Goal: Task Accomplishment & Management: Manage account settings

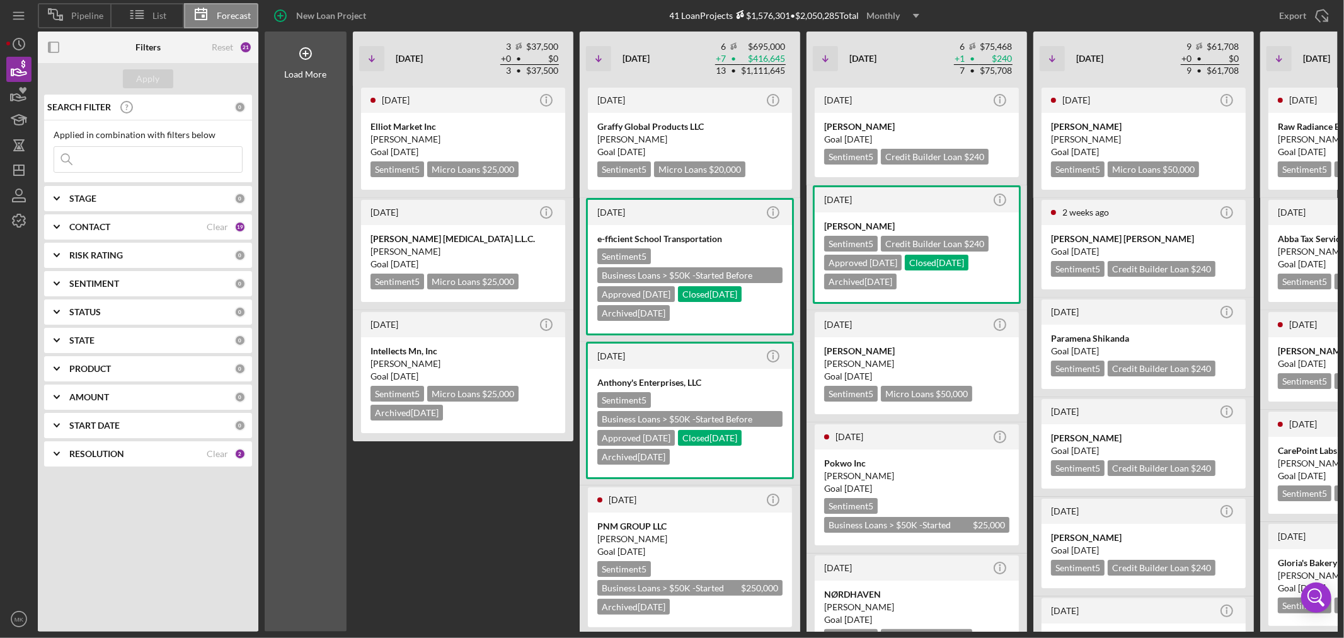
scroll to position [0, 17]
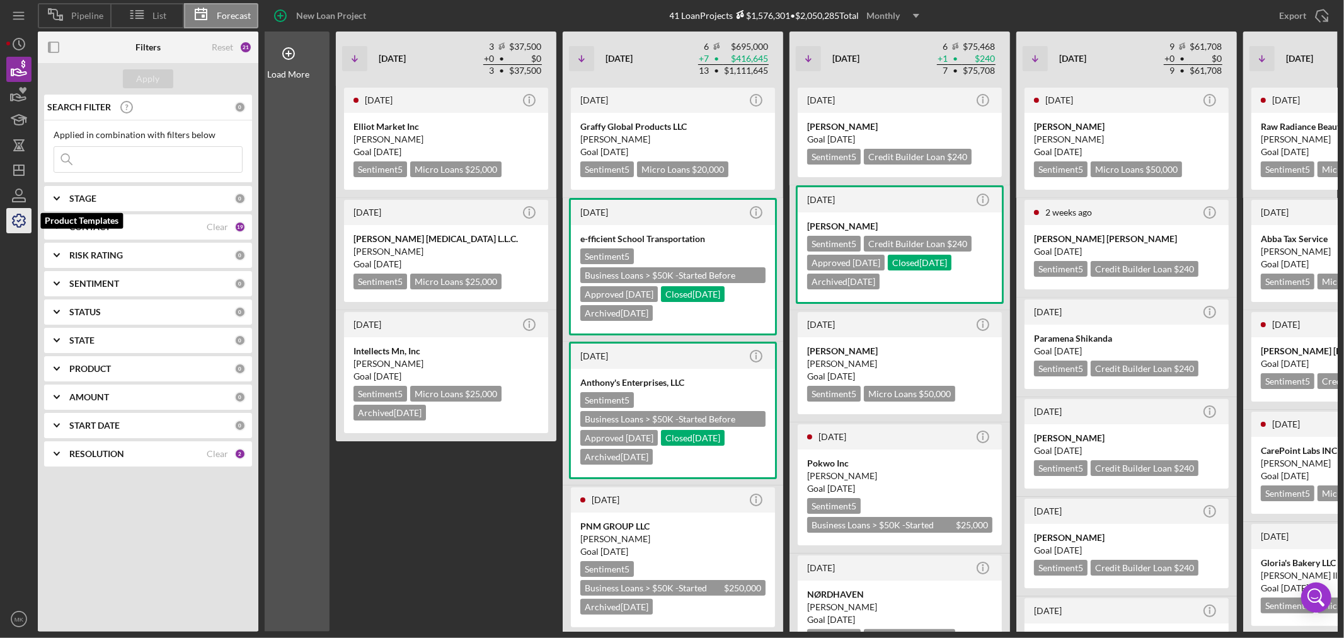
click at [20, 224] on icon "button" at bounding box center [18, 220] width 31 height 31
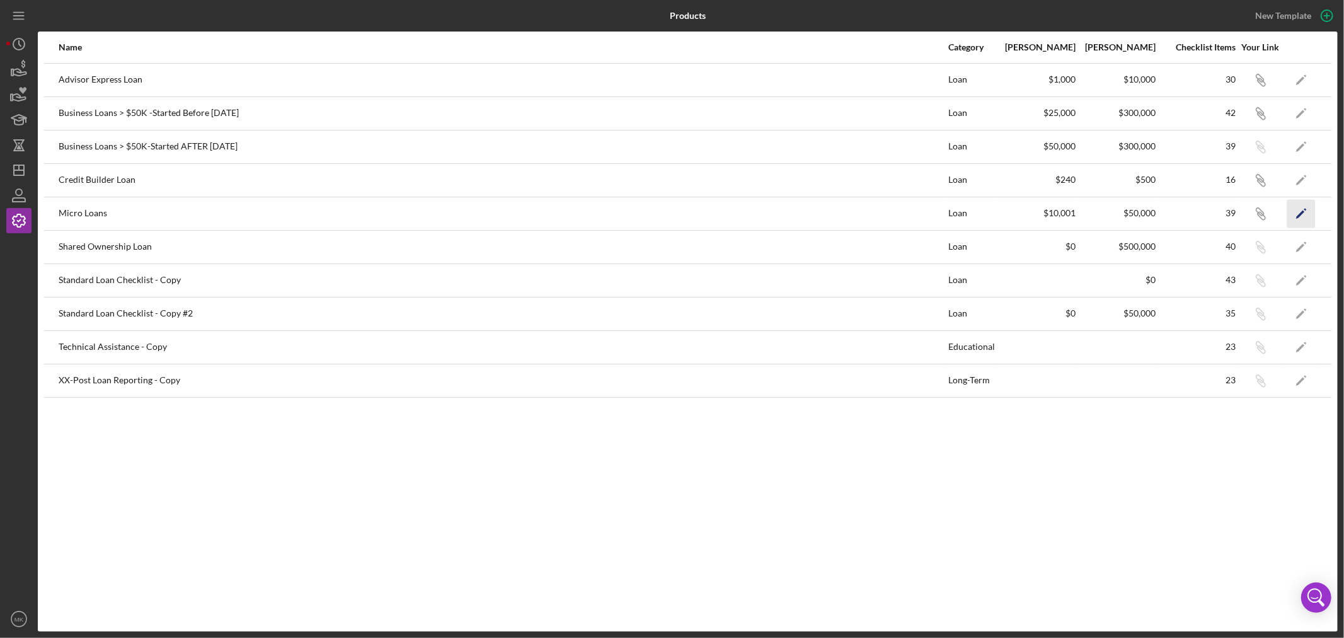
click at [1302, 212] on polygon "button" at bounding box center [1300, 214] width 9 height 9
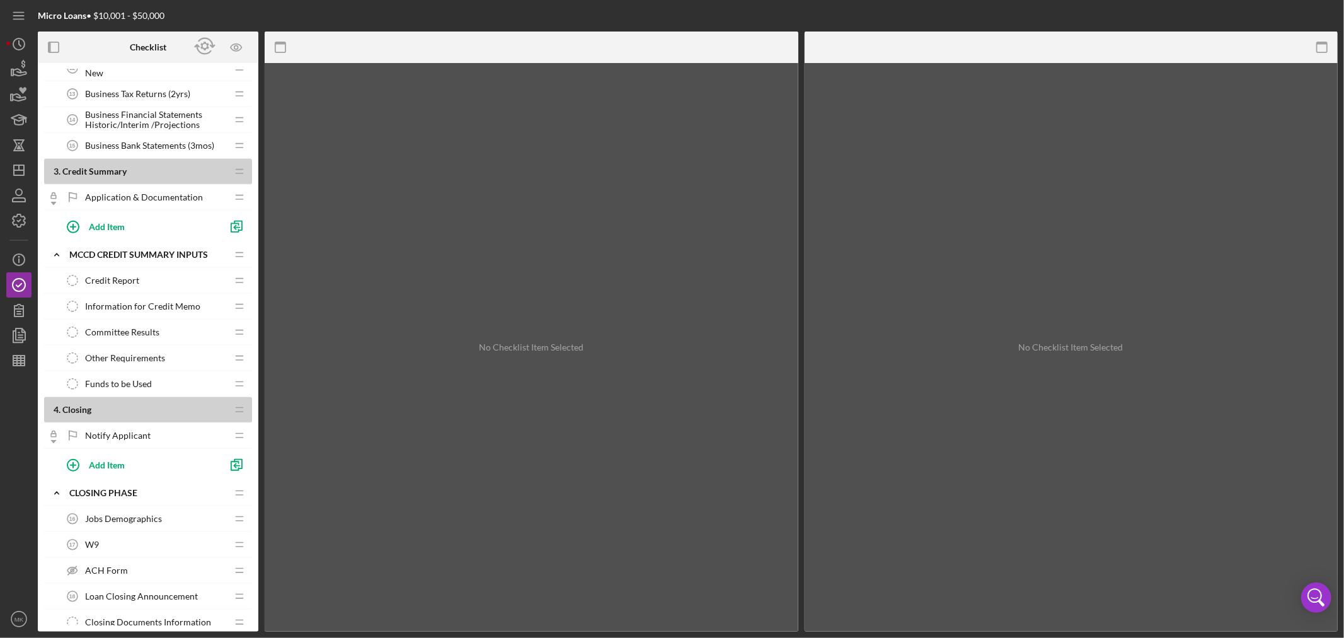
scroll to position [630, 0]
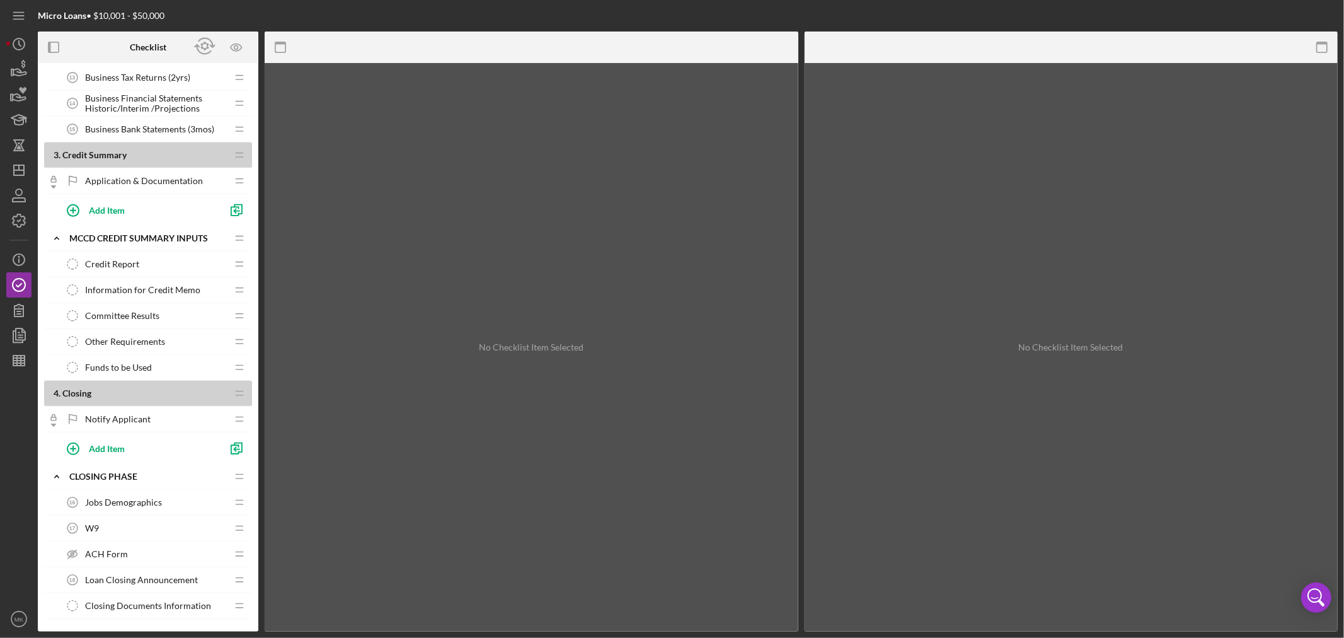
click at [174, 289] on span "Information for Credit Memo" at bounding box center [142, 290] width 115 height 10
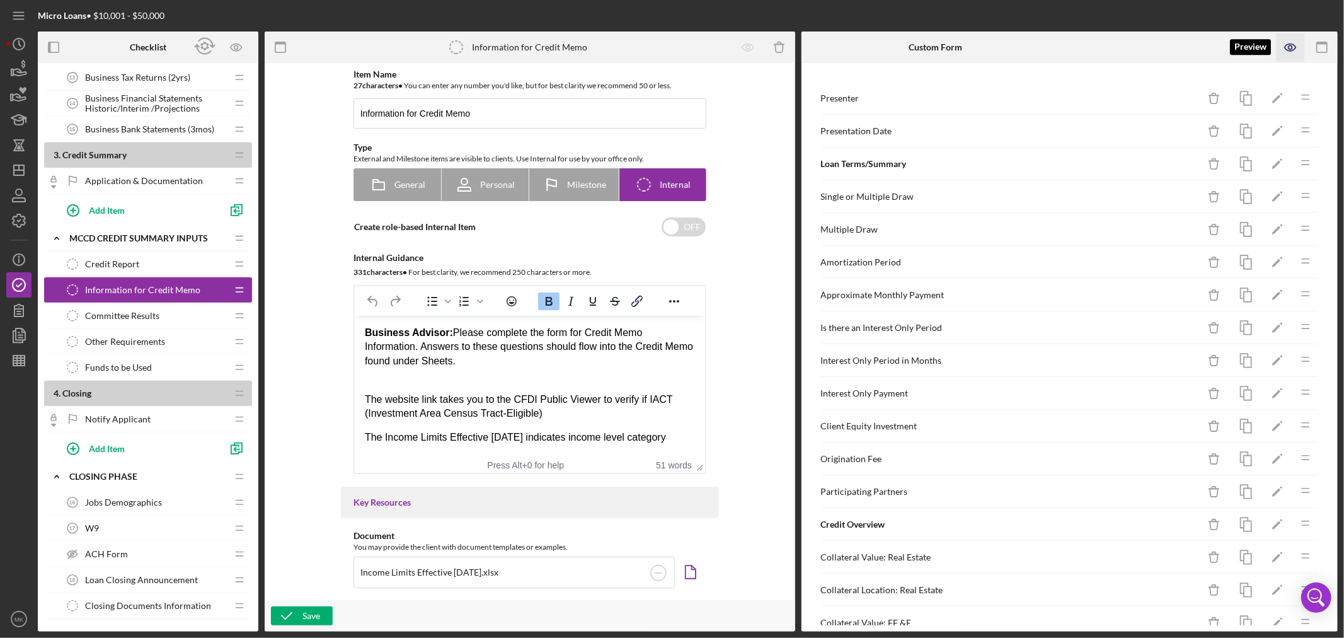
click at [1288, 45] on icon "button" at bounding box center [1290, 47] width 28 height 28
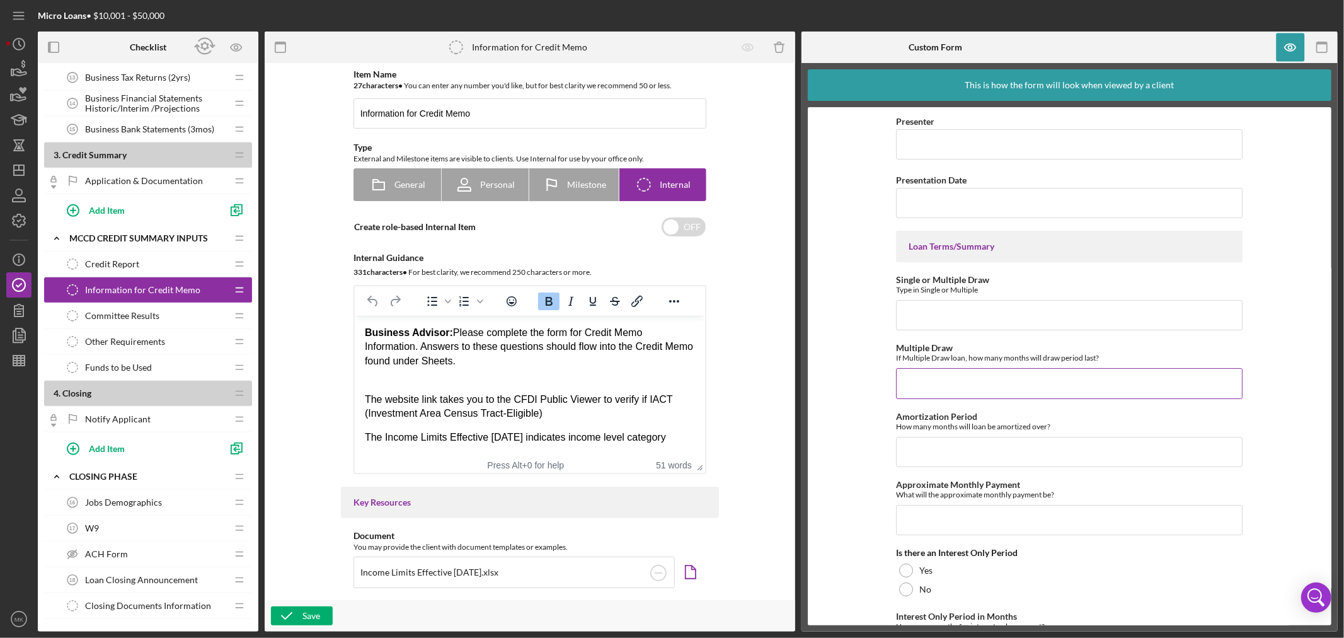
click at [1092, 350] on div "Multiple Draw If Multiple Draw loan, how many months will draw period last?" at bounding box center [1069, 353] width 346 height 20
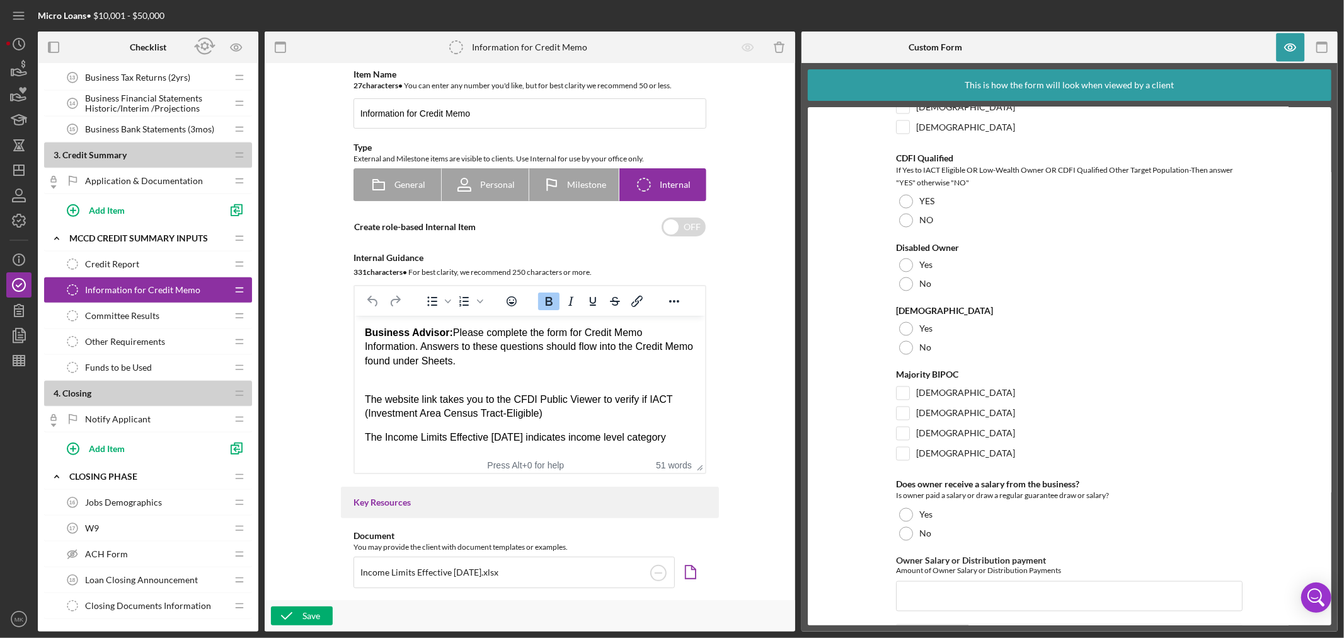
scroll to position [1890, 0]
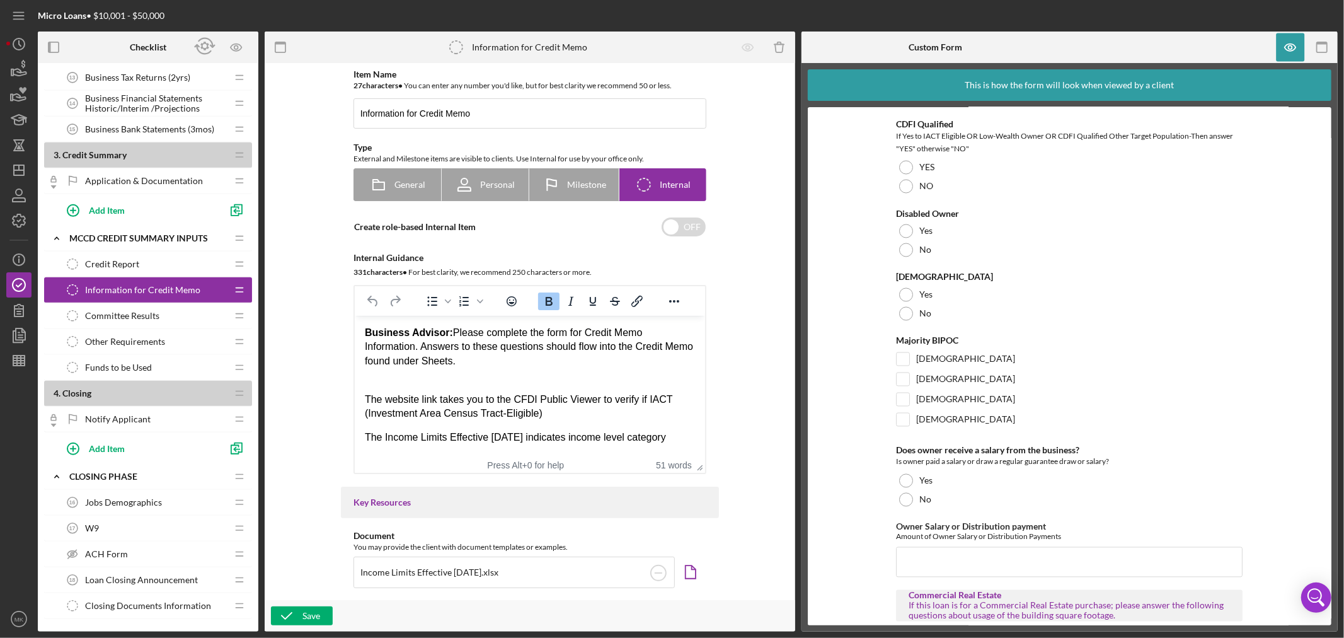
click at [1022, 462] on div "Is owner paid a salary or draw a regular guarantee draw or salary?" at bounding box center [1069, 461] width 346 height 13
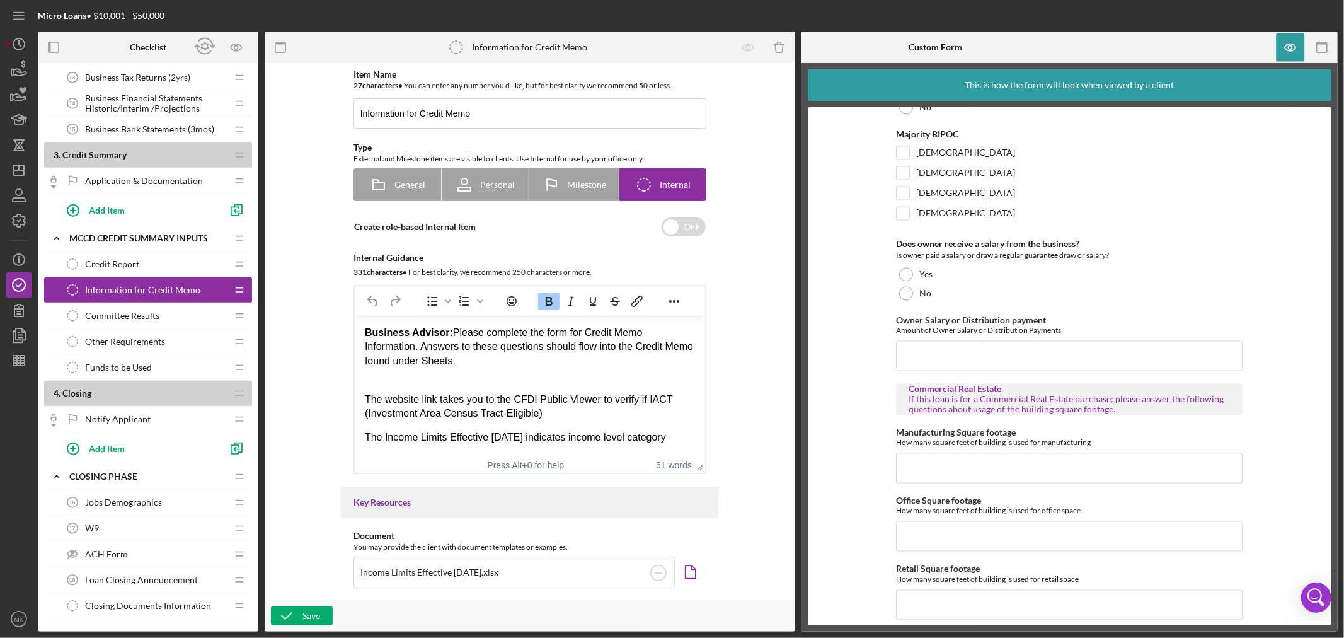
scroll to position [2114, 0]
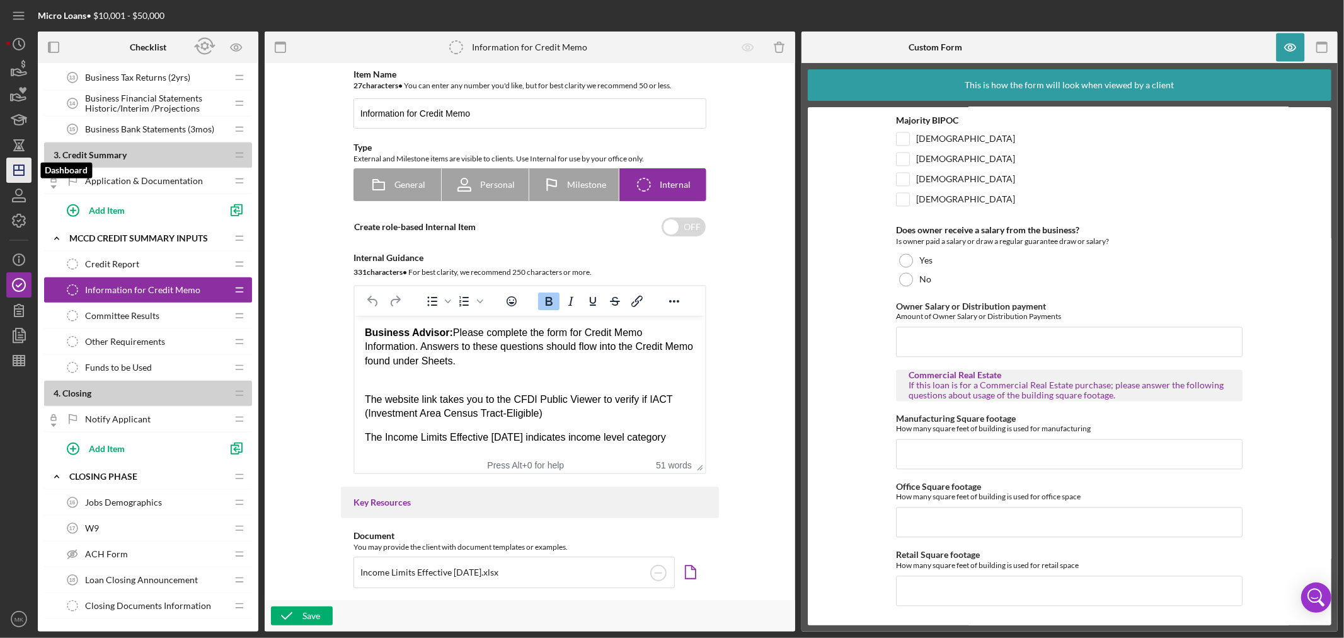
click at [21, 173] on icon "Icon/Dashboard" at bounding box center [18, 169] width 31 height 31
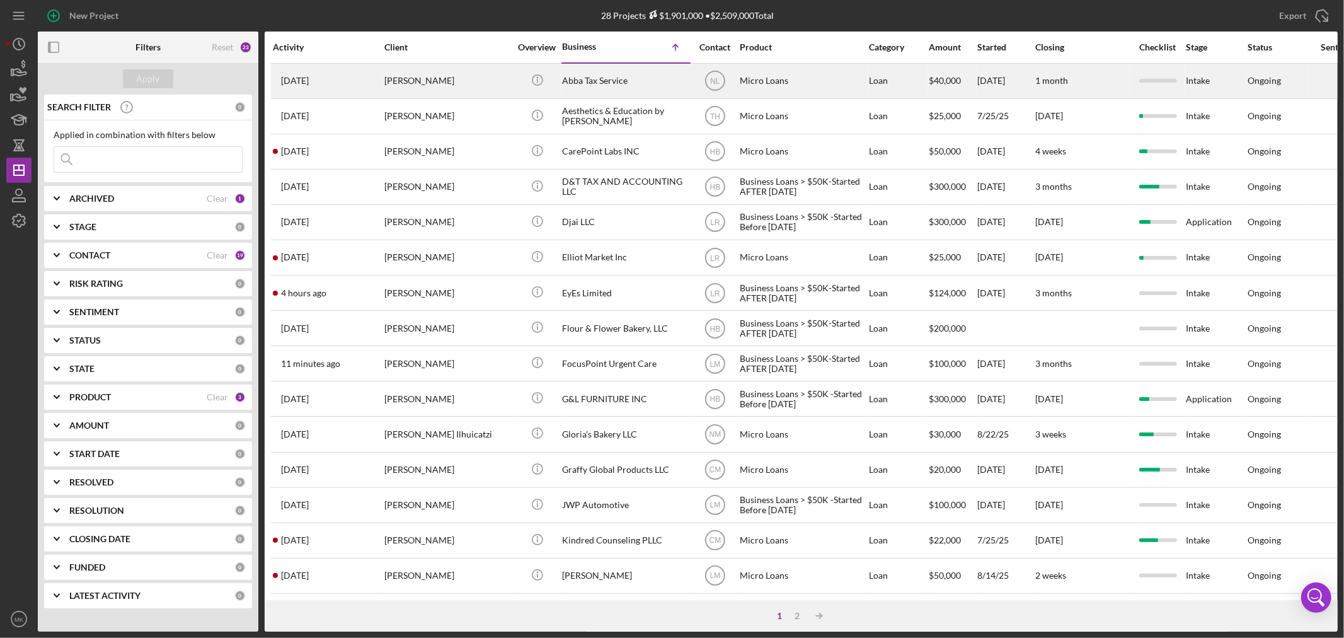
click at [426, 79] on div "[PERSON_NAME]" at bounding box center [447, 80] width 126 height 33
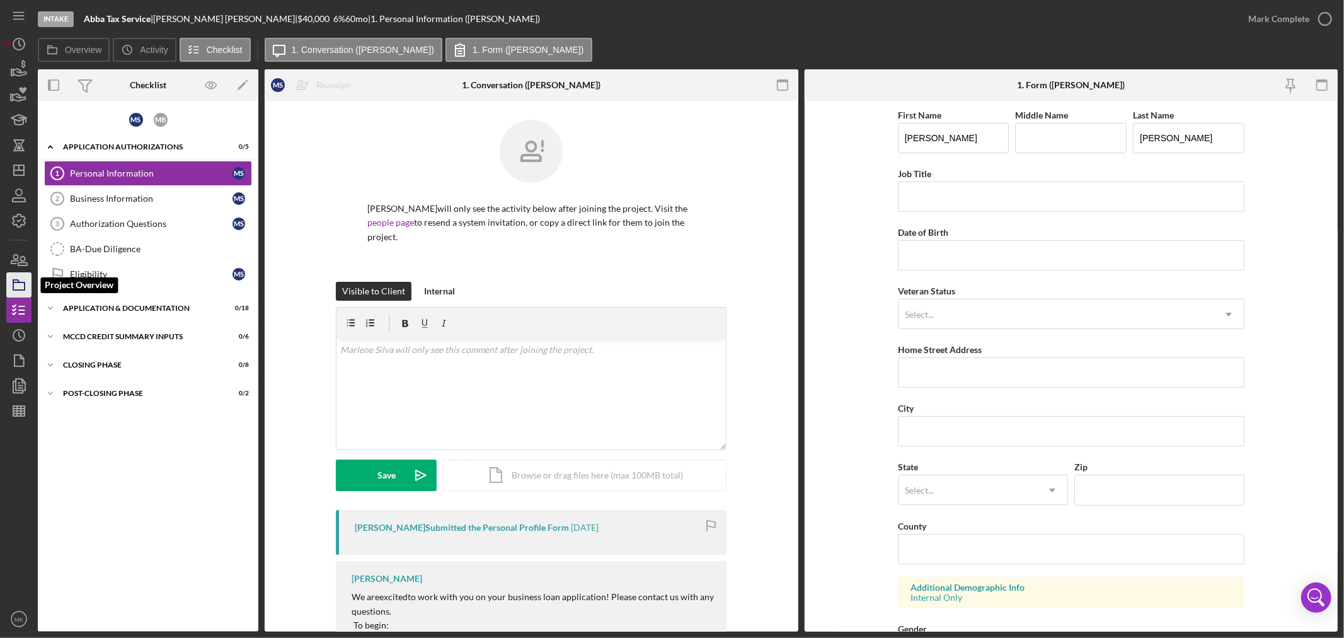
click at [16, 282] on polygon "button" at bounding box center [16, 281] width 6 height 3
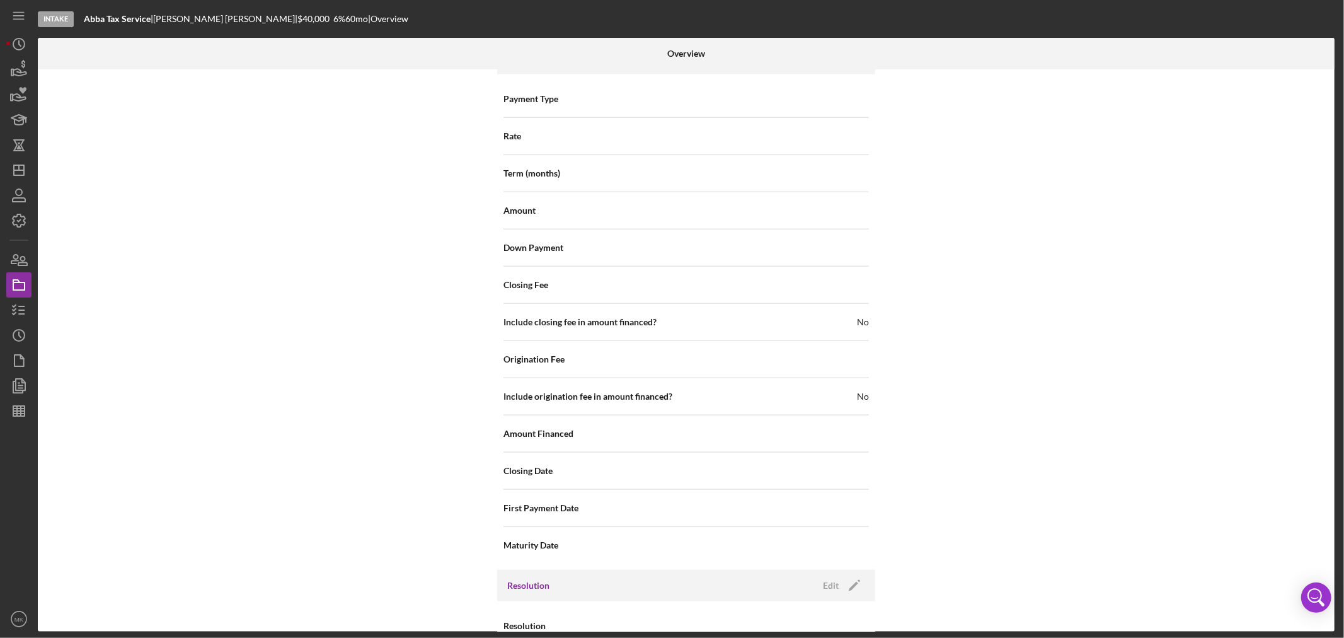
scroll to position [1189, 0]
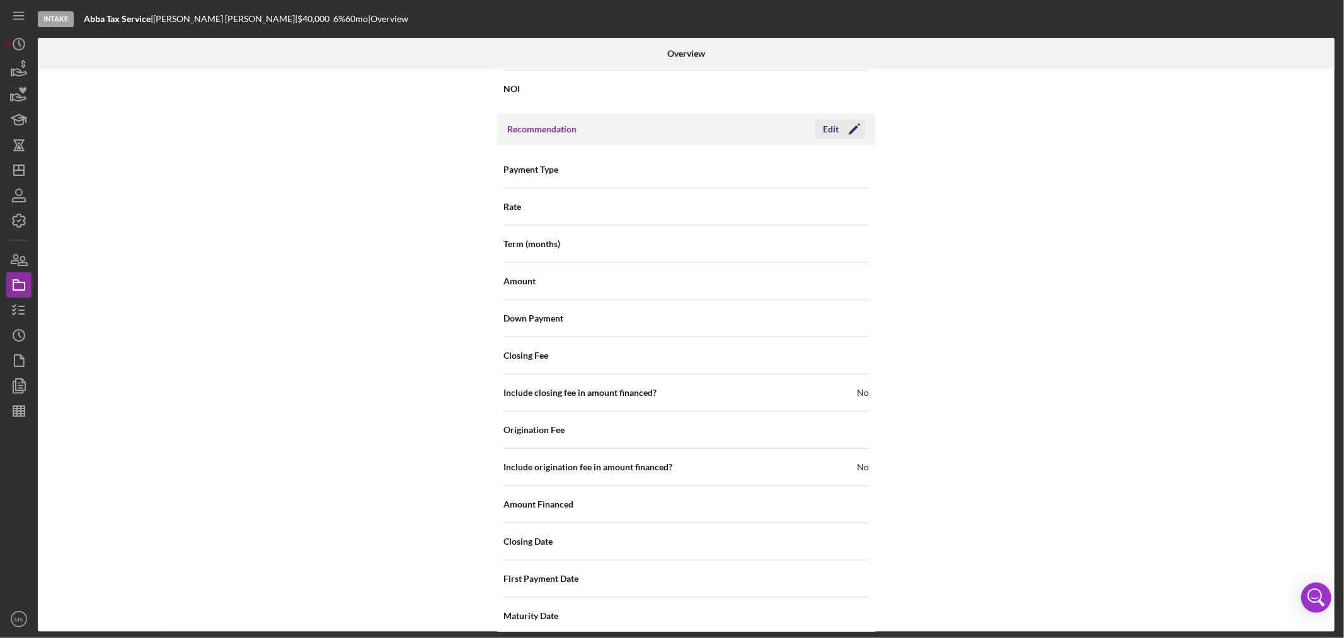
click at [851, 129] on icon "Icon/Edit" at bounding box center [853, 128] width 31 height 31
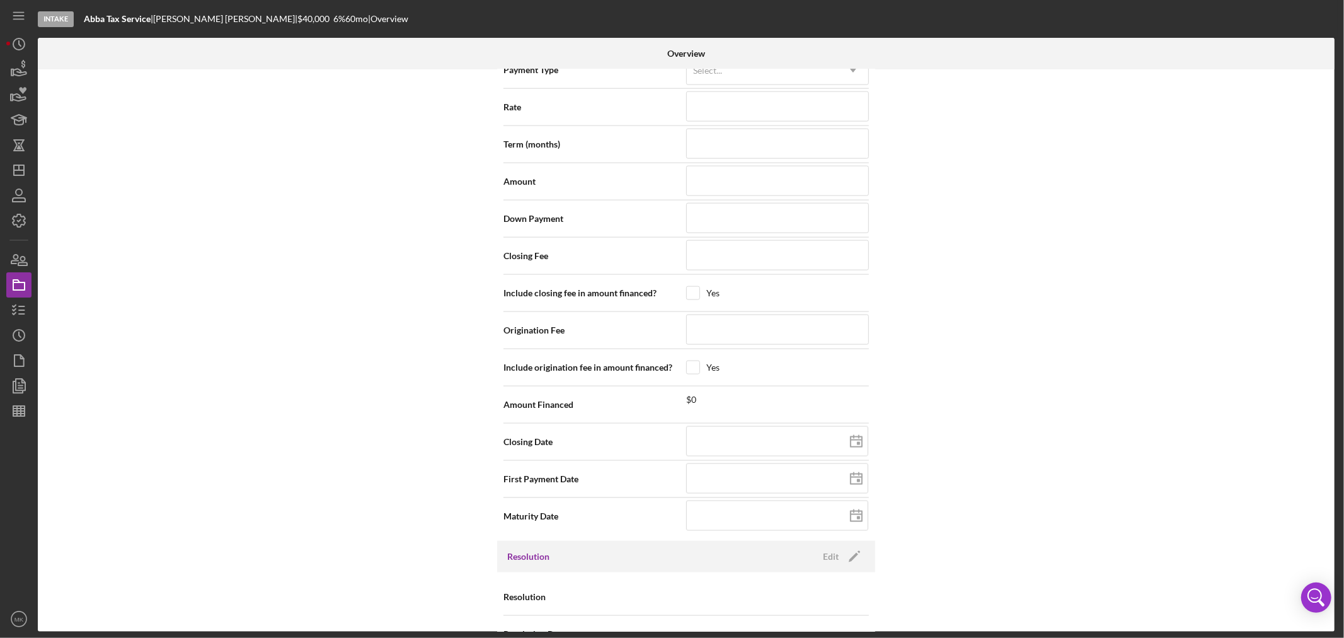
scroll to position [1324, 0]
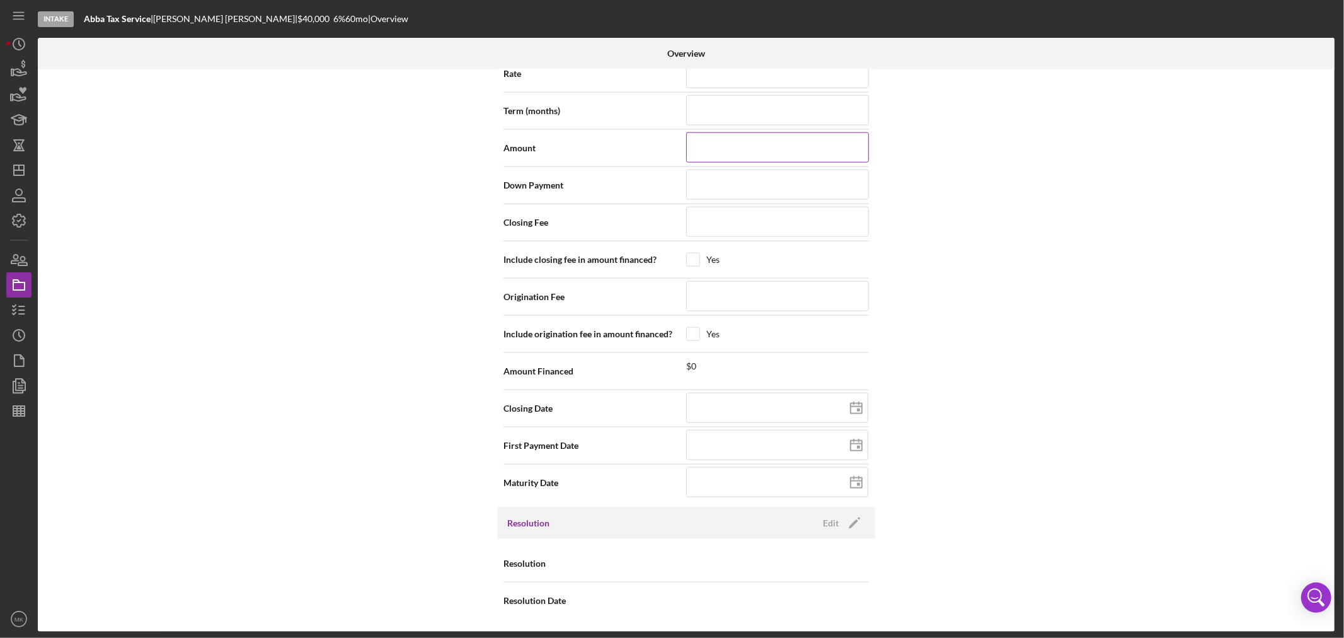
click at [760, 144] on input at bounding box center [777, 147] width 183 height 30
type input "$3"
type input "$30"
type input "$300"
type input "$3,000"
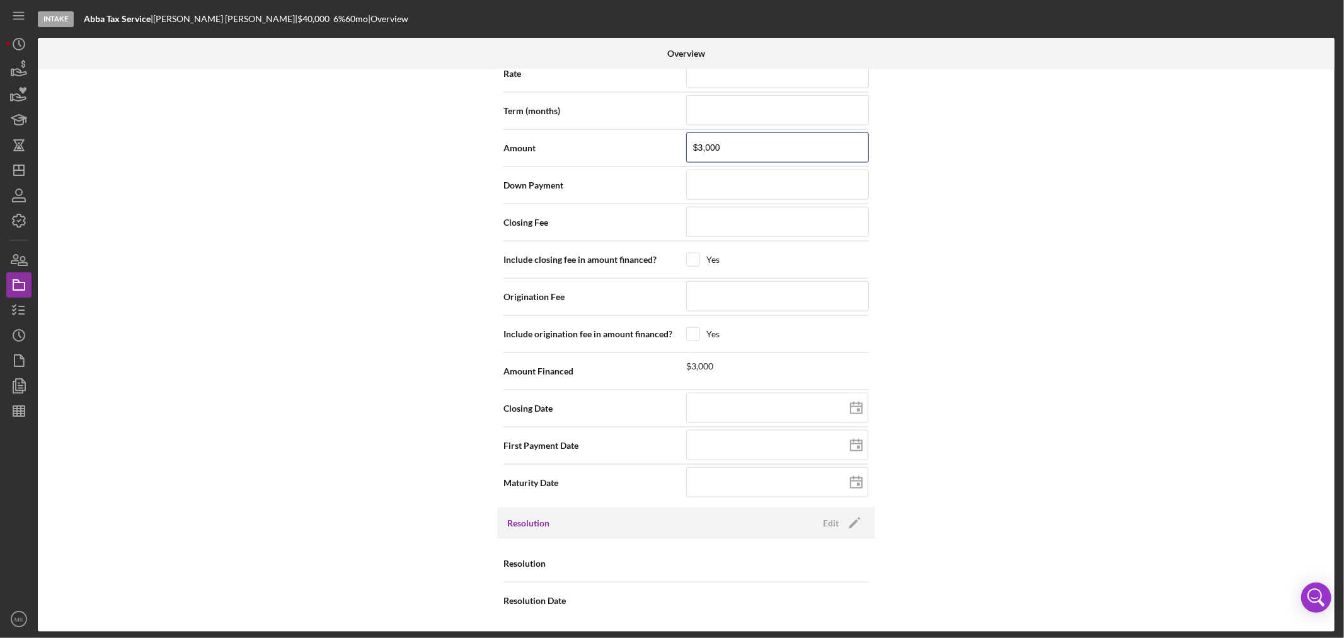
type input "$30,000"
click at [1010, 189] on div "Internal Workflow Stage Intake Icon/Dropdown Arrow Archive (can unarchive later…" at bounding box center [686, 350] width 1296 height 562
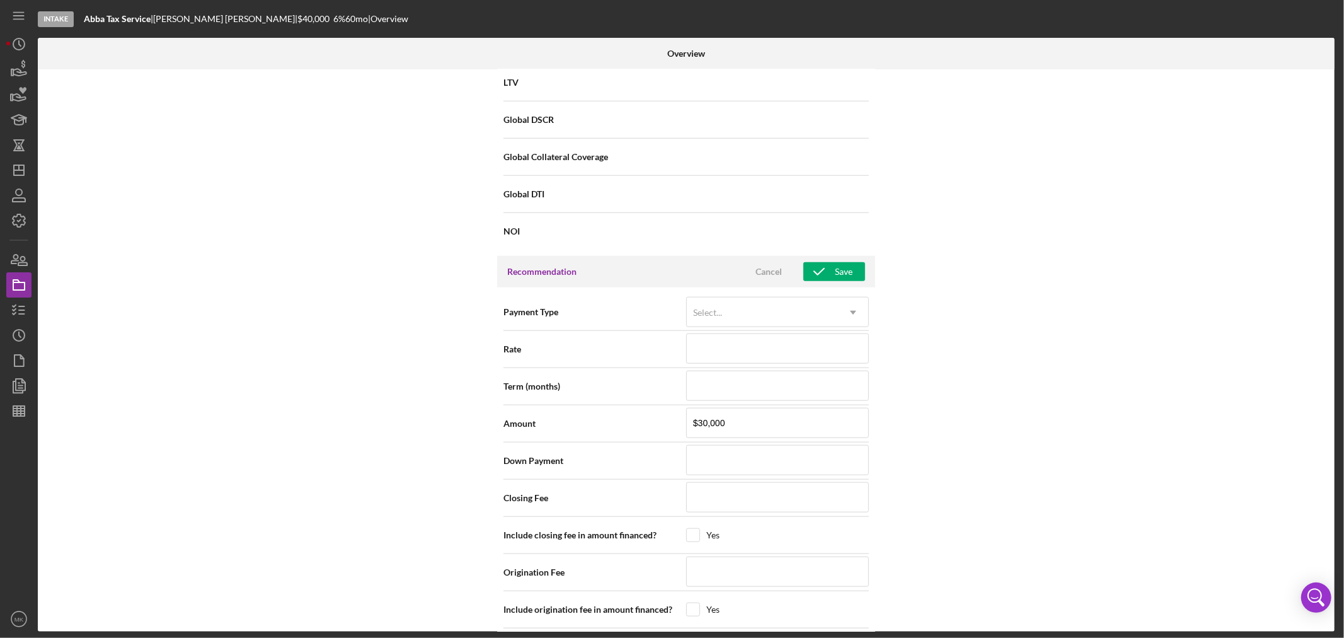
scroll to position [1044, 0]
click at [838, 276] on div "Save" at bounding box center [844, 274] width 18 height 19
click at [19, 413] on line "button" at bounding box center [18, 413] width 11 height 0
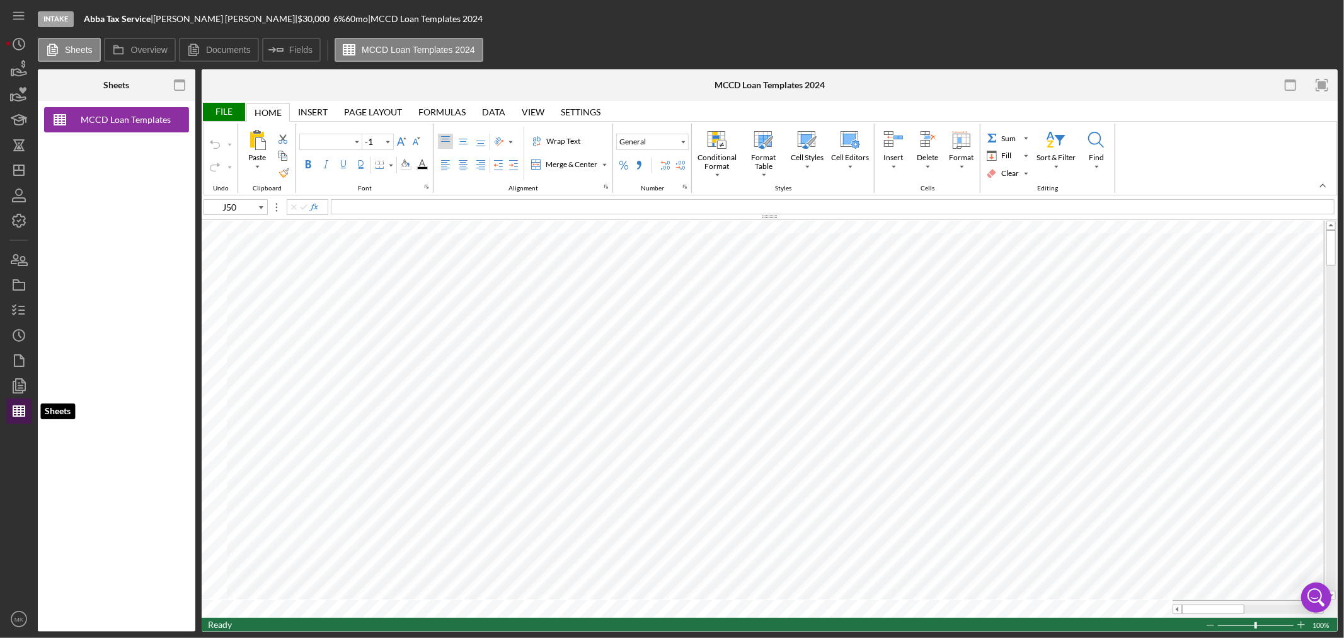
type input "Calibri"
type input "11"
click at [16, 284] on icon "button" at bounding box center [18, 284] width 31 height 31
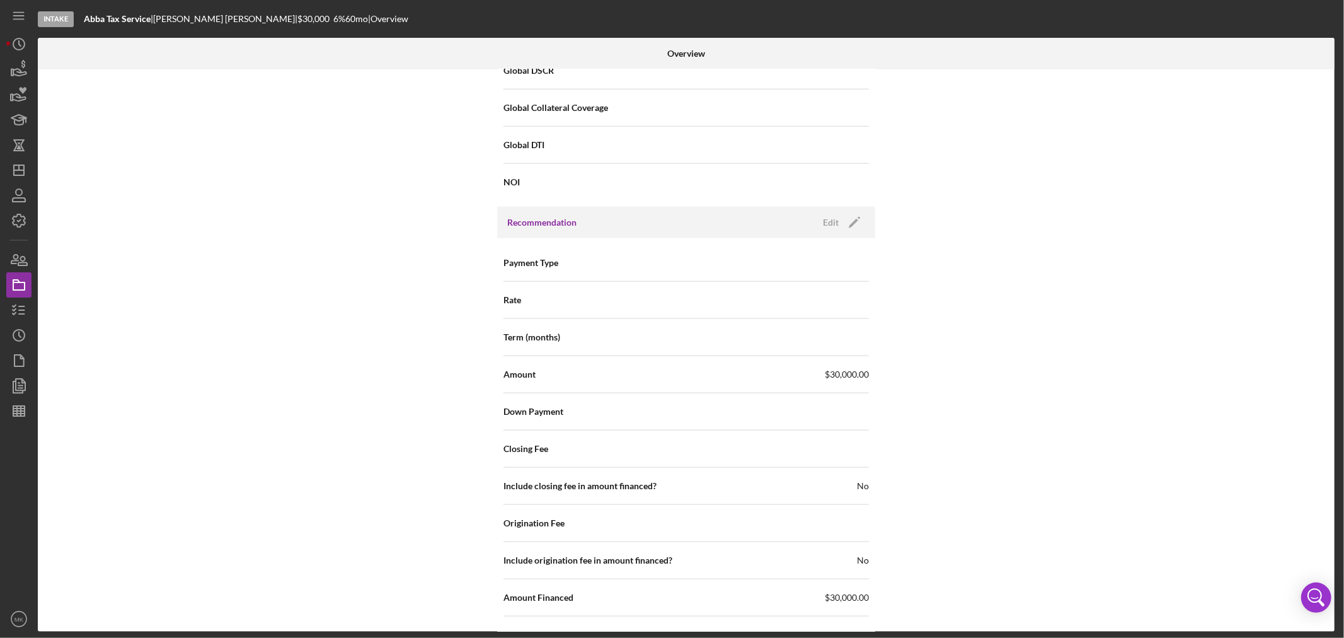
scroll to position [1119, 0]
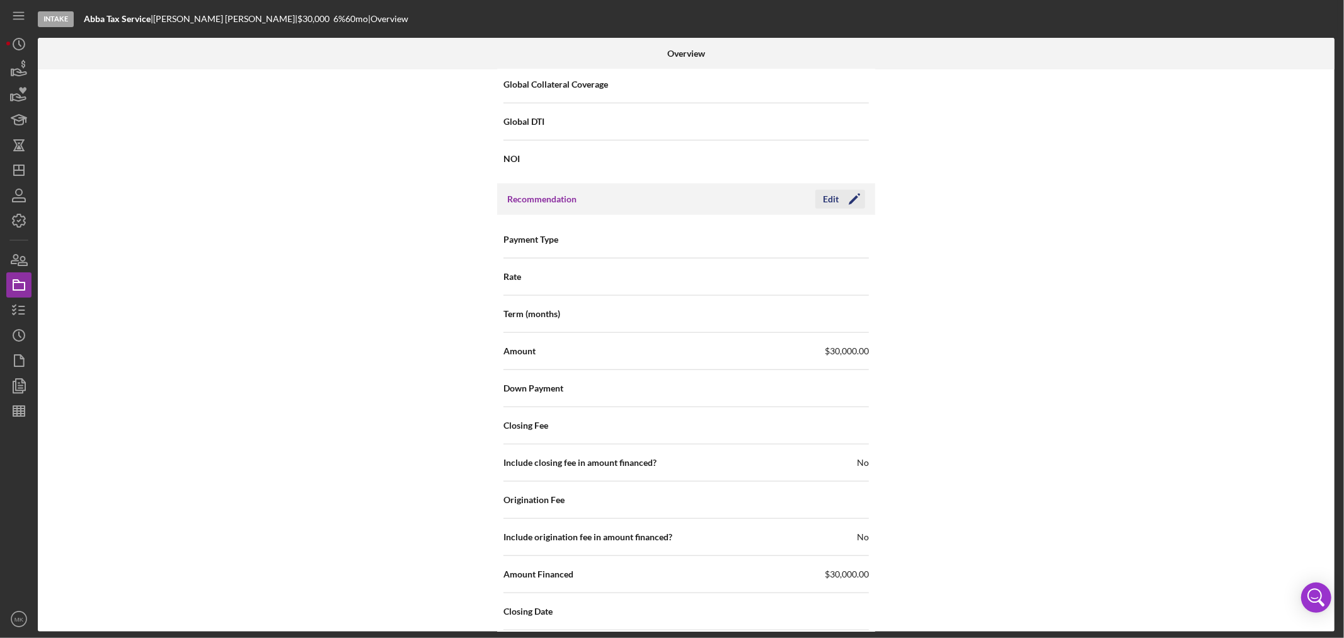
click at [833, 198] on div "Edit" at bounding box center [831, 199] width 16 height 19
drag, startPoint x: 729, startPoint y: 353, endPoint x: 593, endPoint y: 363, distance: 136.4
click at [594, 358] on div "Amount $30,000" at bounding box center [685, 350] width 365 height 31
click at [1081, 471] on div "Internal Workflow Stage Intake Icon/Dropdown Arrow Archive (can unarchive later…" at bounding box center [686, 350] width 1296 height 562
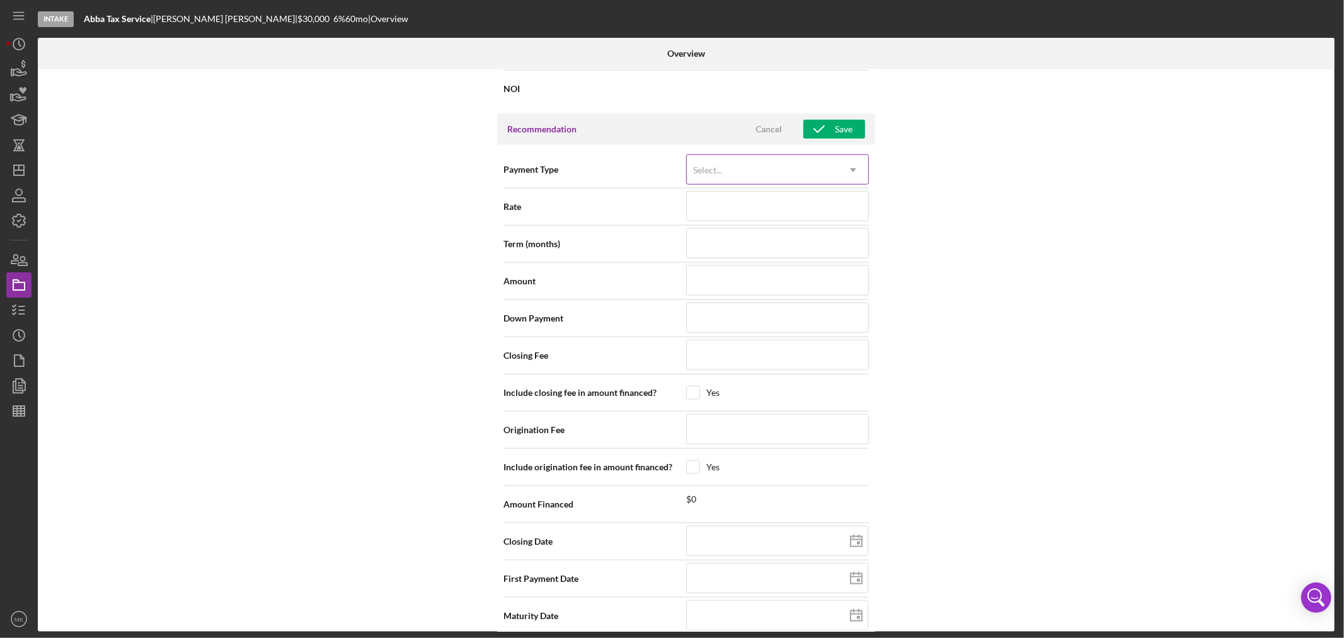
click at [852, 172] on icon "Icon/Dropdown Arrow" at bounding box center [853, 170] width 30 height 30
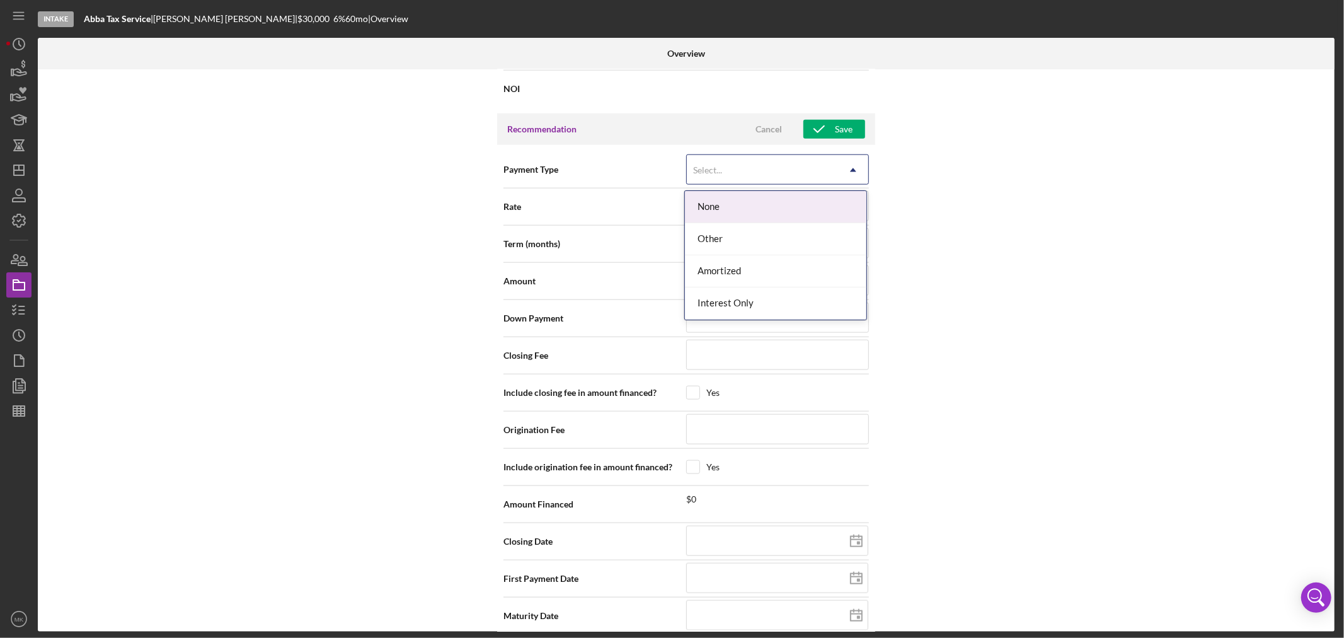
click at [852, 172] on icon "Icon/Dropdown Arrow" at bounding box center [853, 170] width 30 height 30
click at [843, 270] on div "Amortized" at bounding box center [775, 271] width 181 height 32
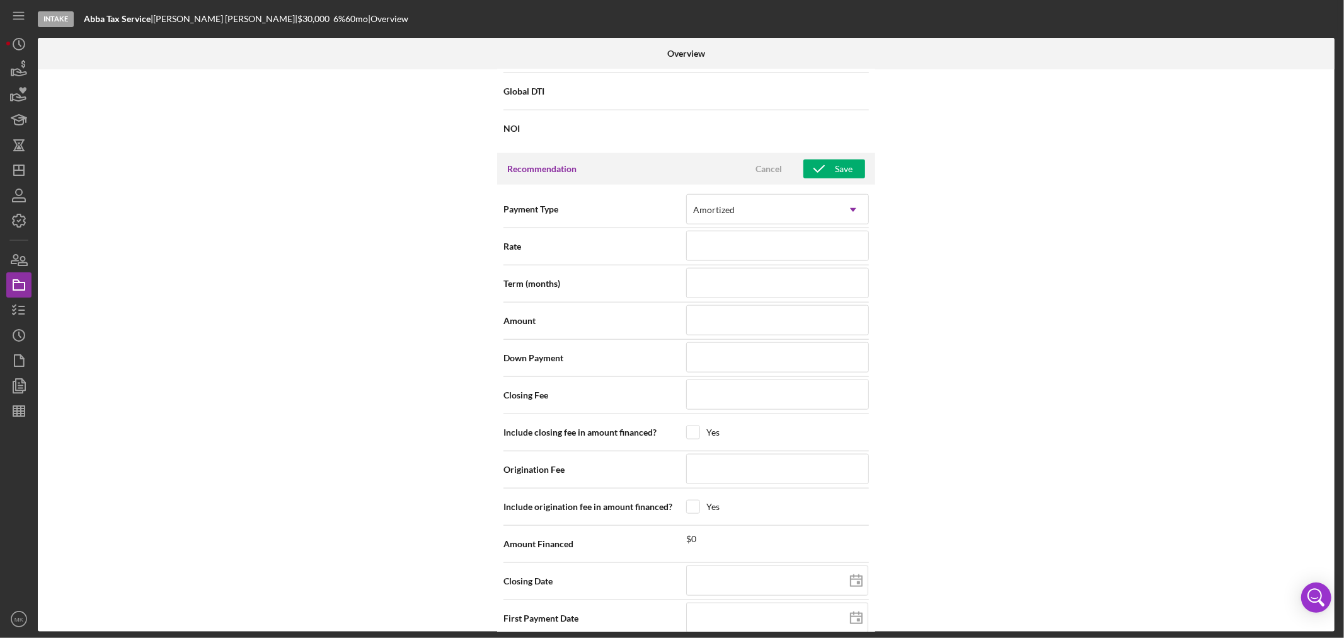
scroll to position [1184, 0]
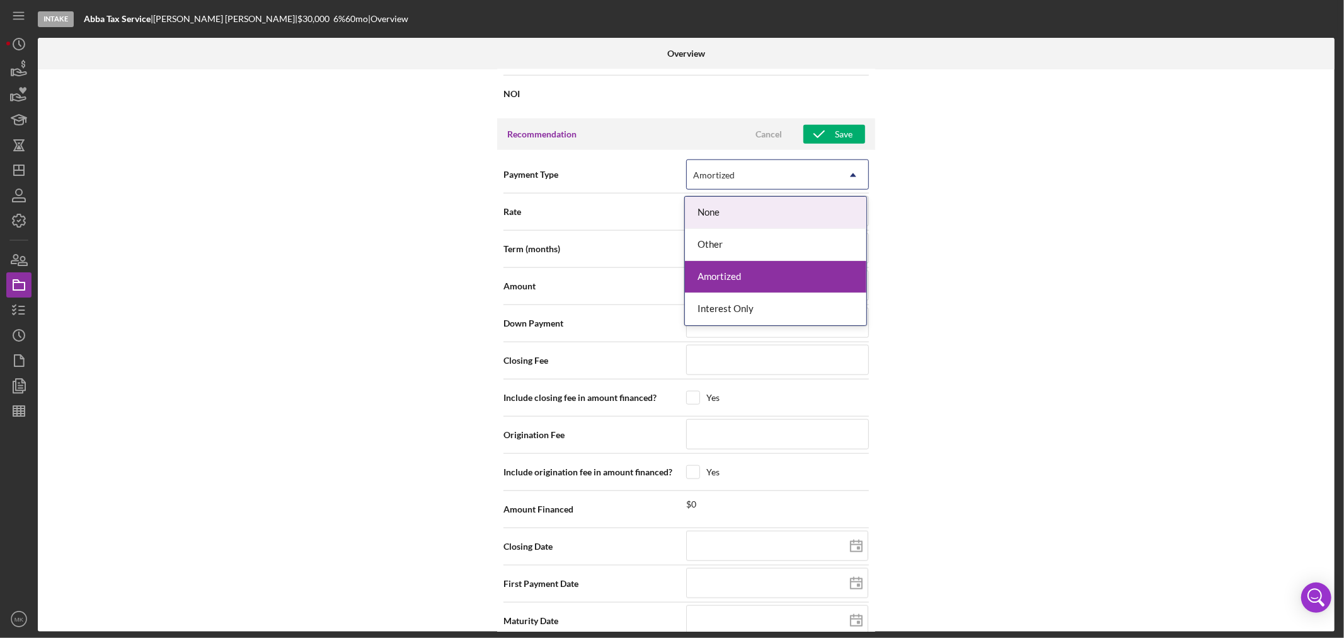
click at [854, 174] on icon "Icon/Dropdown Arrow" at bounding box center [853, 175] width 30 height 30
click at [828, 244] on div "Other" at bounding box center [775, 245] width 181 height 32
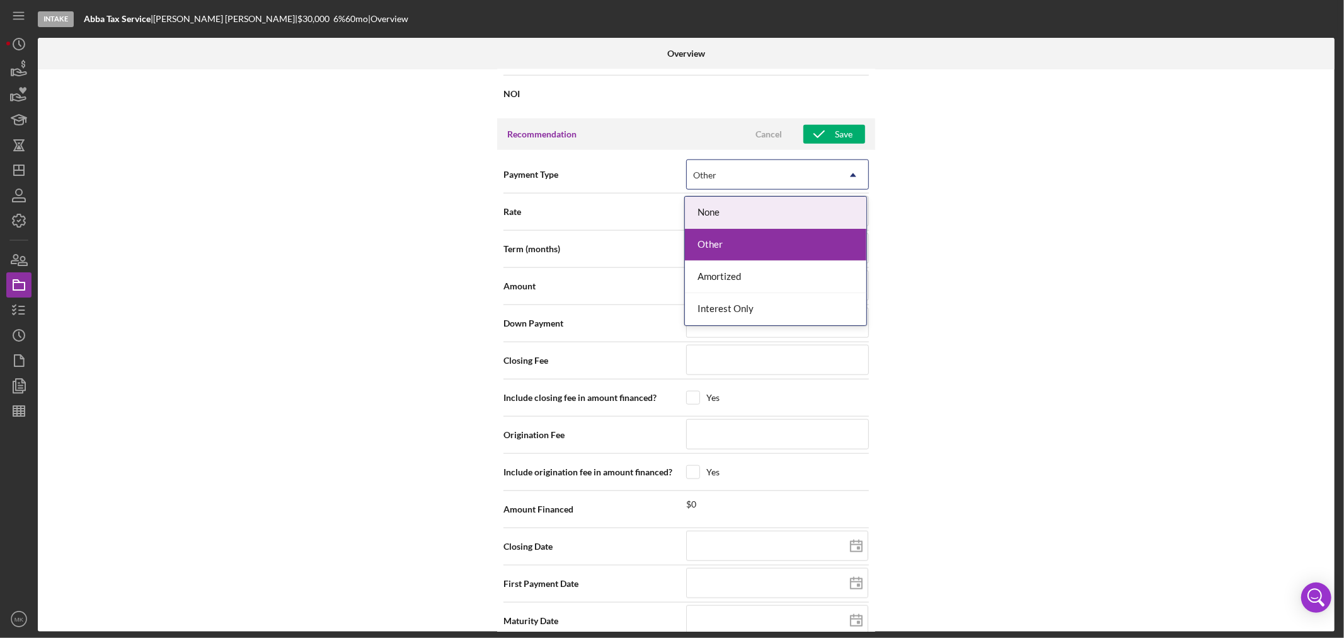
click at [853, 171] on icon "Icon/Dropdown Arrow" at bounding box center [853, 175] width 30 height 30
click at [800, 204] on div "None" at bounding box center [775, 213] width 181 height 32
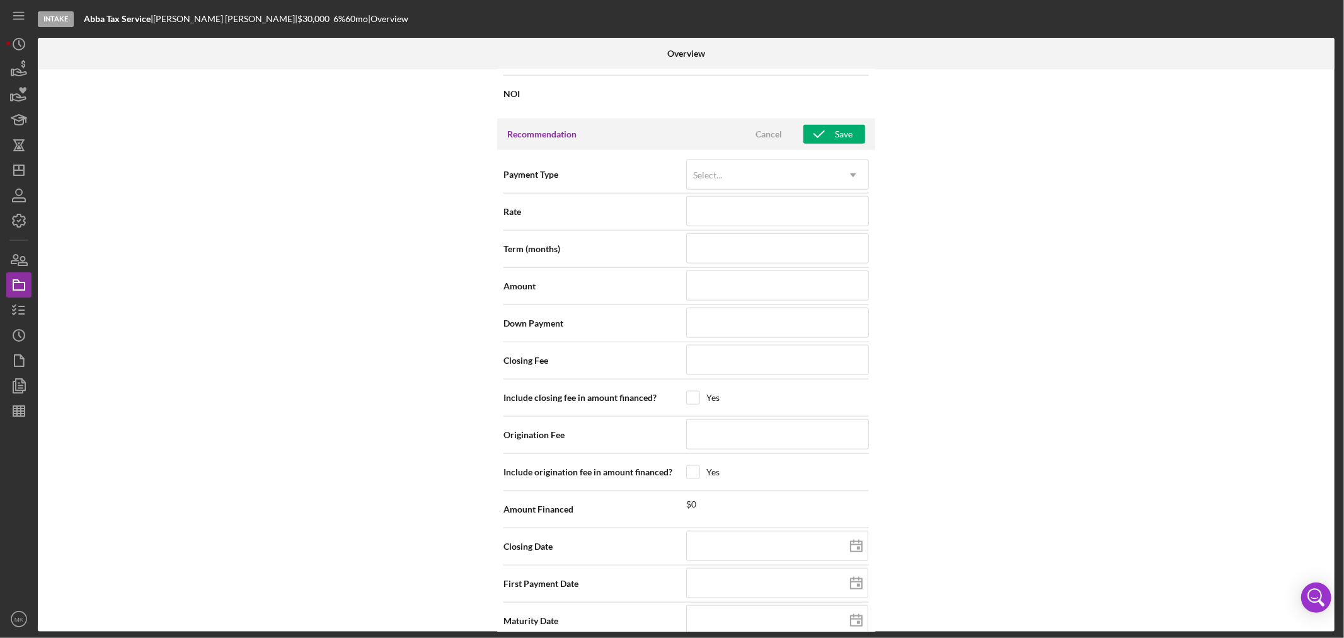
click at [990, 229] on div "Internal Workflow Stage Intake Icon/Dropdown Arrow Archive (can unarchive later…" at bounding box center [686, 350] width 1296 height 562
click at [765, 134] on div "Cancel" at bounding box center [768, 134] width 26 height 19
click at [851, 131] on icon "Icon/Edit" at bounding box center [853, 133] width 31 height 31
drag, startPoint x: 742, startPoint y: 293, endPoint x: 469, endPoint y: 279, distance: 273.1
click at [497, 277] on div "Payment Type Select... Icon/Dropdown Arrow Rate Term (months) Amount $30,000 Do…" at bounding box center [686, 397] width 378 height 495
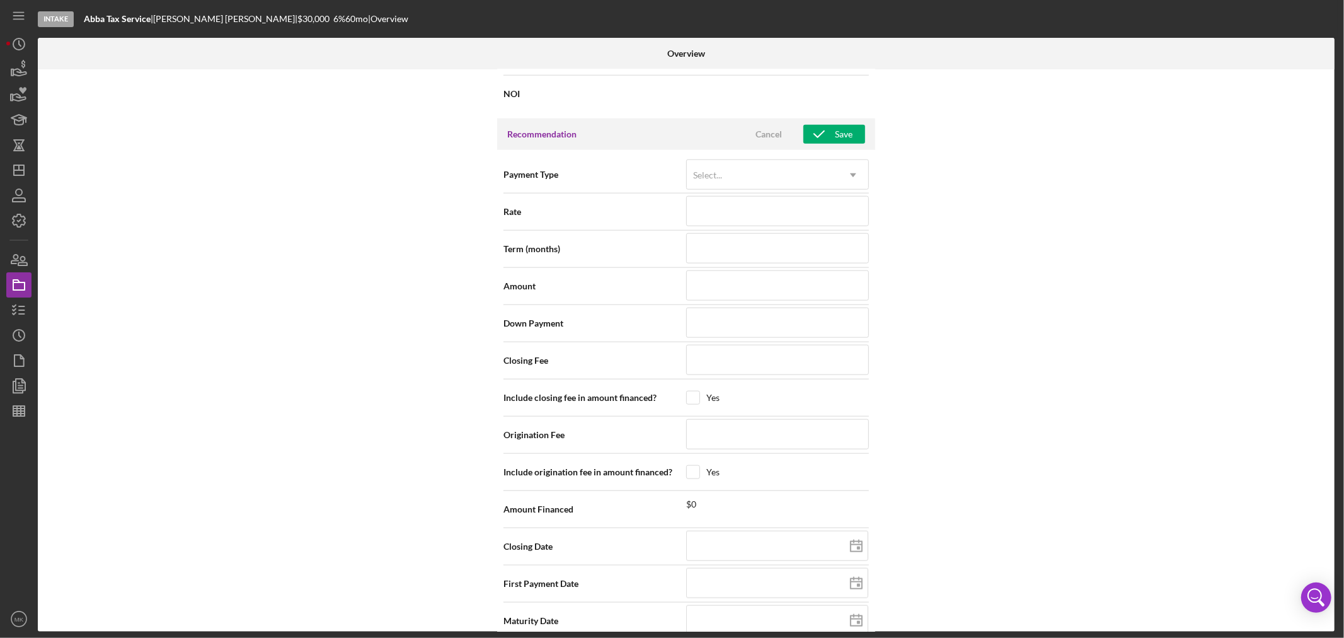
click at [1014, 299] on div "Internal Workflow Stage Intake Icon/Dropdown Arrow Archive (can unarchive later…" at bounding box center [686, 350] width 1296 height 562
click at [835, 135] on div "Save" at bounding box center [844, 134] width 18 height 19
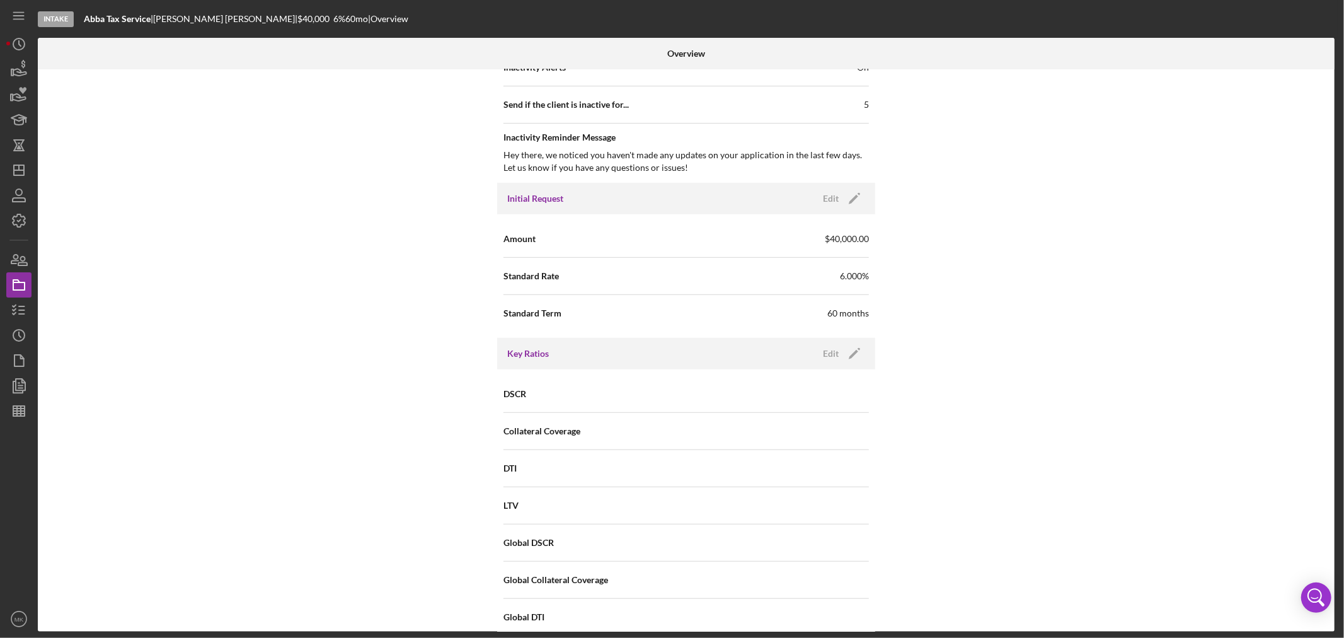
scroll to position [0, 0]
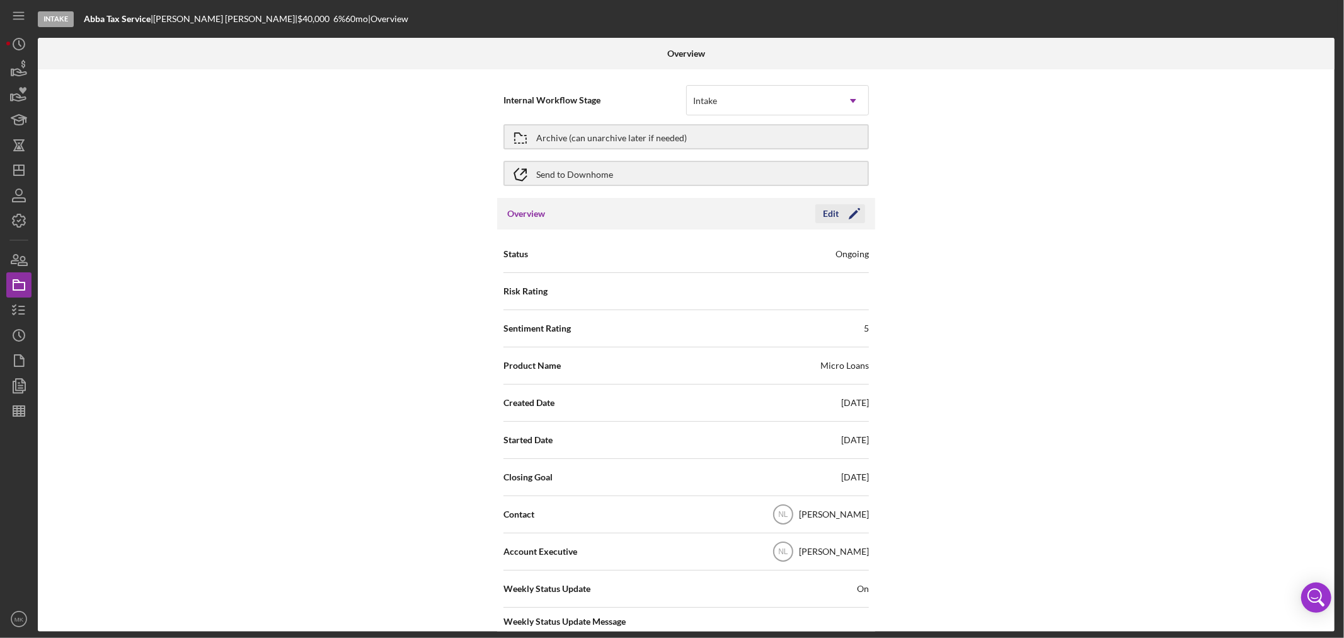
click at [852, 212] on polygon "button" at bounding box center [853, 214] width 9 height 9
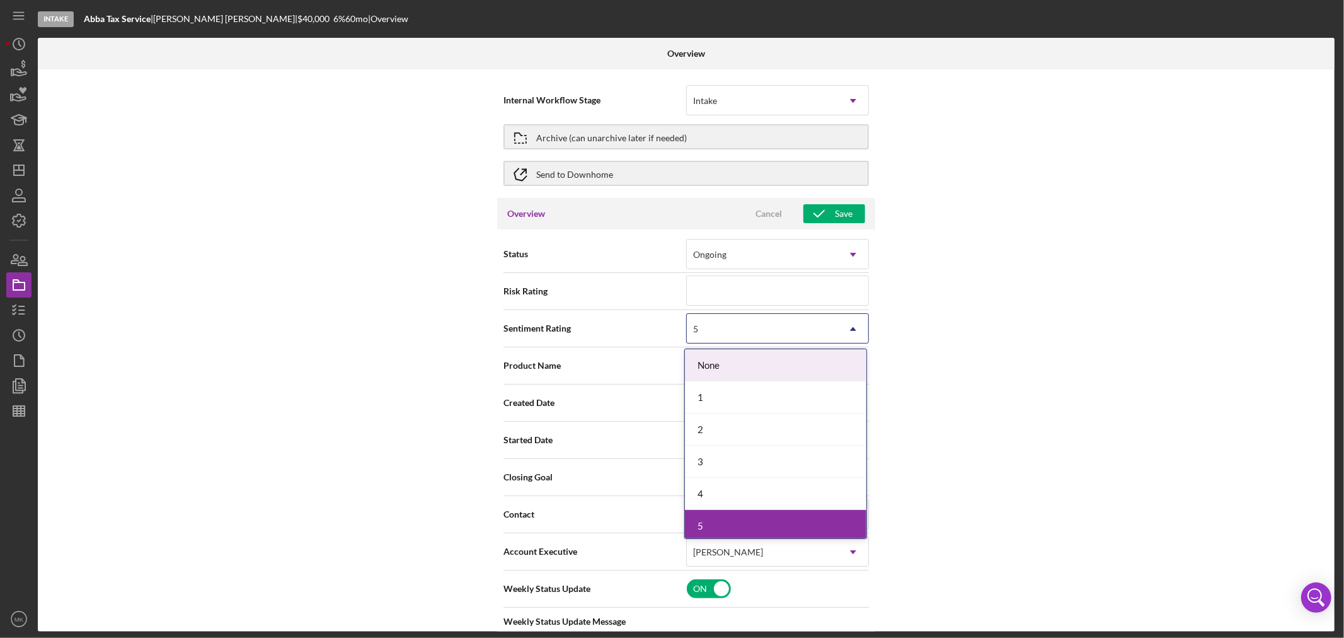
click at [854, 326] on icon "Icon/Dropdown Arrow" at bounding box center [853, 329] width 30 height 30
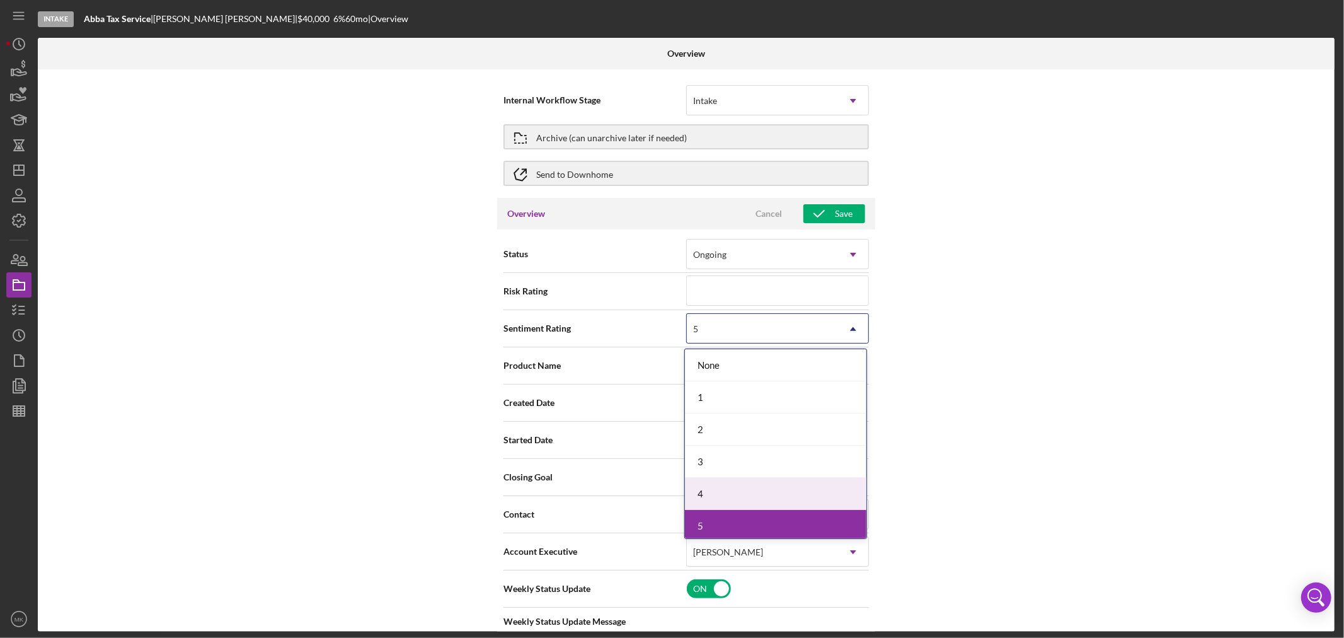
click at [810, 496] on div "4" at bounding box center [775, 494] width 181 height 32
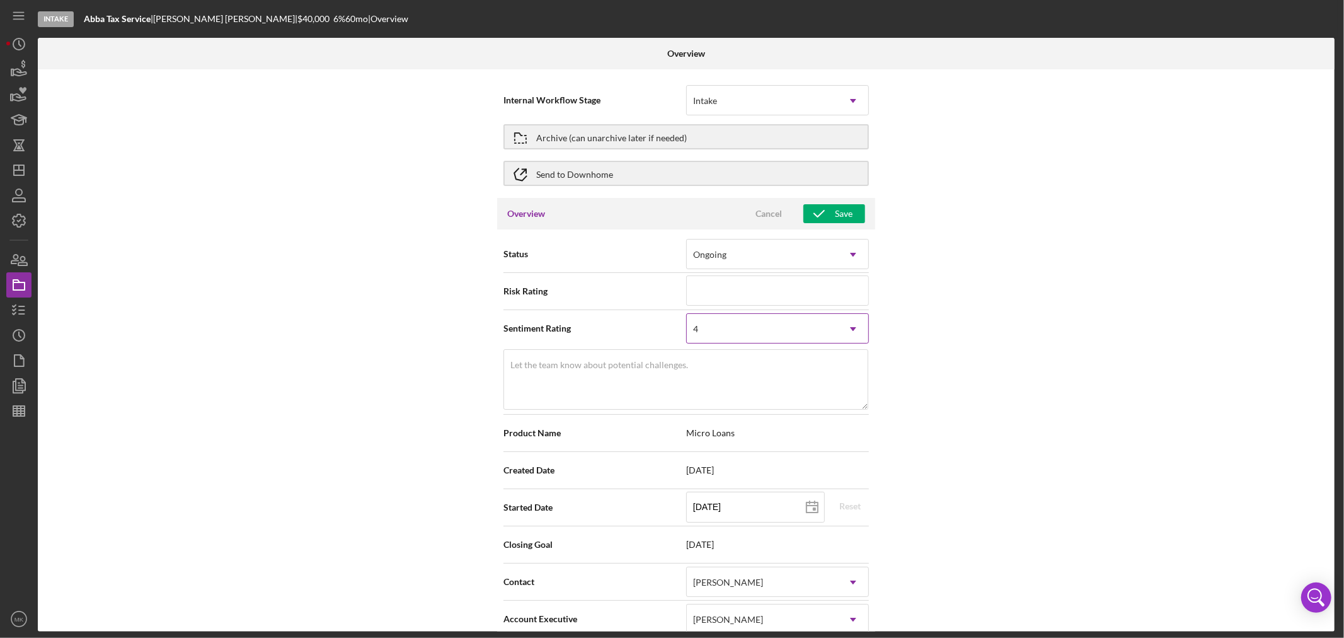
click at [854, 329] on icon "Icon/Dropdown Arrow" at bounding box center [853, 329] width 30 height 30
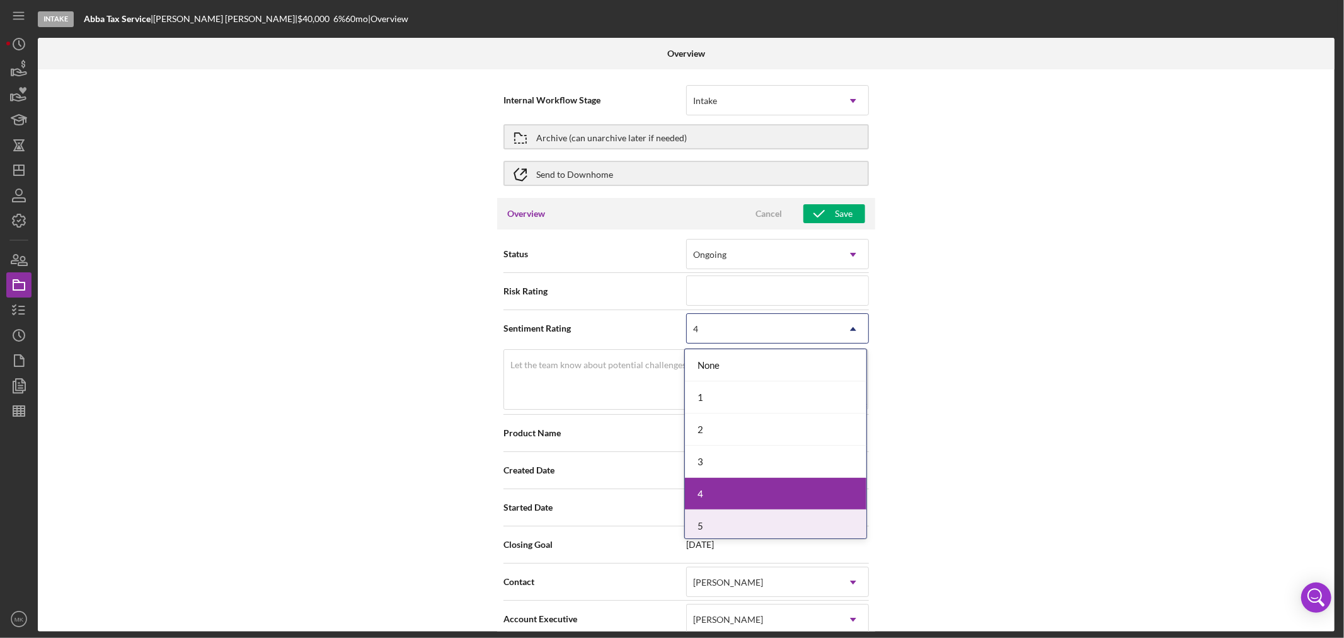
click at [776, 522] on div "5" at bounding box center [775, 526] width 181 height 32
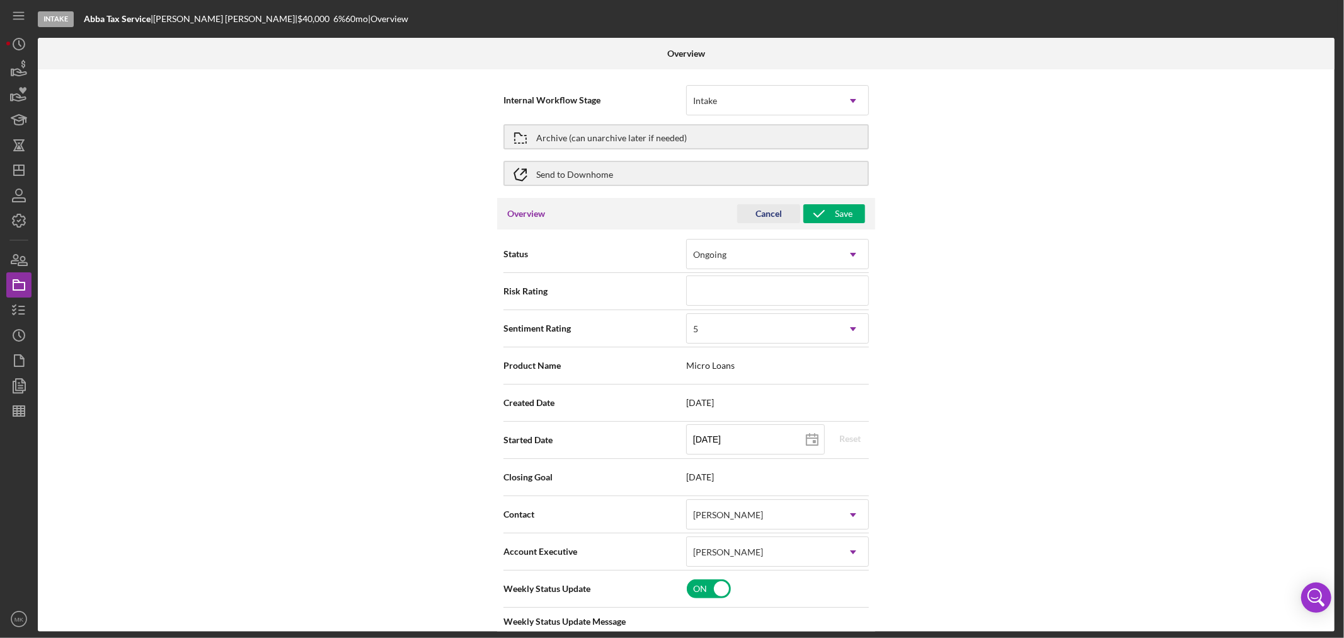
click at [773, 210] on div "Cancel" at bounding box center [768, 213] width 26 height 19
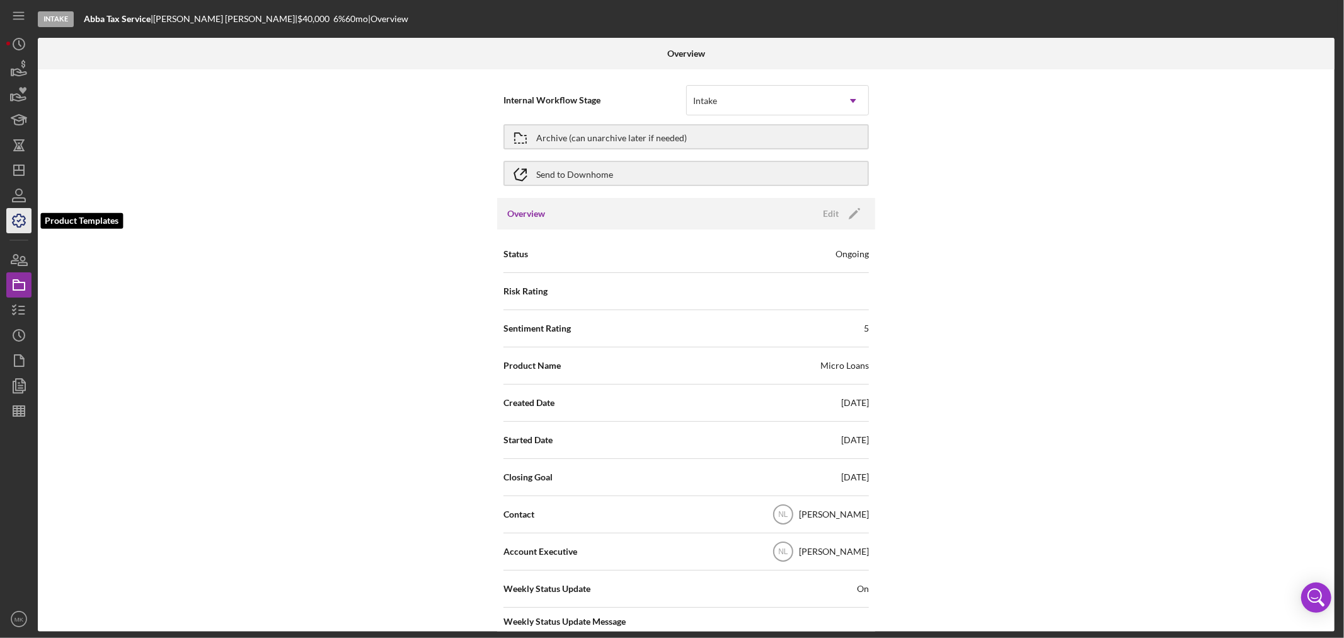
click at [18, 217] on icon "button" at bounding box center [18, 220] width 31 height 31
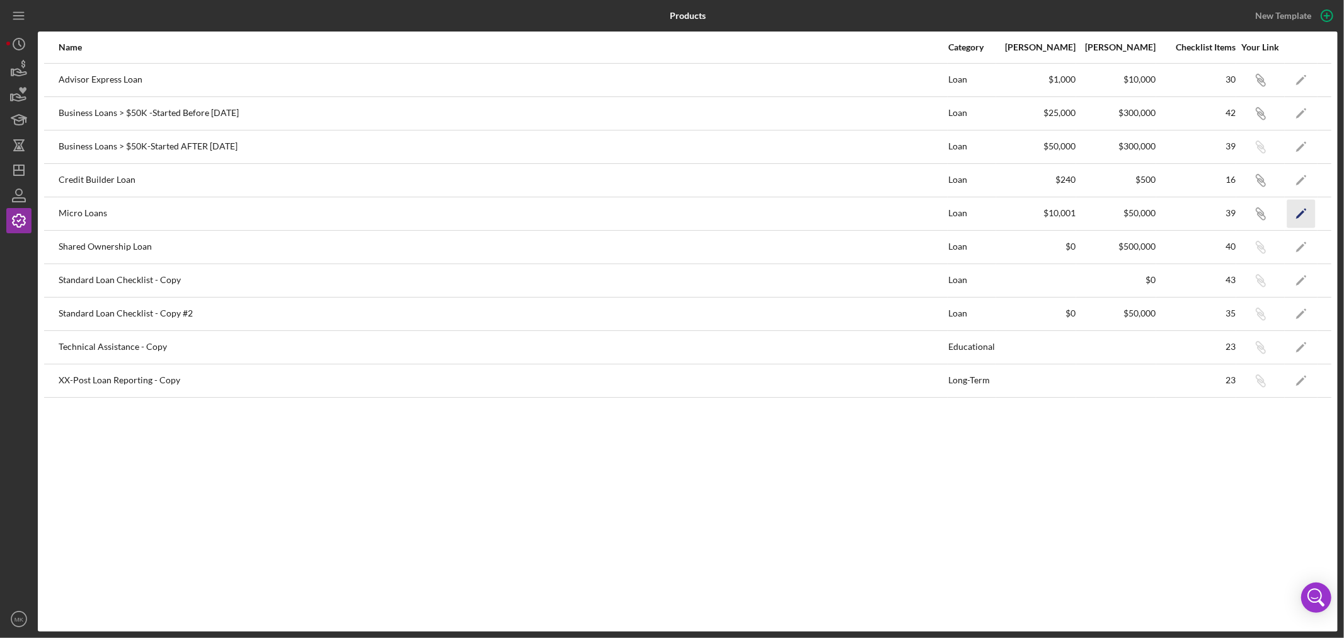
click at [1303, 211] on polygon "button" at bounding box center [1300, 214] width 9 height 9
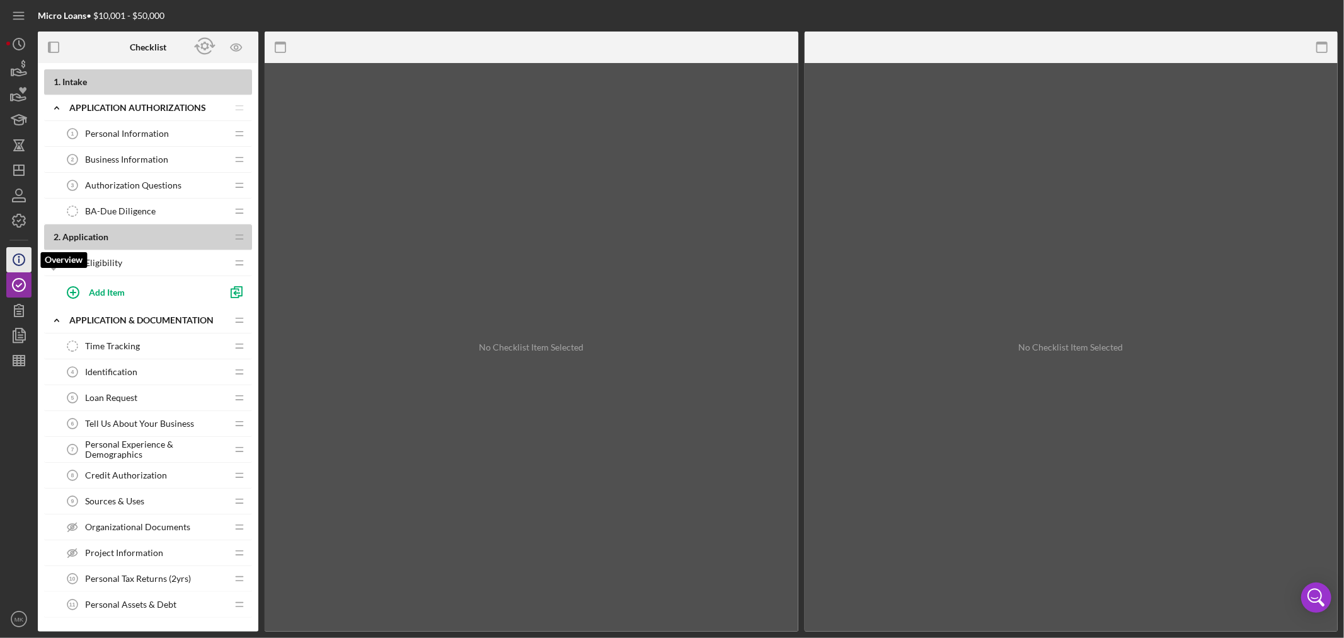
click at [21, 256] on icon "Icon/Info" at bounding box center [18, 259] width 31 height 31
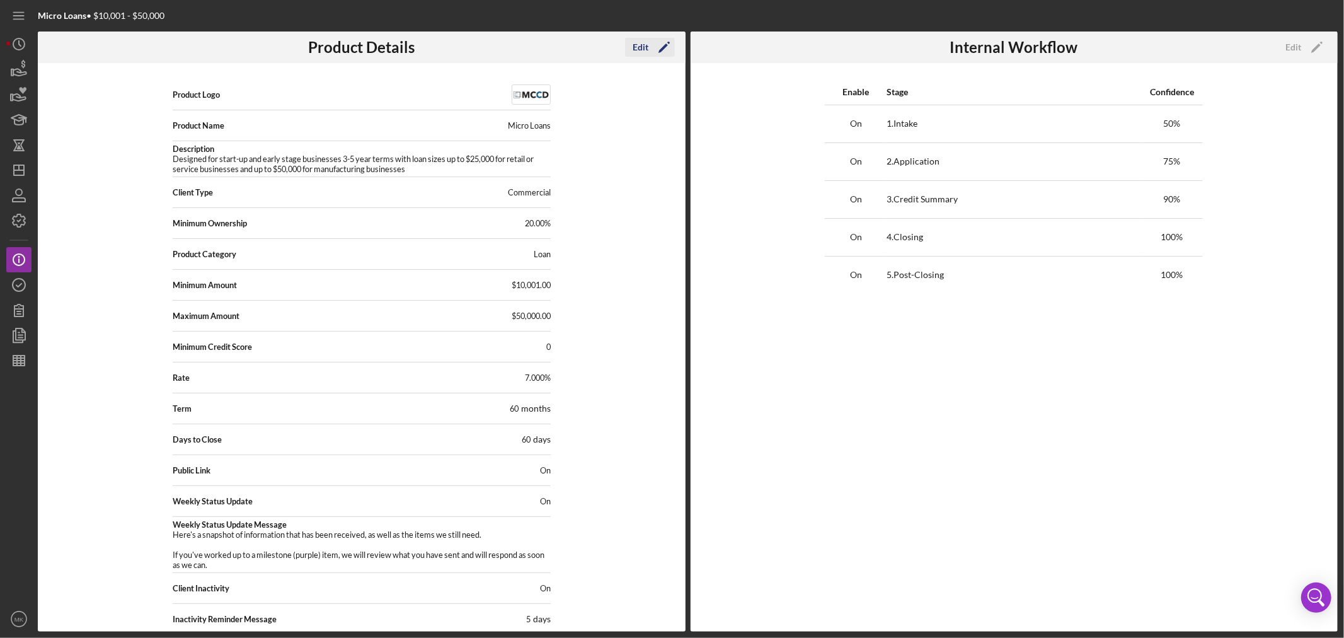
click at [645, 44] on div "Edit" at bounding box center [640, 47] width 16 height 19
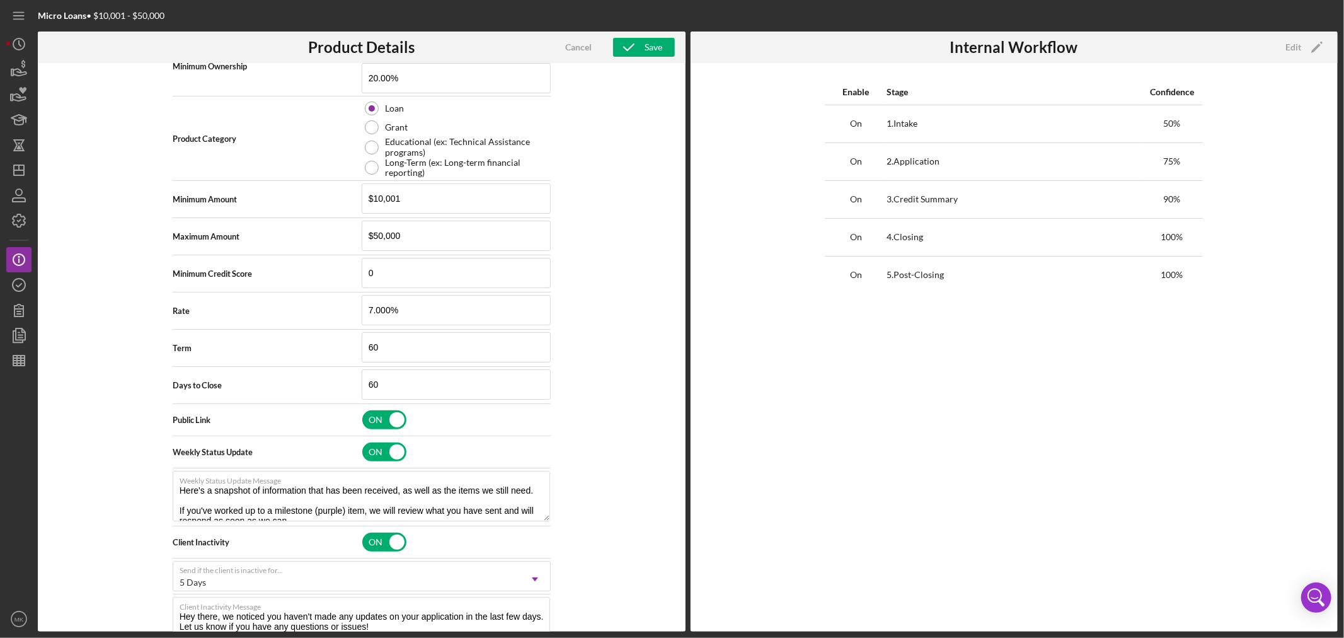
scroll to position [350, 0]
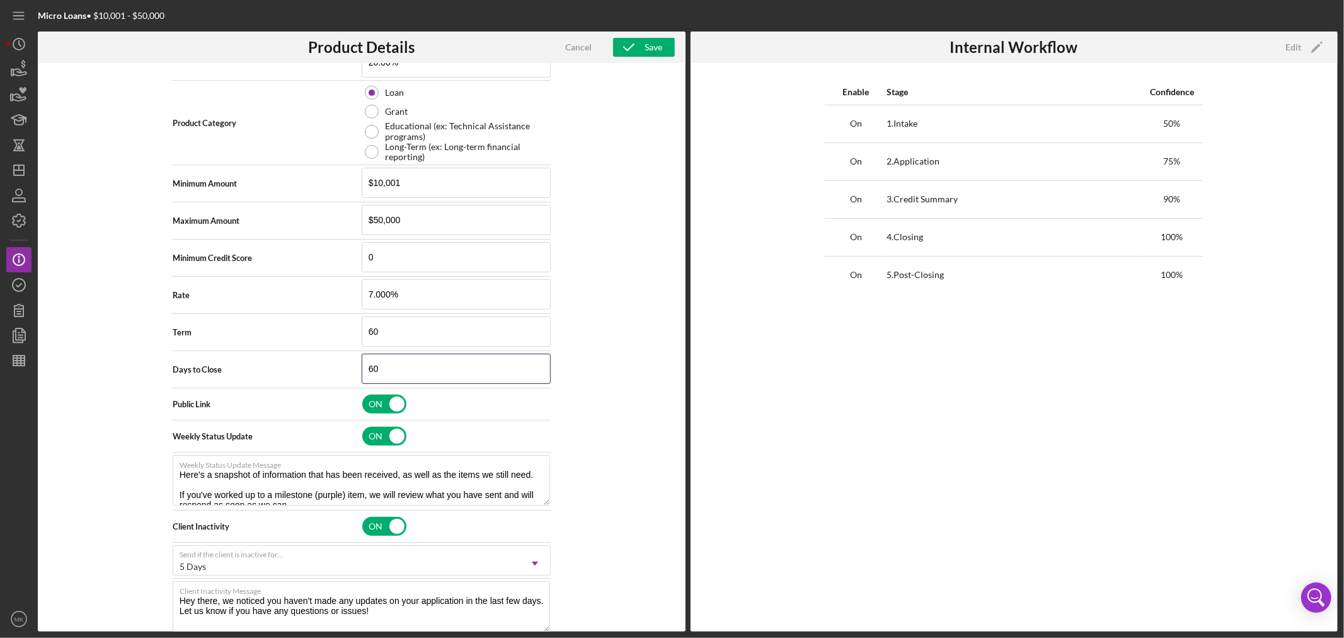
drag, startPoint x: 389, startPoint y: 367, endPoint x: 304, endPoint y: 372, distance: 85.2
click at [304, 372] on div "Days to Close 60" at bounding box center [362, 368] width 378 height 31
type input "45"
click at [612, 331] on div "Product Logo 512 x 512px max • 245 x 120 px recommended Accepted file types: pn…" at bounding box center [362, 347] width 648 height 568
click at [652, 49] on div "Save" at bounding box center [653, 47] width 18 height 19
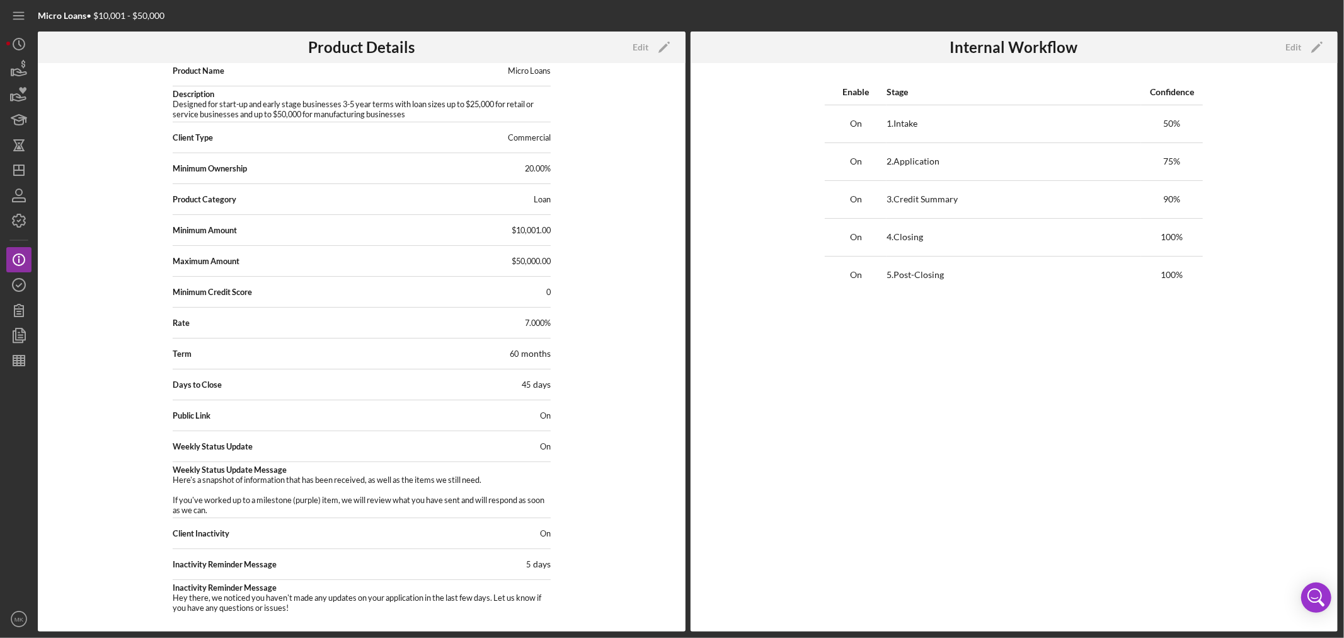
scroll to position [55, 0]
click at [17, 217] on icon "button" at bounding box center [18, 220] width 31 height 31
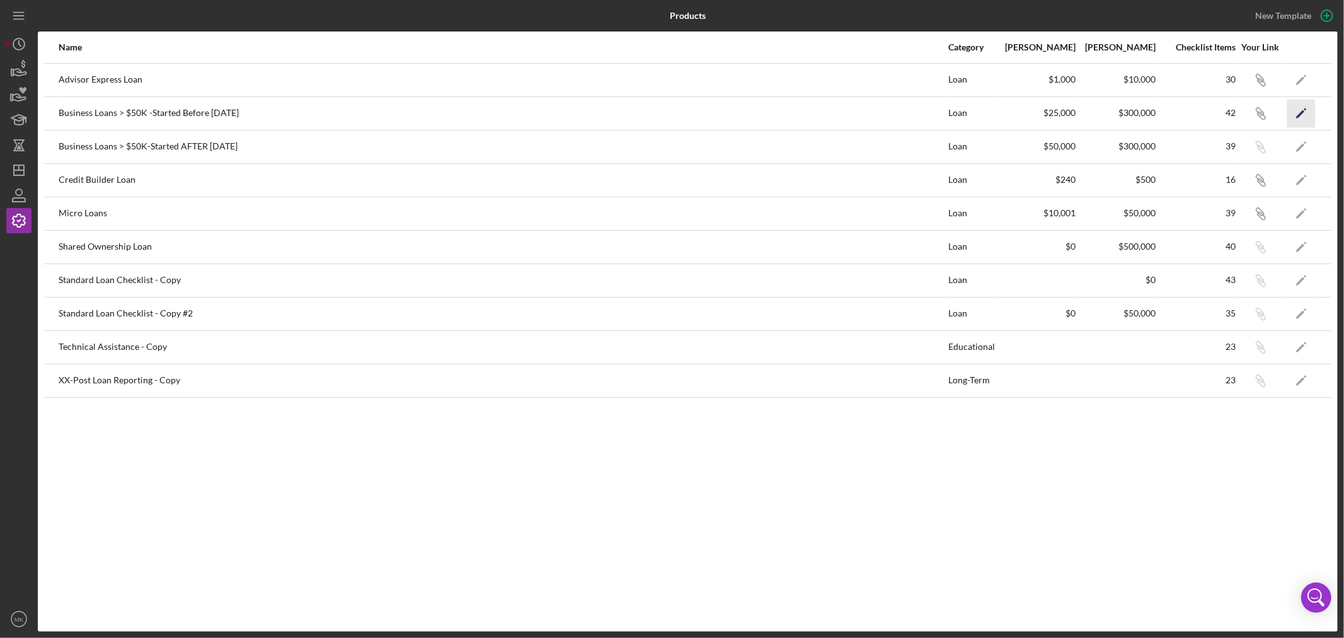
click at [1303, 109] on icon "Icon/Edit" at bounding box center [1301, 113] width 28 height 28
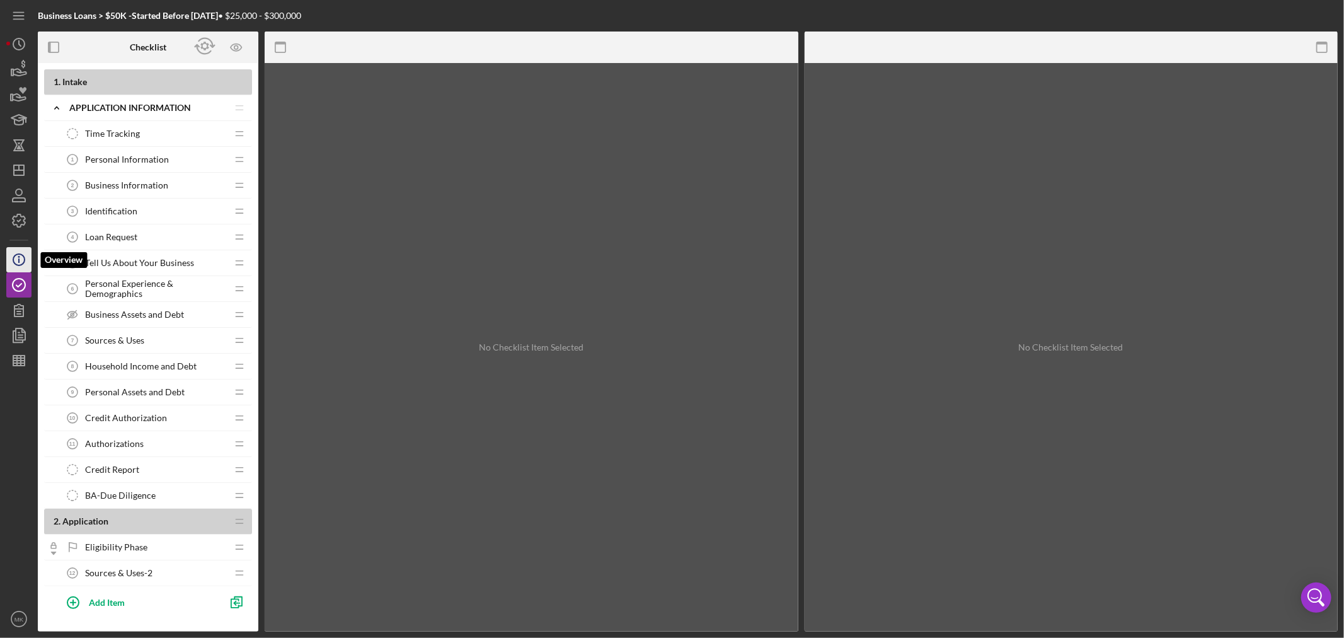
click at [17, 258] on icon "Icon/Info" at bounding box center [18, 259] width 31 height 31
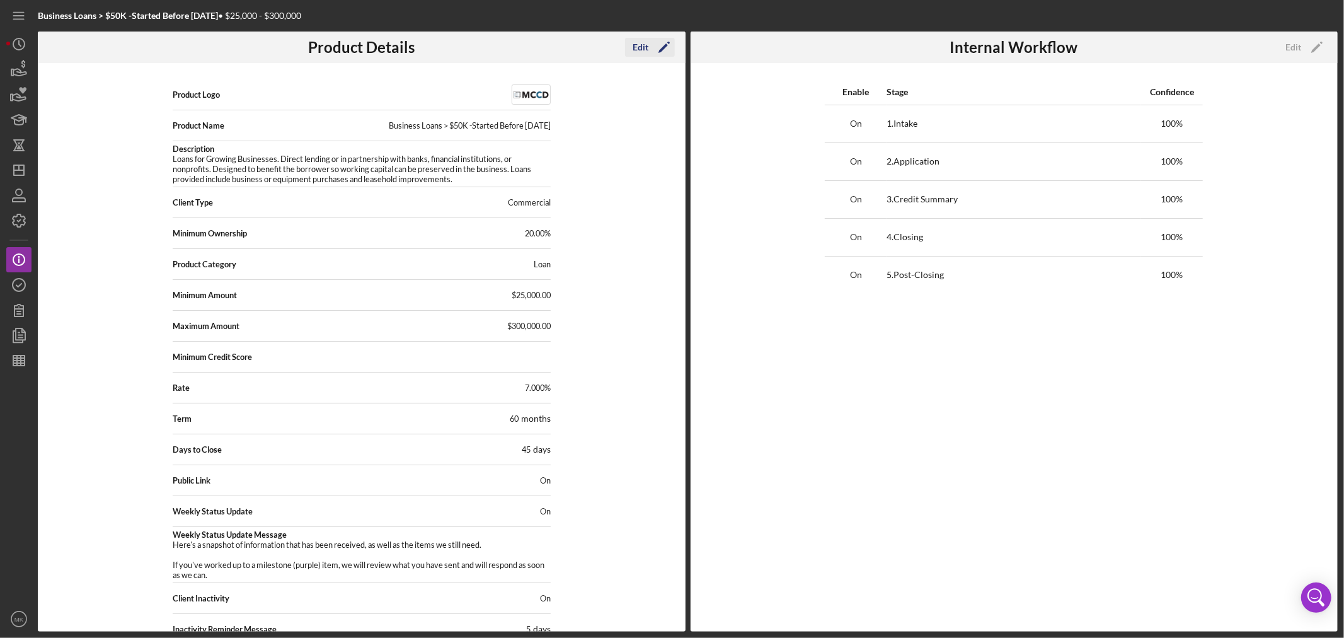
click at [646, 41] on div "Edit" at bounding box center [640, 47] width 16 height 19
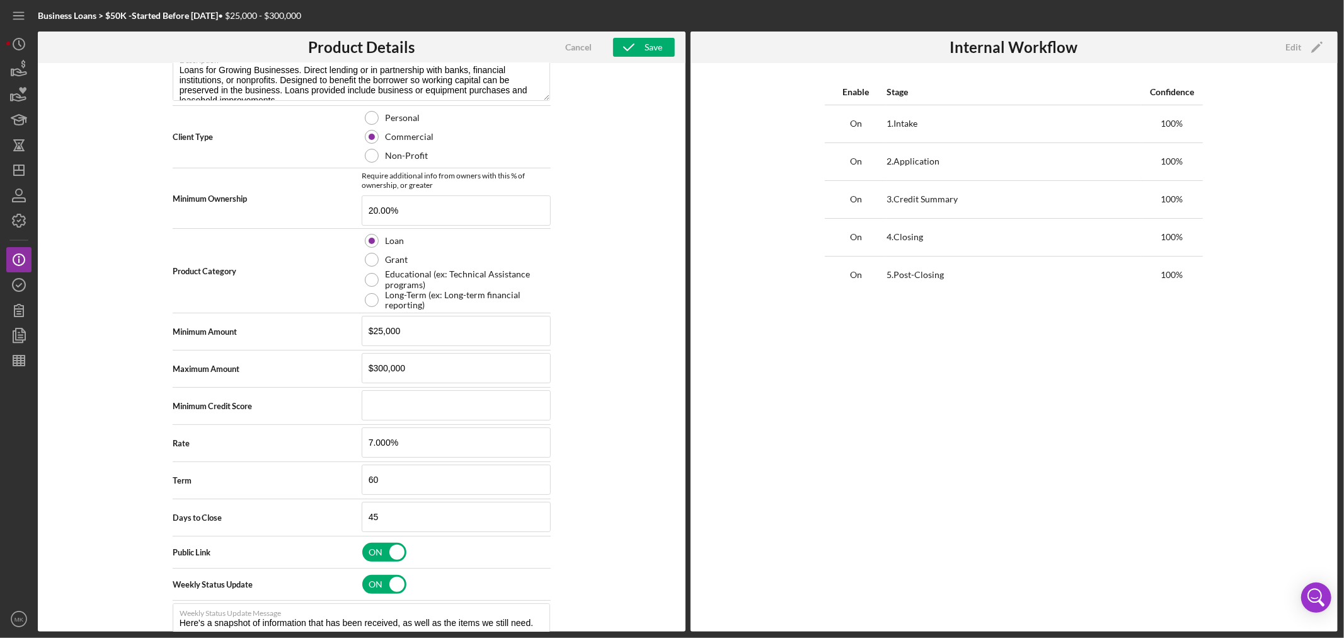
scroll to position [210, 0]
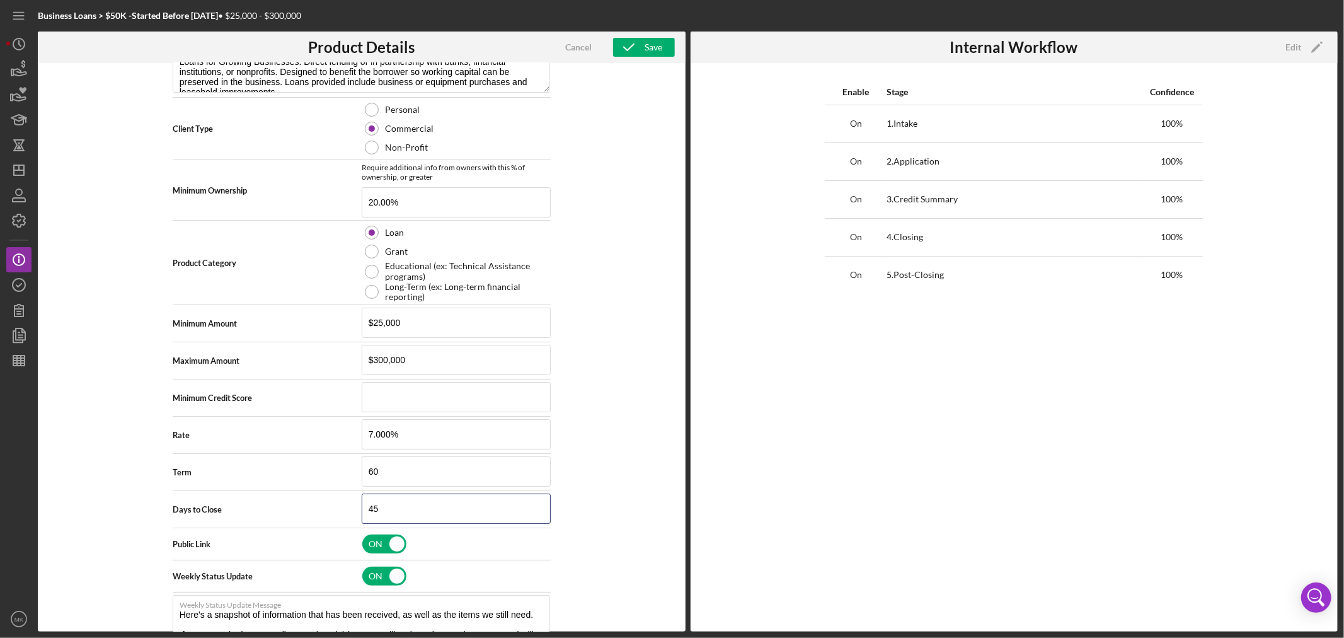
drag, startPoint x: 384, startPoint y: 501, endPoint x: 323, endPoint y: 495, distance: 62.1
click at [323, 495] on div "Days to Close 45" at bounding box center [362, 508] width 378 height 31
type input "60"
click at [615, 312] on div "Product Logo 512 x 512px max • 245 x 120 px recommended Accepted file types: pn…" at bounding box center [362, 347] width 648 height 568
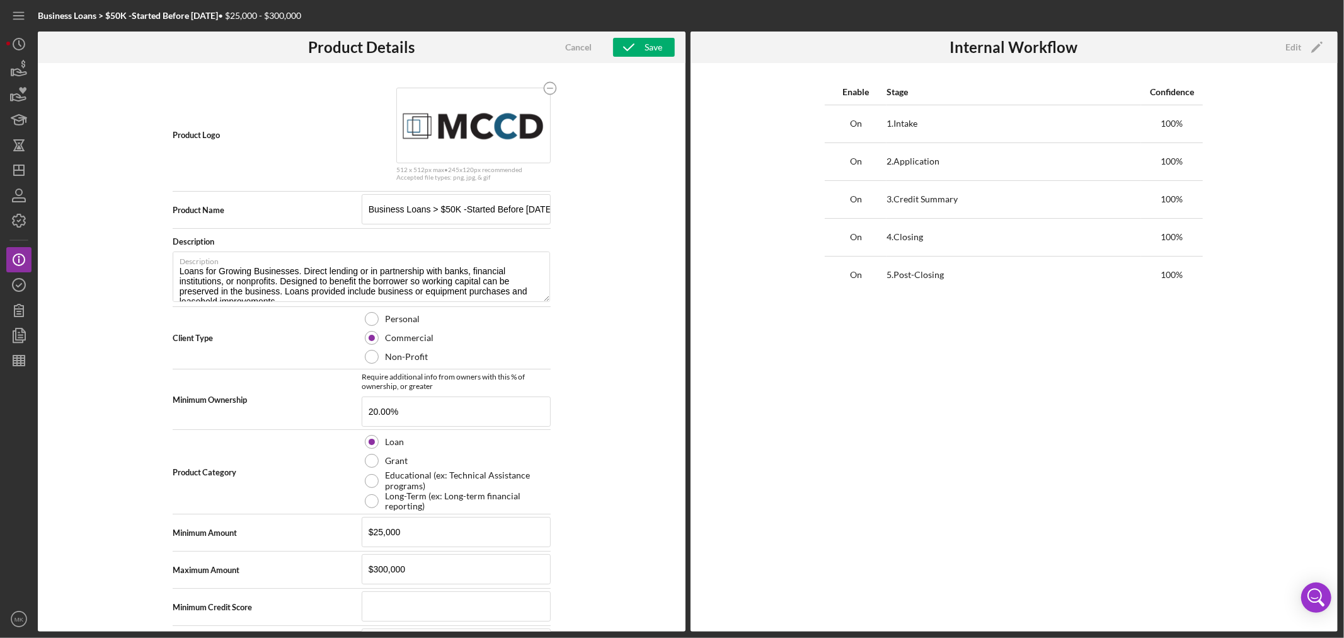
scroll to position [0, 0]
click at [646, 44] on div "Save" at bounding box center [653, 47] width 18 height 19
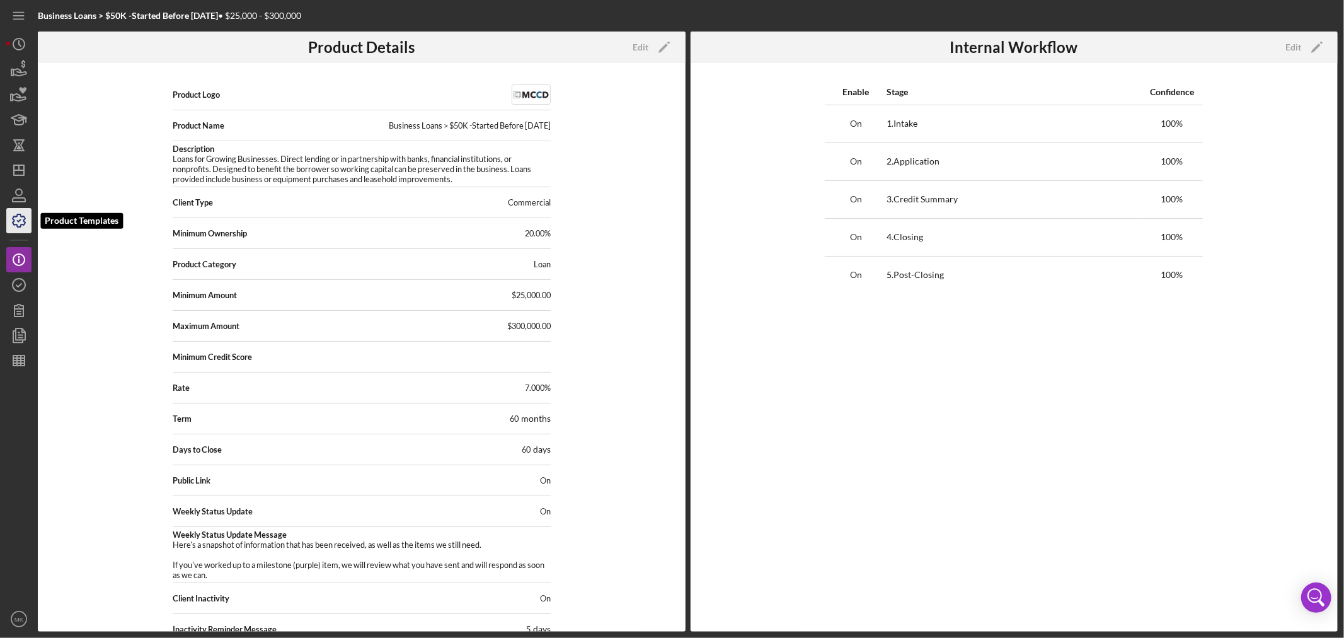
click at [16, 221] on icon "button" at bounding box center [18, 220] width 31 height 31
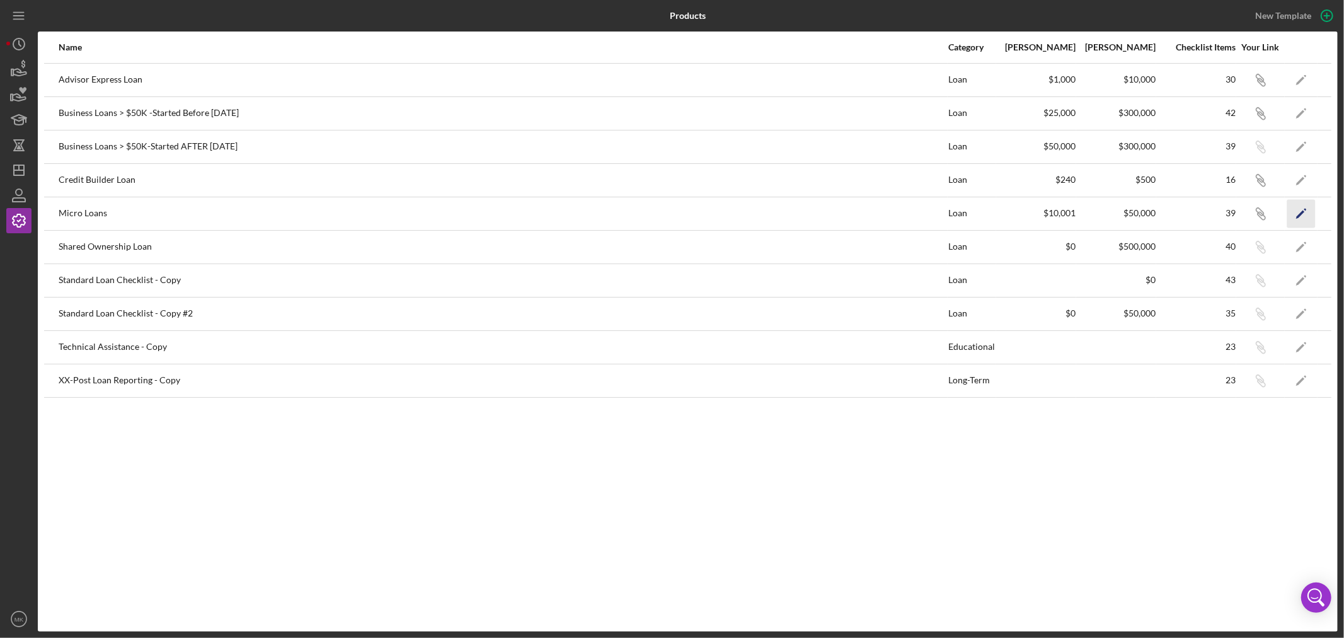
click at [1303, 212] on polygon "button" at bounding box center [1300, 214] width 9 height 9
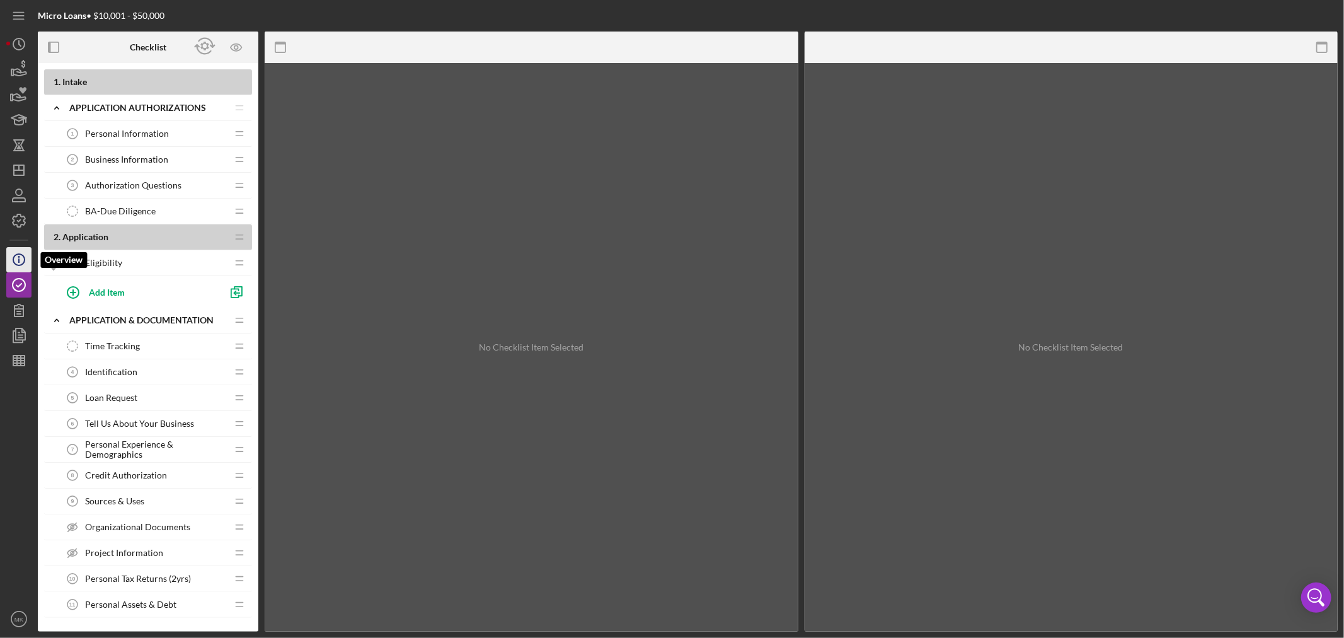
click at [15, 256] on icon "Icon/Info" at bounding box center [18, 259] width 31 height 31
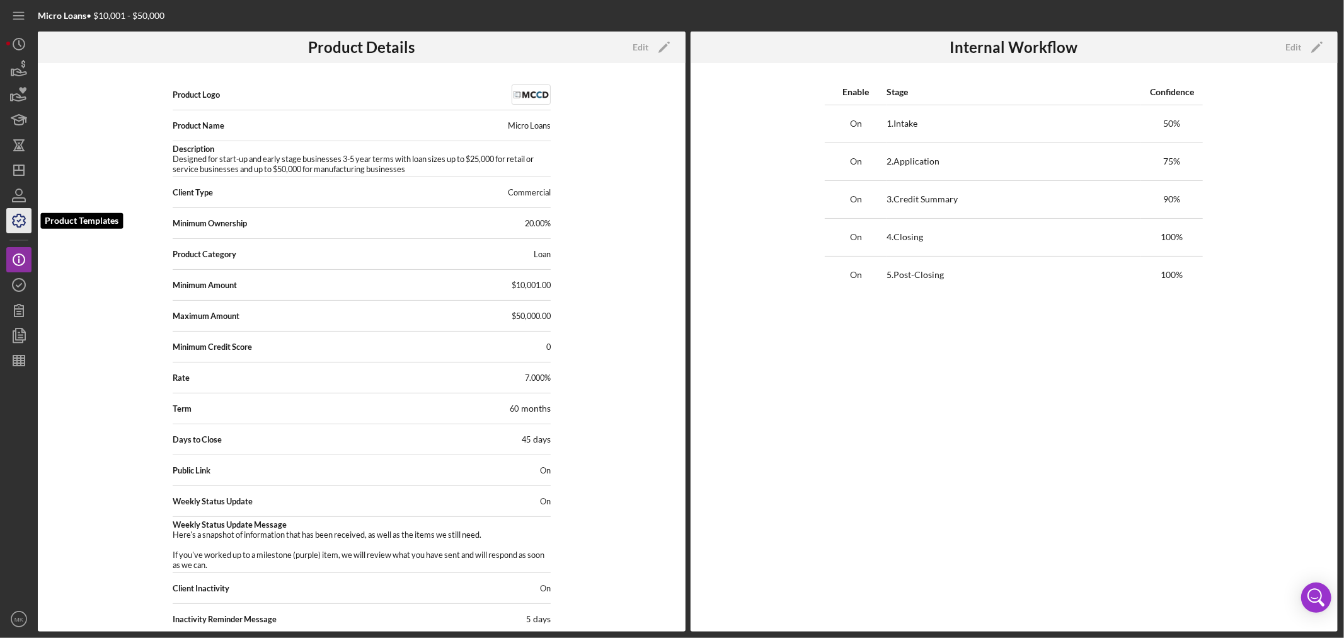
click at [23, 221] on icon "button" at bounding box center [19, 220] width 13 height 13
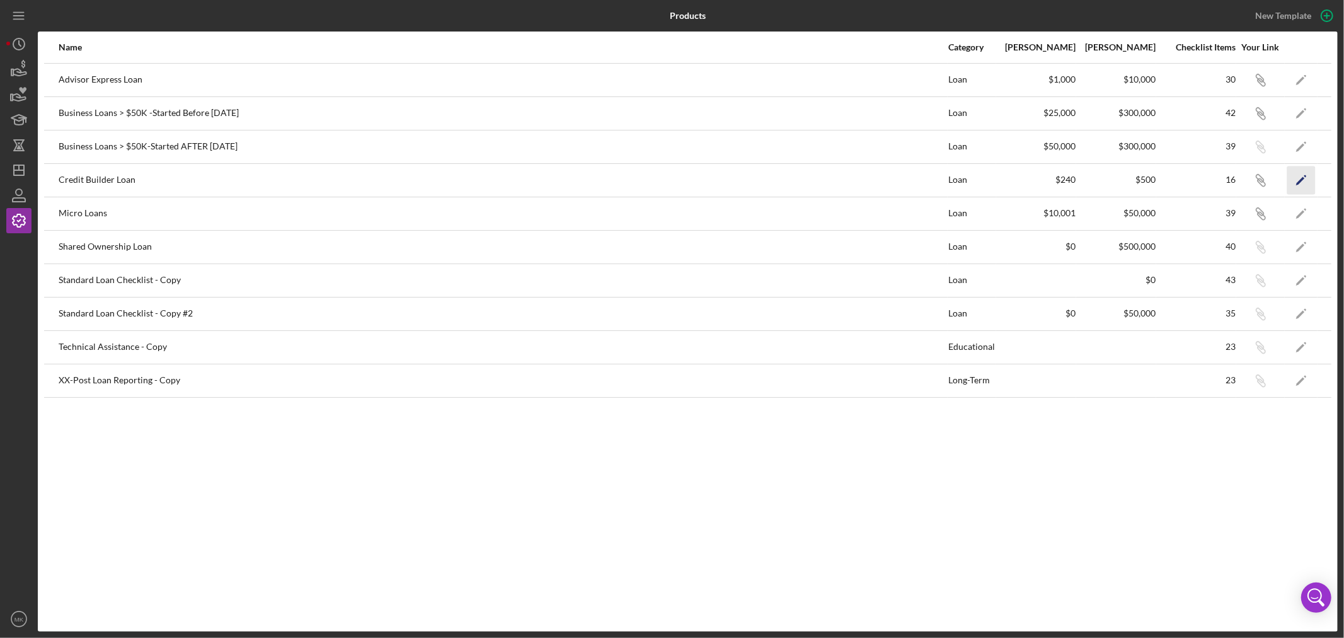
click at [1301, 179] on polygon "button" at bounding box center [1300, 180] width 9 height 9
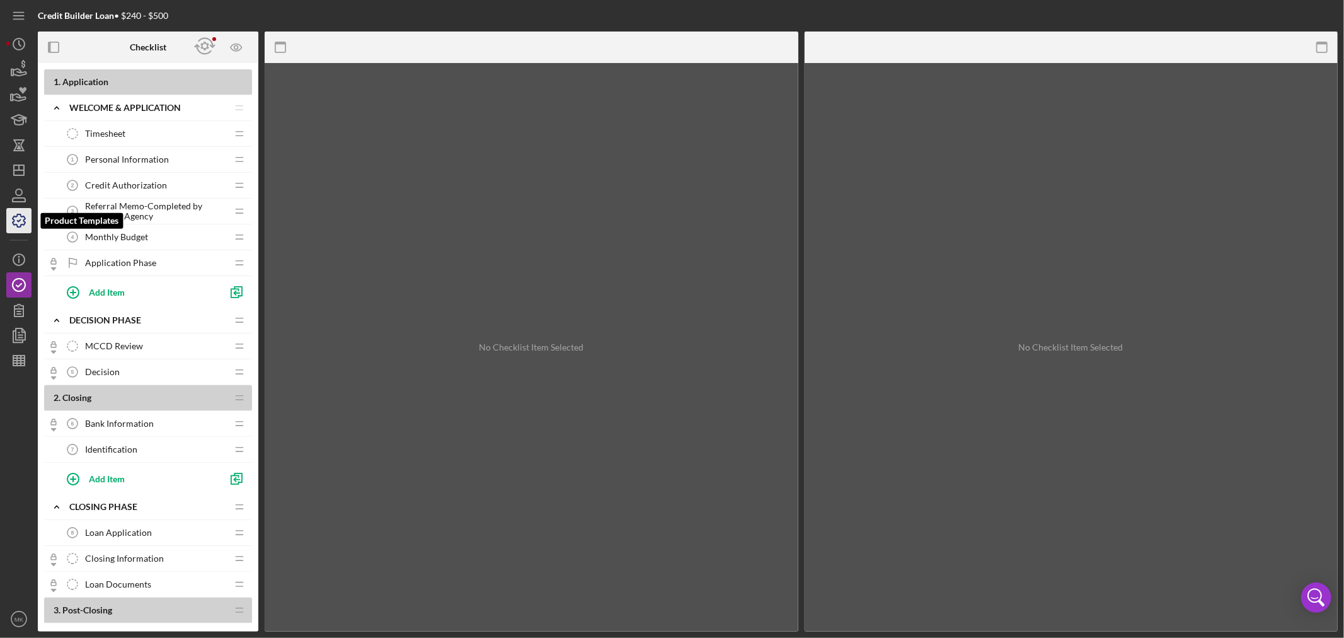
click at [21, 220] on icon "button" at bounding box center [18, 220] width 31 height 31
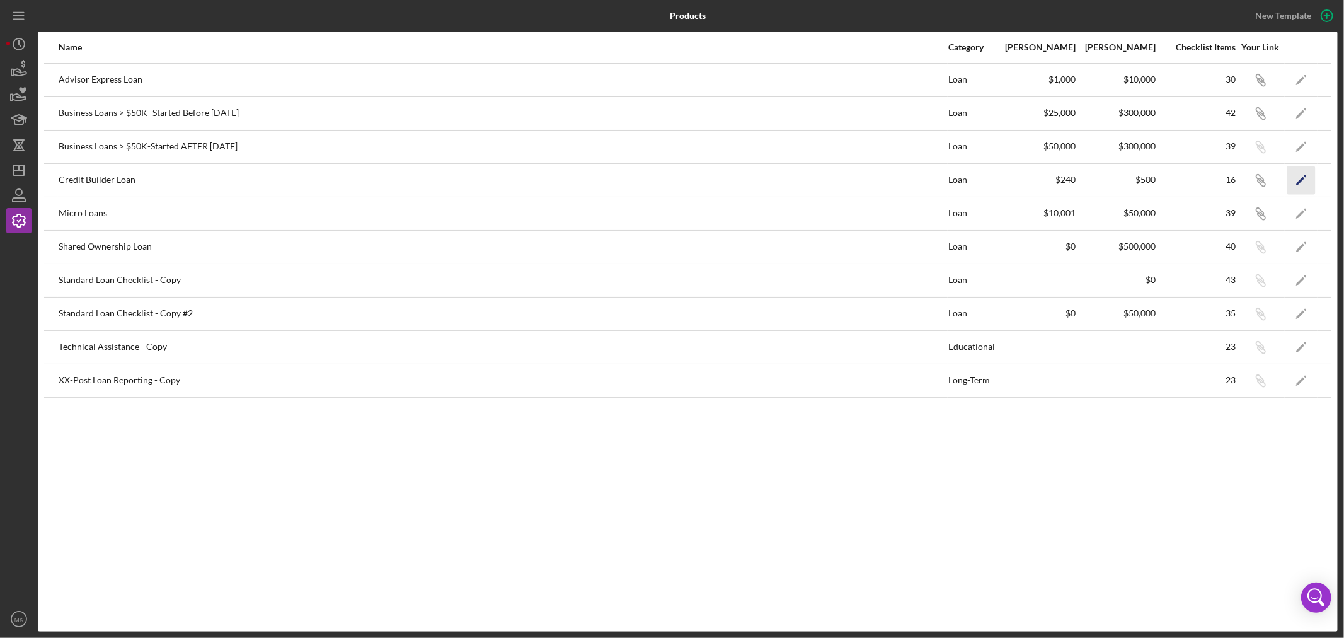
click at [1295, 181] on icon "Icon/Edit" at bounding box center [1301, 180] width 28 height 28
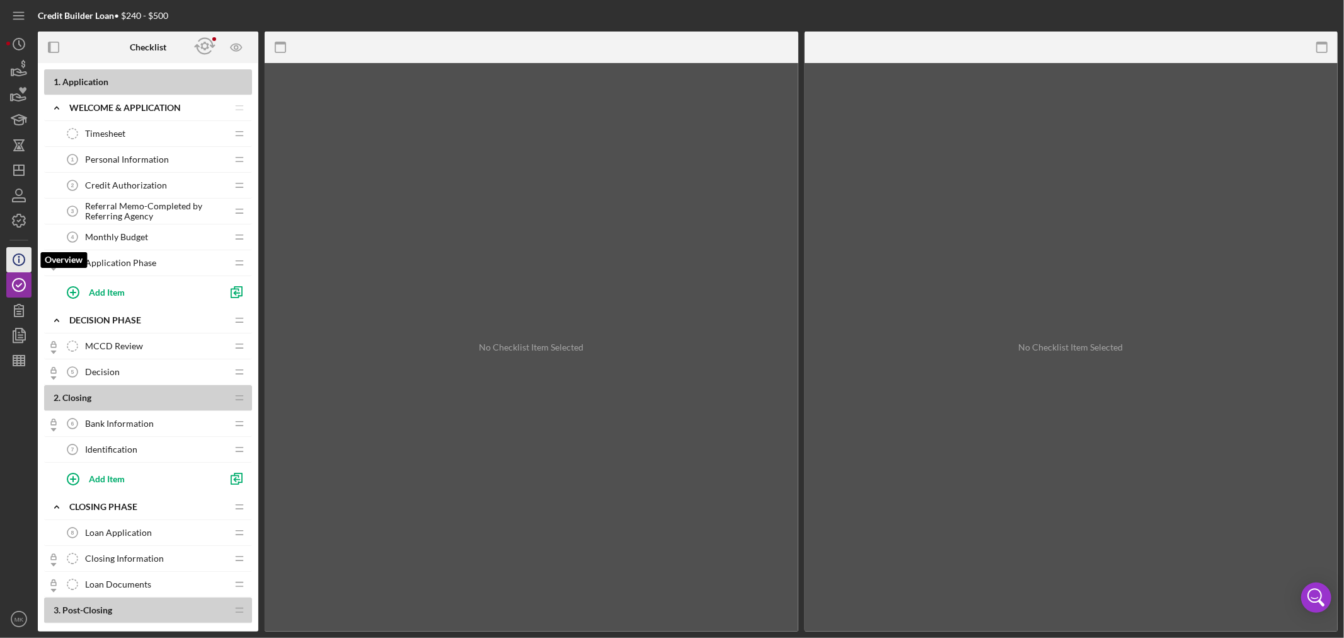
click at [18, 258] on icon "Icon/Info" at bounding box center [18, 259] width 31 height 31
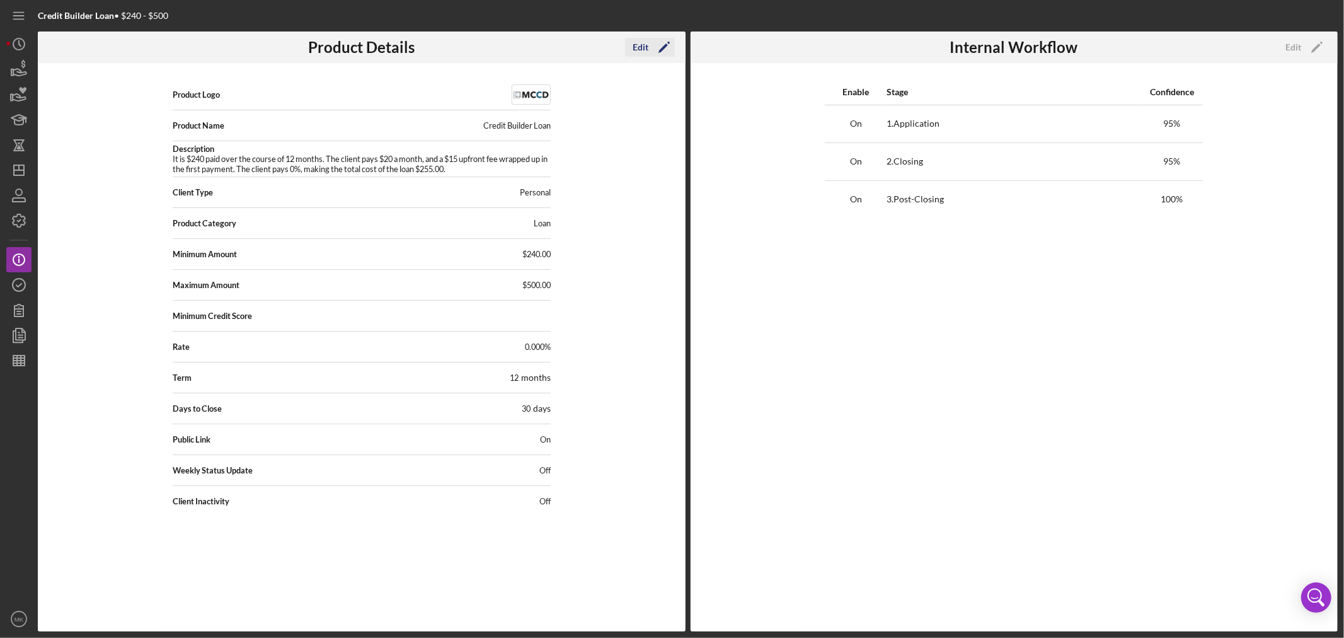
click at [643, 45] on div "Edit" at bounding box center [640, 47] width 16 height 19
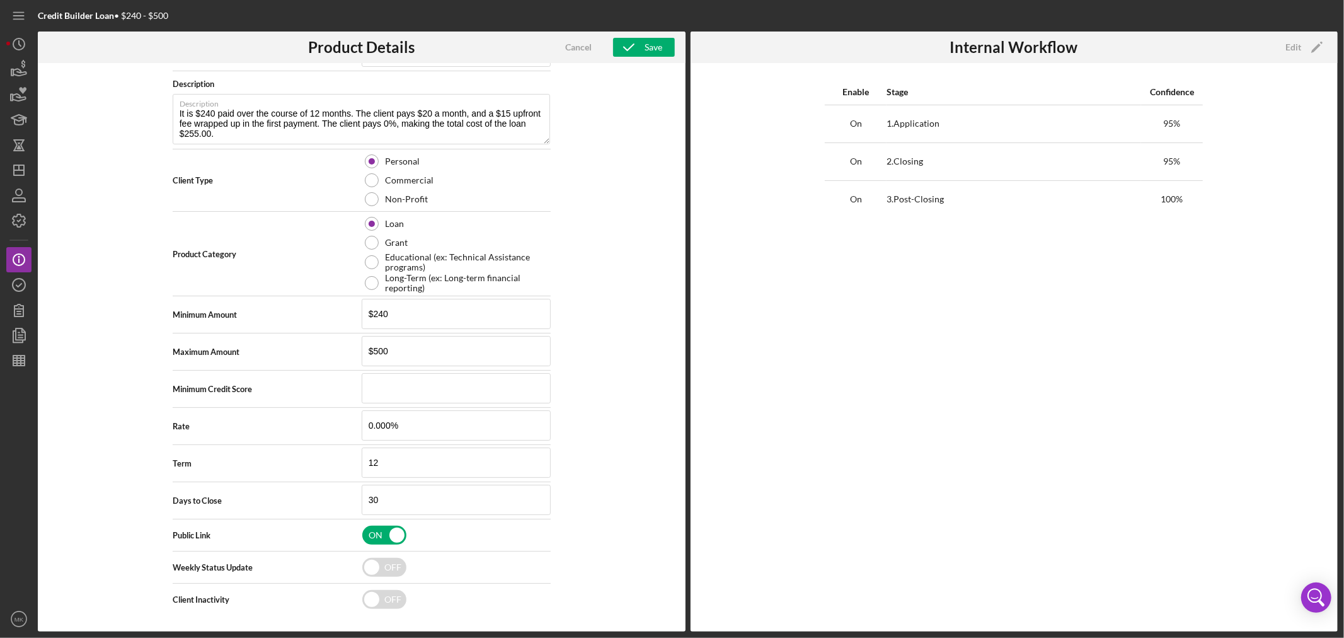
scroll to position [159, 0]
drag, startPoint x: 391, startPoint y: 500, endPoint x: 312, endPoint y: 498, distance: 78.8
click at [312, 498] on div "Days to Close 30" at bounding box center [362, 499] width 378 height 31
type input "15"
click at [624, 406] on div "Product Logo 512 x 512px max • 245 x 120 px recommended Accepted file types: pn…" at bounding box center [362, 347] width 648 height 568
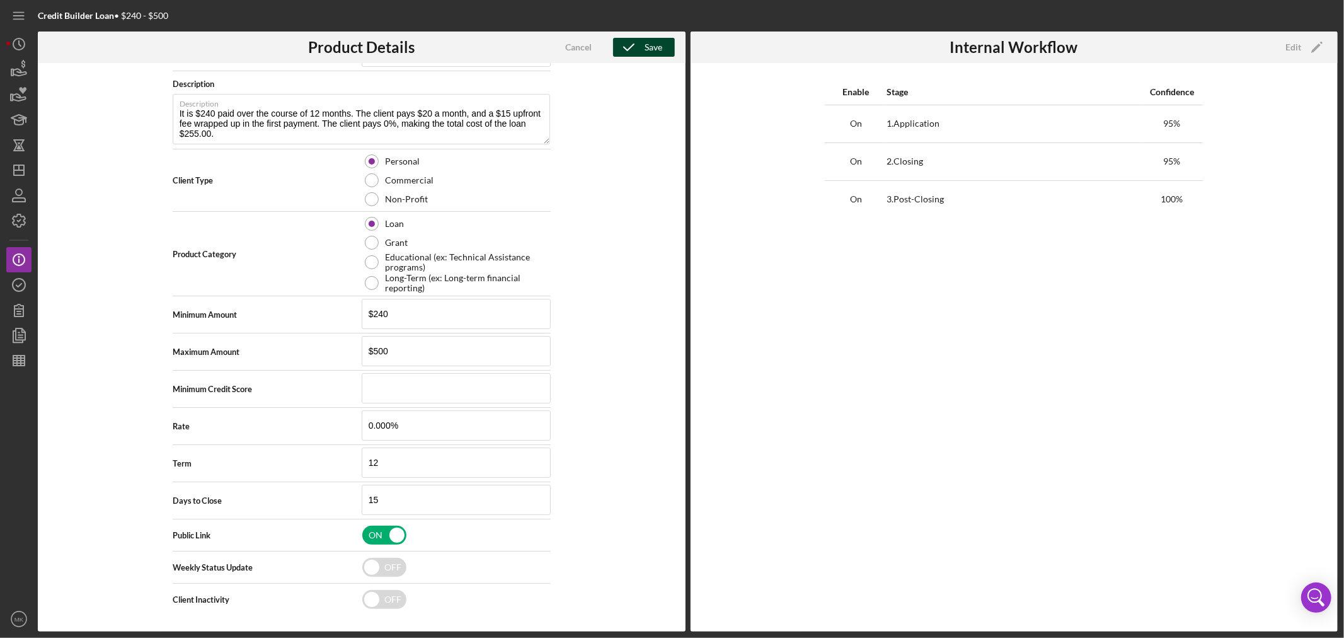
click at [641, 42] on icon "button" at bounding box center [628, 46] width 31 height 31
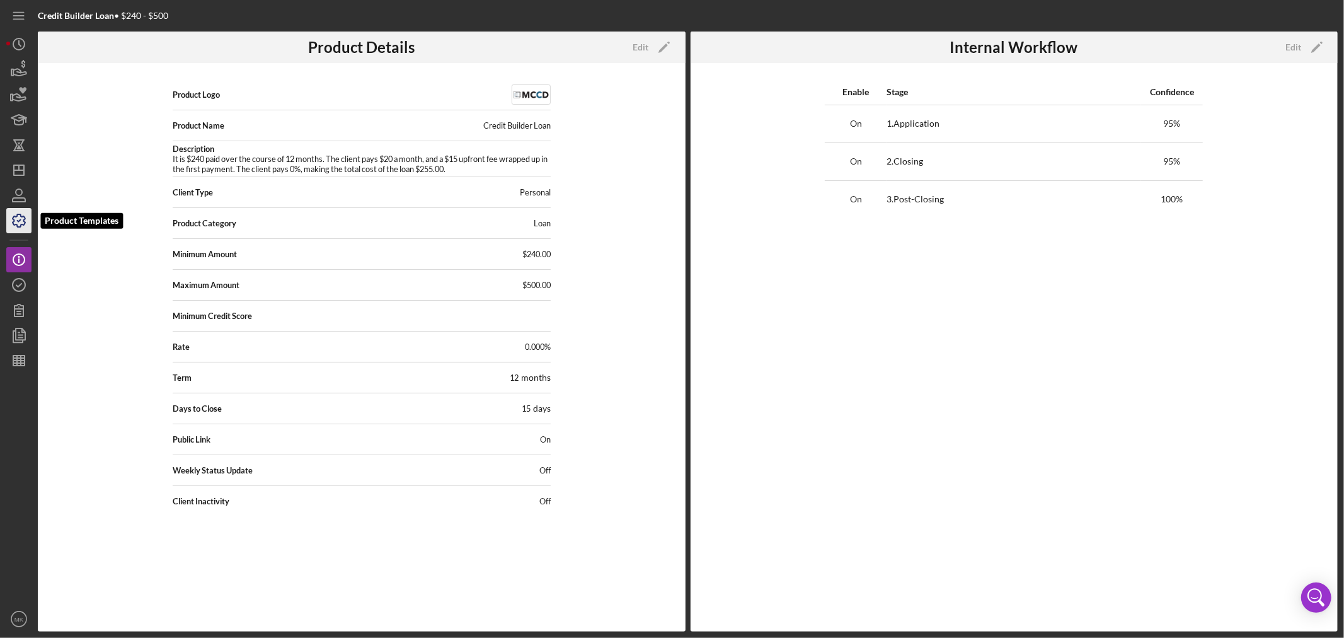
click at [21, 217] on icon "button" at bounding box center [18, 220] width 31 height 31
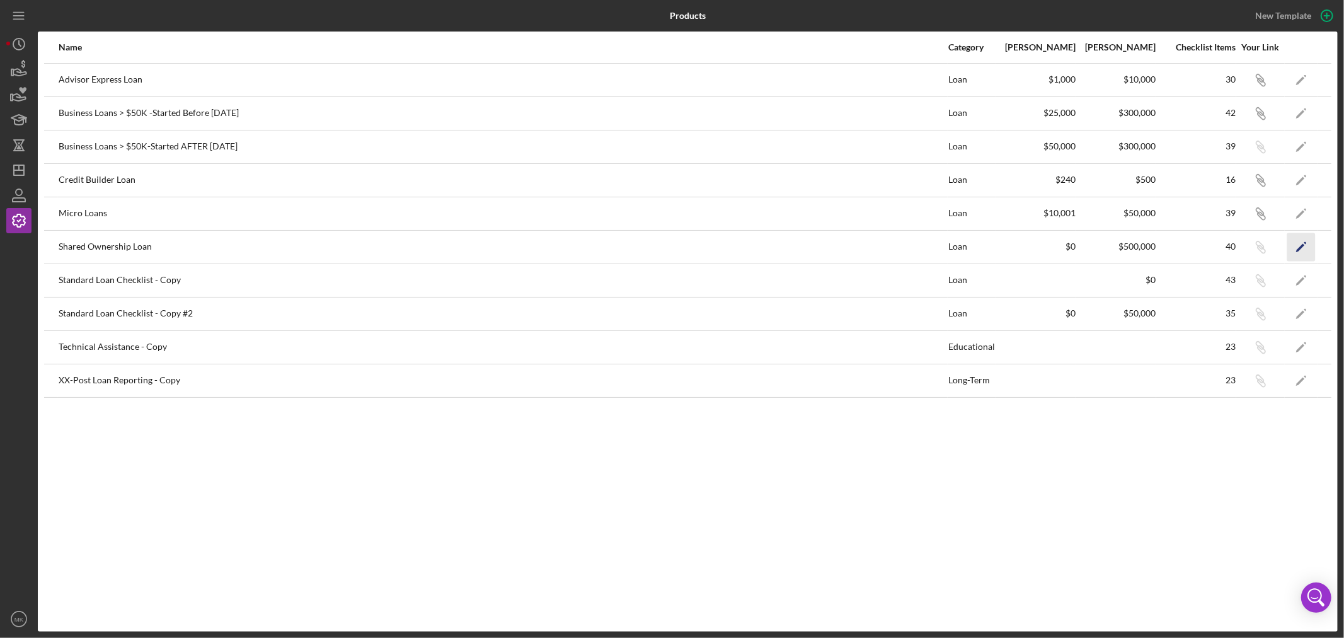
click at [1303, 243] on icon "Icon/Edit" at bounding box center [1301, 246] width 28 height 28
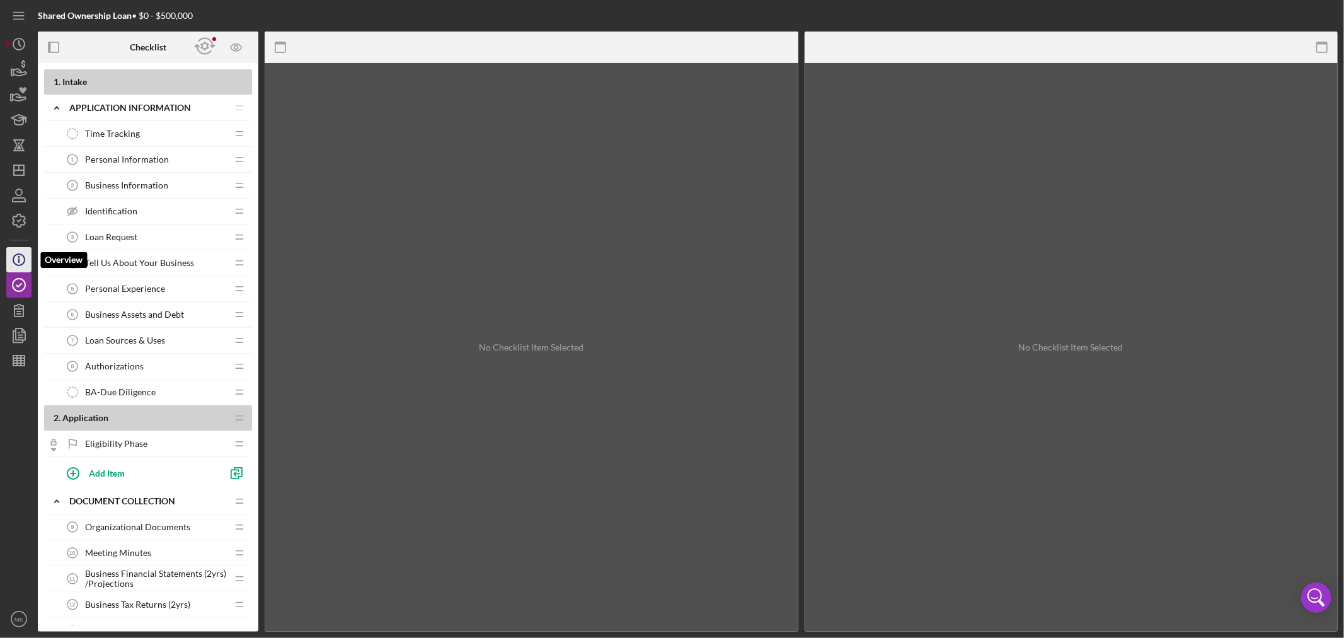
click at [19, 260] on line "button" at bounding box center [19, 260] width 0 height 4
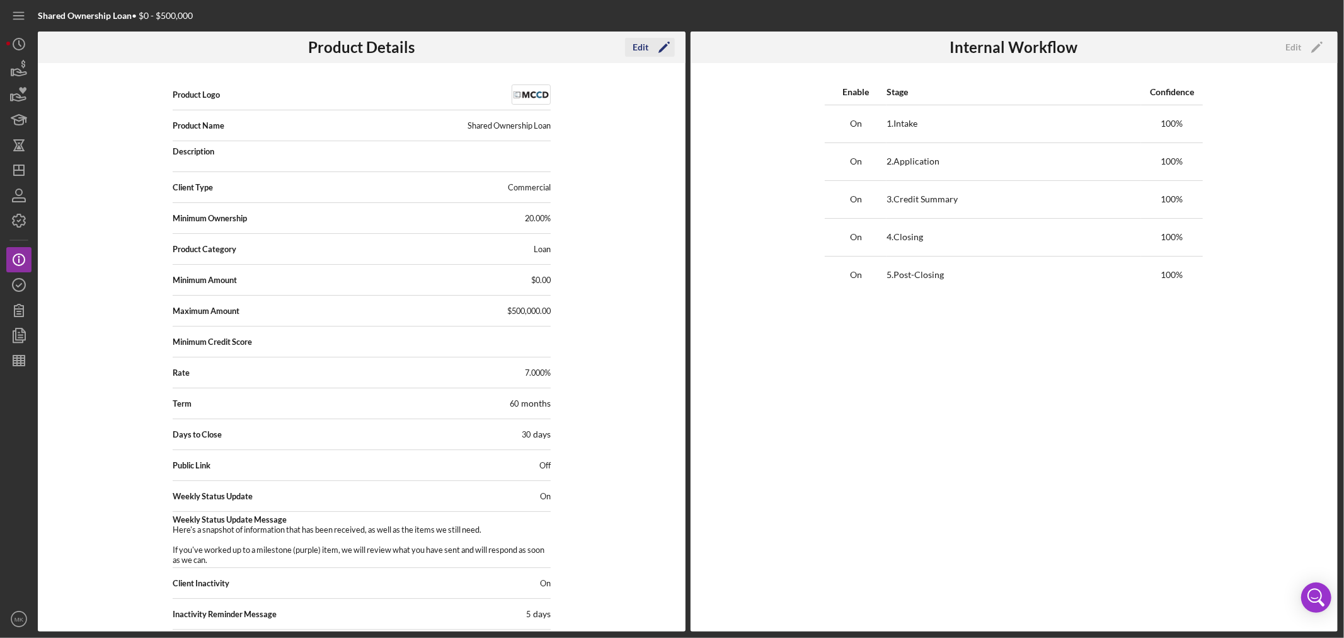
click at [643, 44] on div "Edit" at bounding box center [640, 47] width 16 height 19
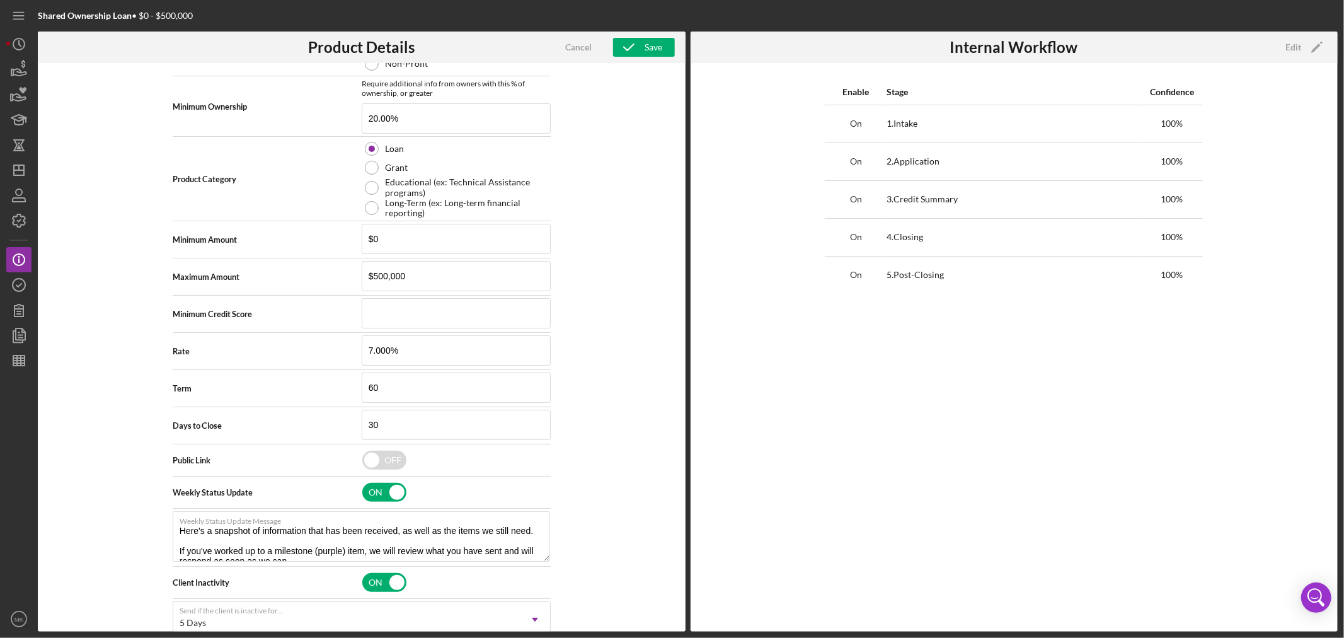
scroll to position [374, 0]
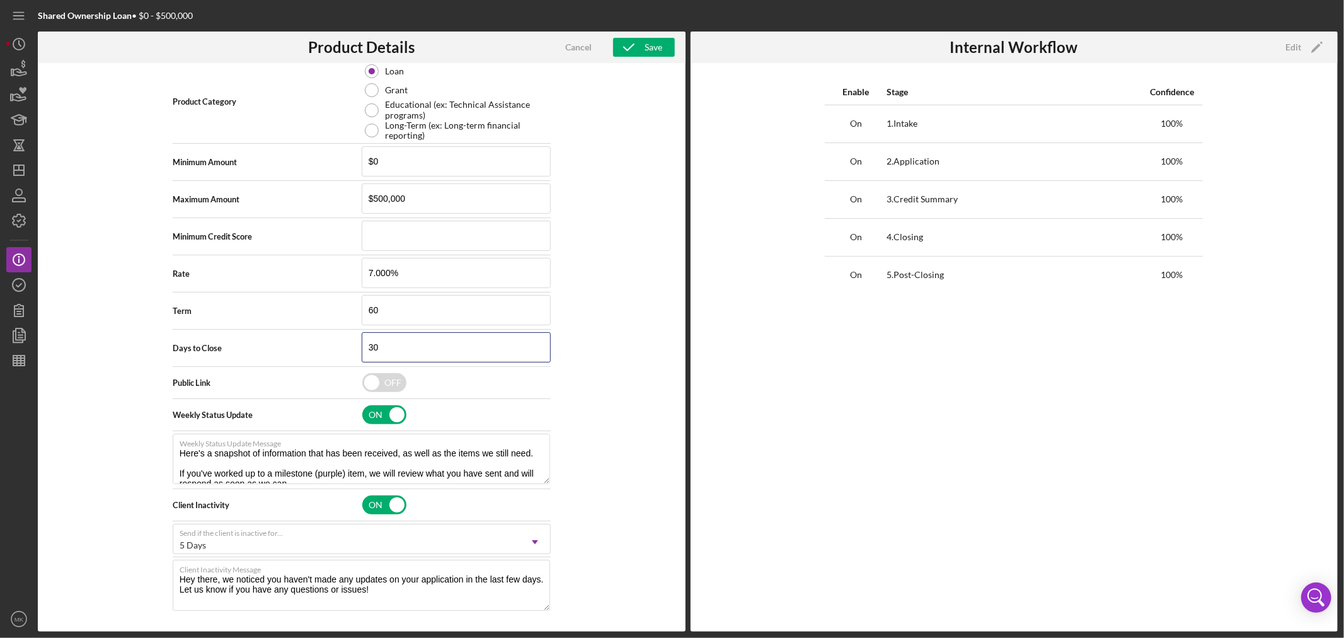
drag, startPoint x: 389, startPoint y: 342, endPoint x: 267, endPoint y: 337, distance: 122.3
click at [267, 337] on div "Days to Close 30" at bounding box center [362, 347] width 378 height 31
type input "90"
click at [615, 389] on div "Product Logo 512 x 512px max • 245 x 120 px recommended Accepted file types: pn…" at bounding box center [362, 347] width 648 height 568
click at [648, 45] on div "Save" at bounding box center [653, 47] width 18 height 19
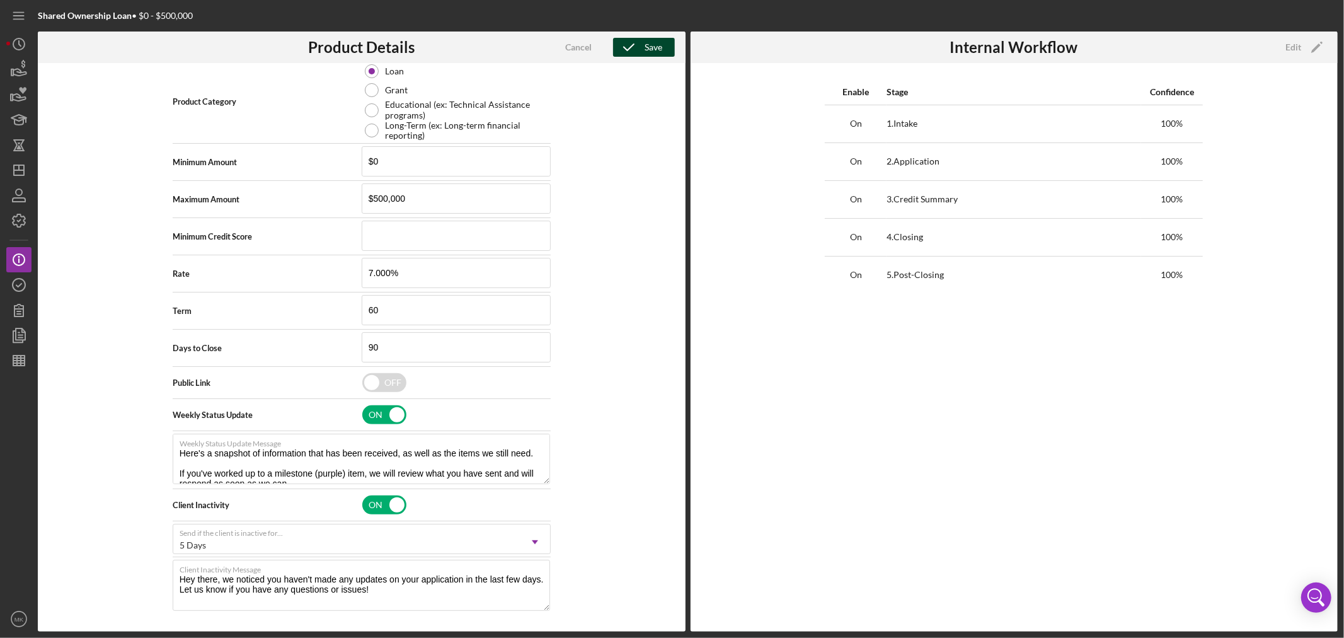
scroll to position [50, 0]
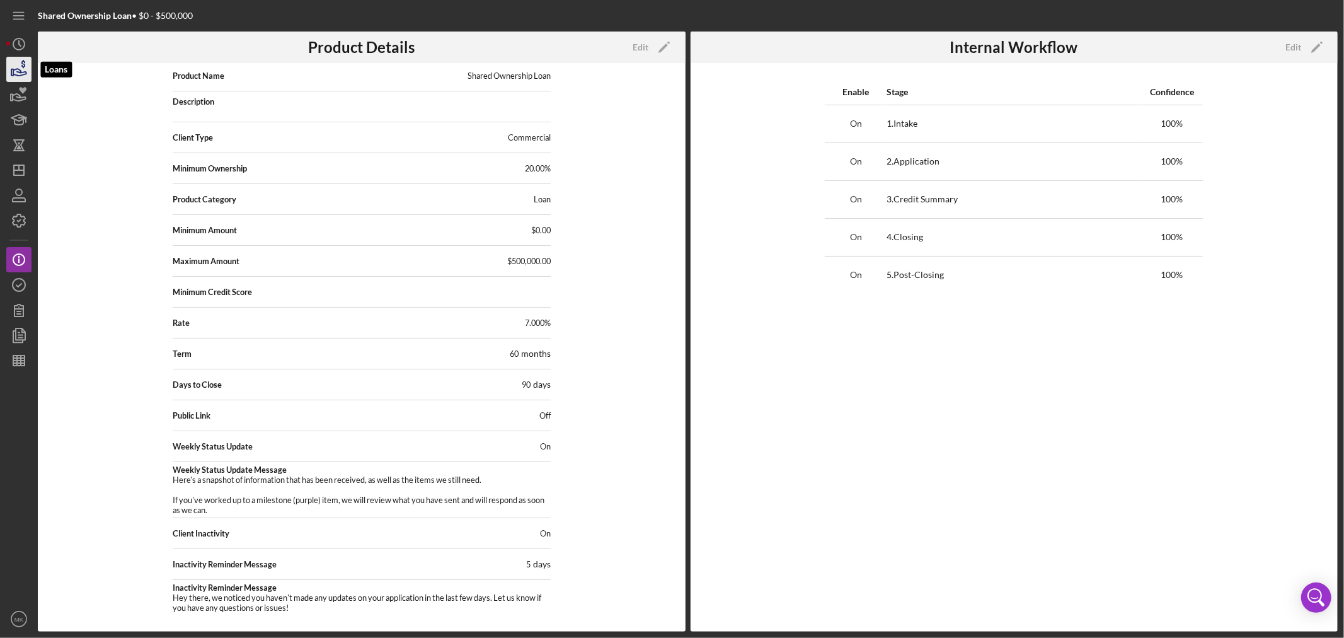
click at [20, 70] on icon "button" at bounding box center [19, 72] width 13 height 7
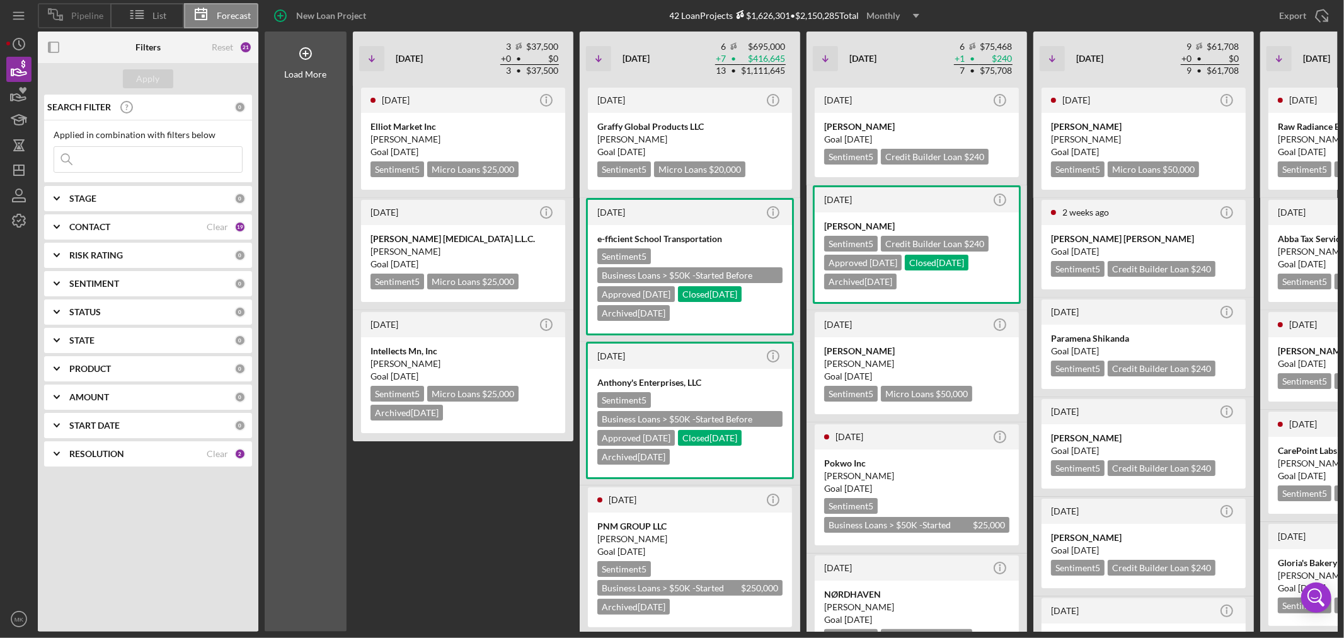
click at [79, 16] on span "Pipeline" at bounding box center [87, 16] width 32 height 10
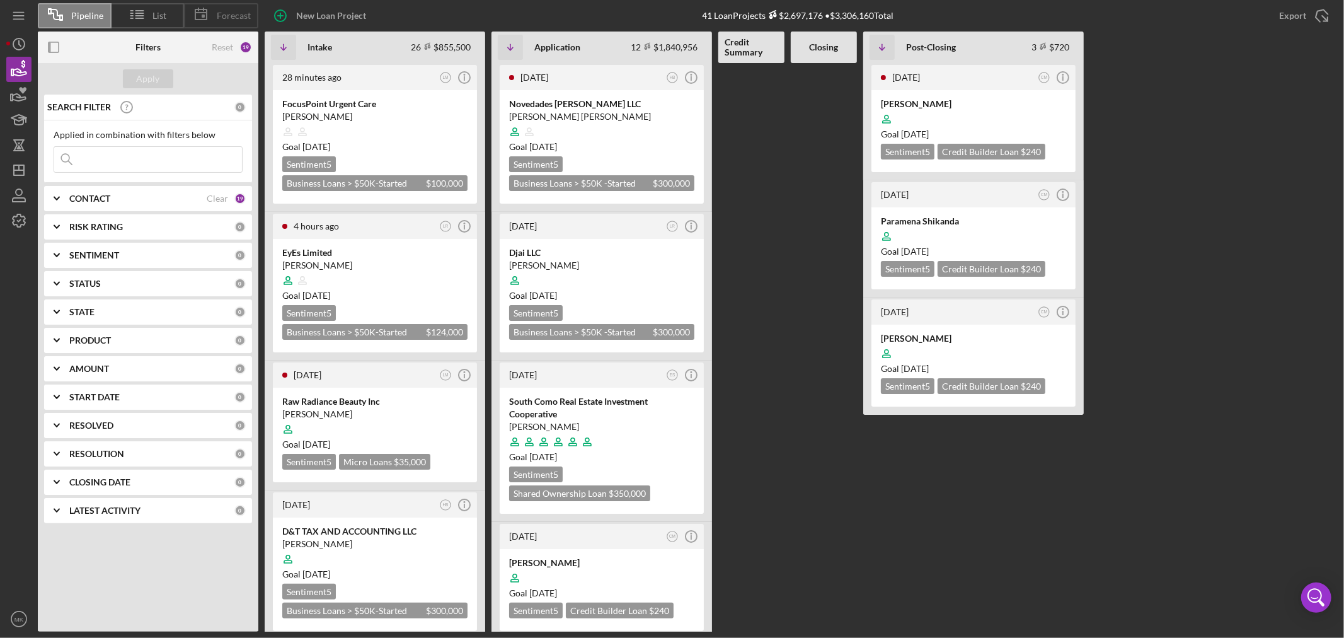
click at [225, 14] on span "Forecast" at bounding box center [234, 16] width 34 height 10
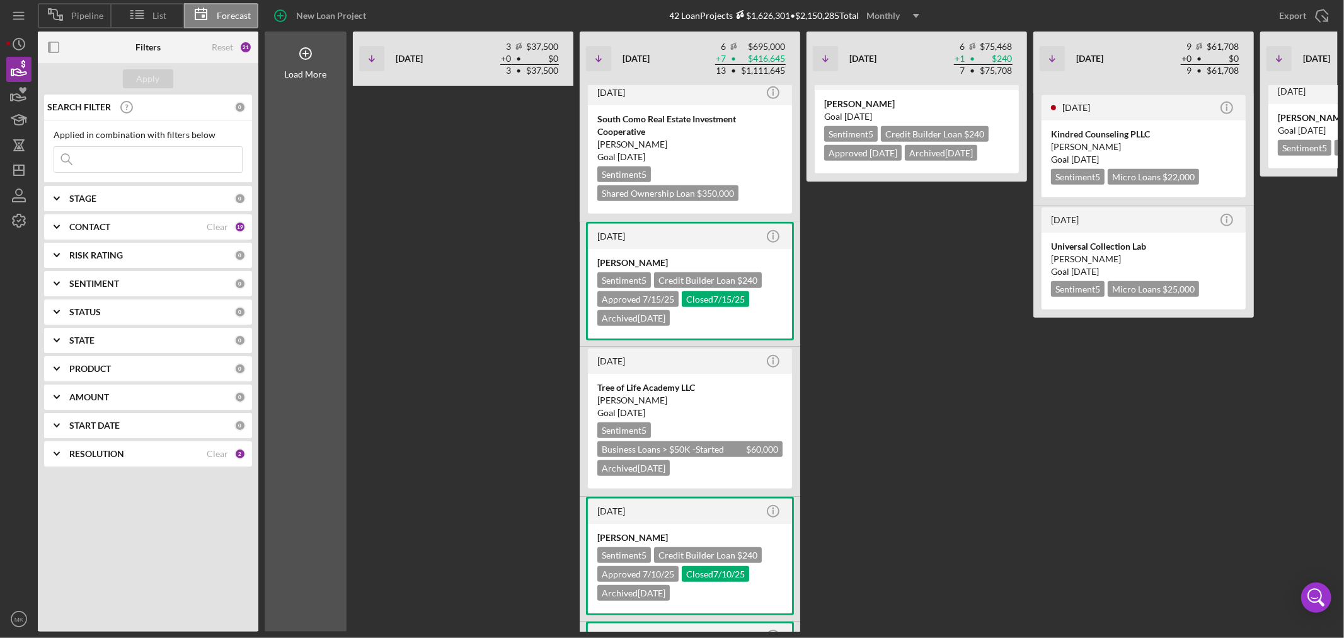
scroll to position [690, 0]
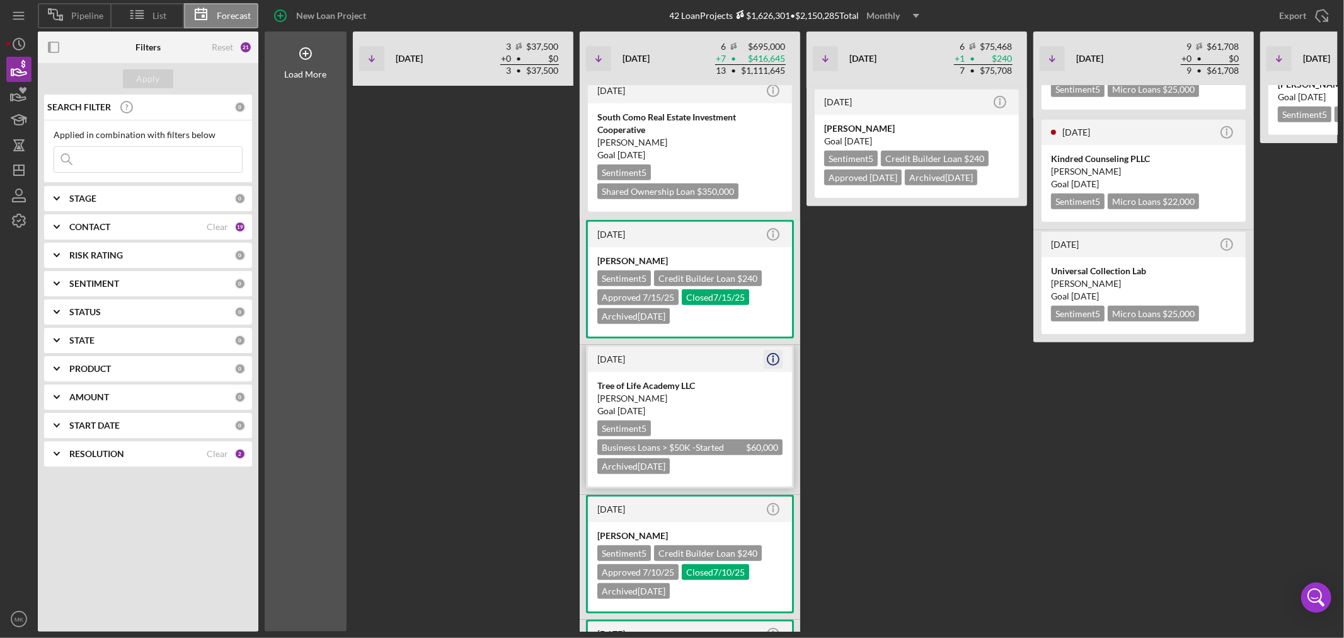
click at [772, 352] on icon "Icon/Info" at bounding box center [772, 358] width 31 height 31
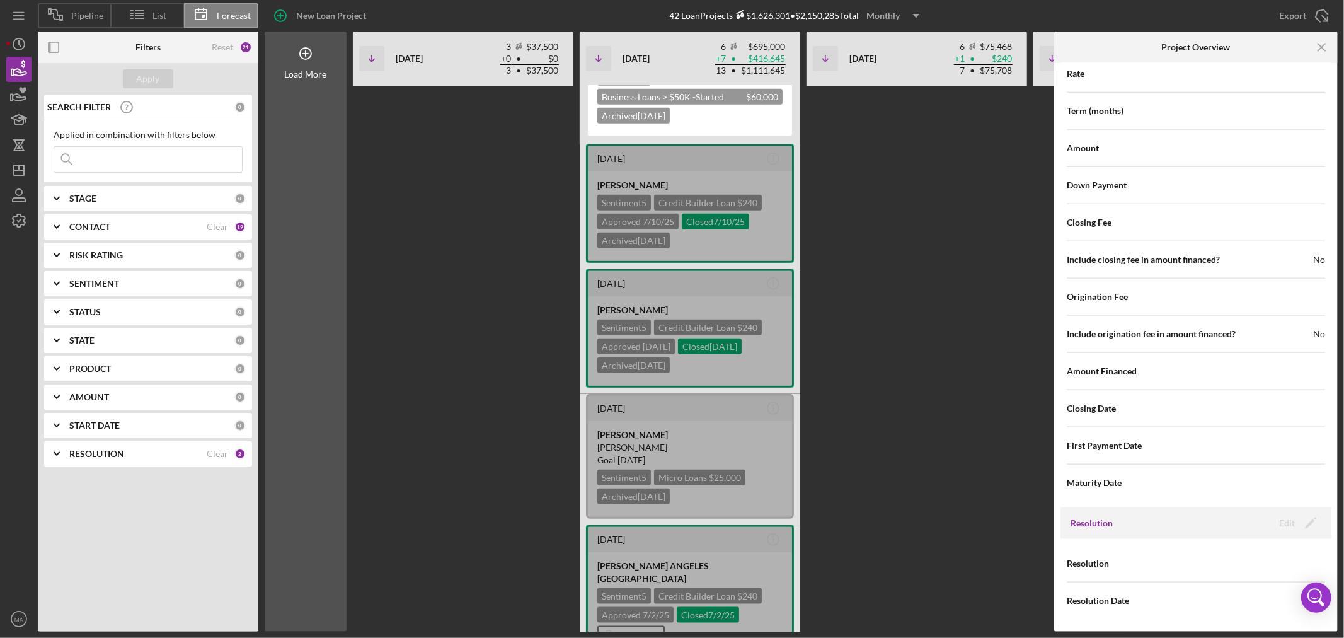
scroll to position [620, 0]
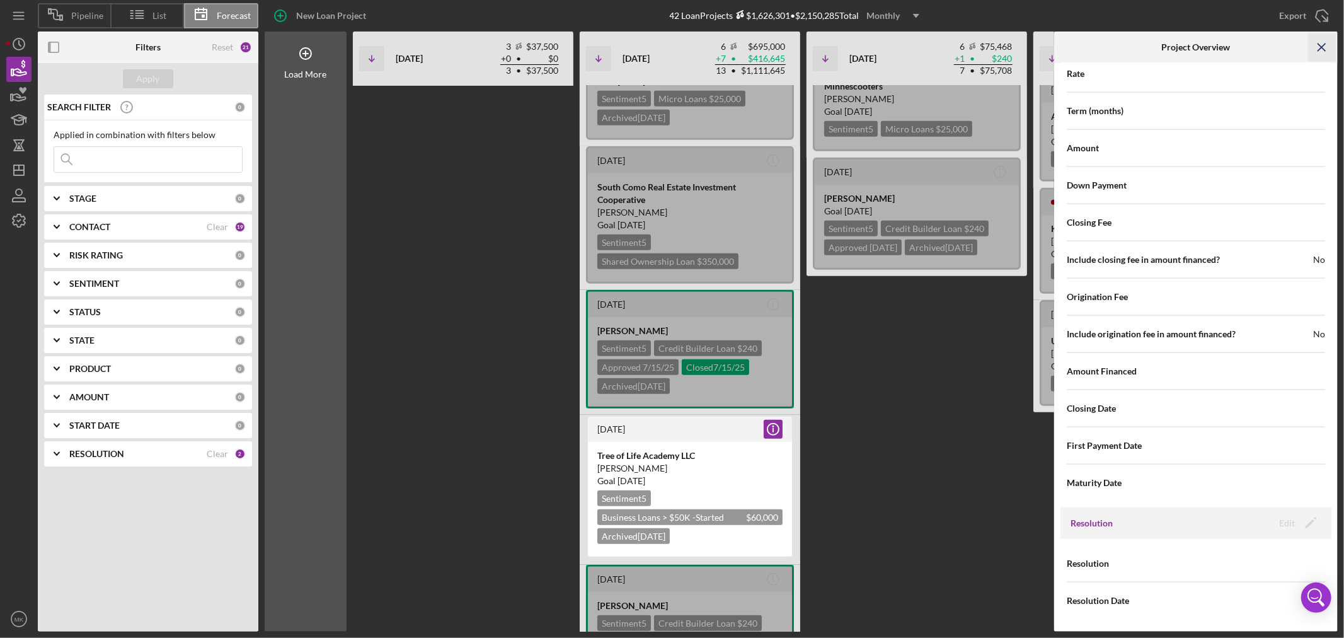
click at [1319, 46] on icon "Icon/Menu Close" at bounding box center [1322, 47] width 28 height 28
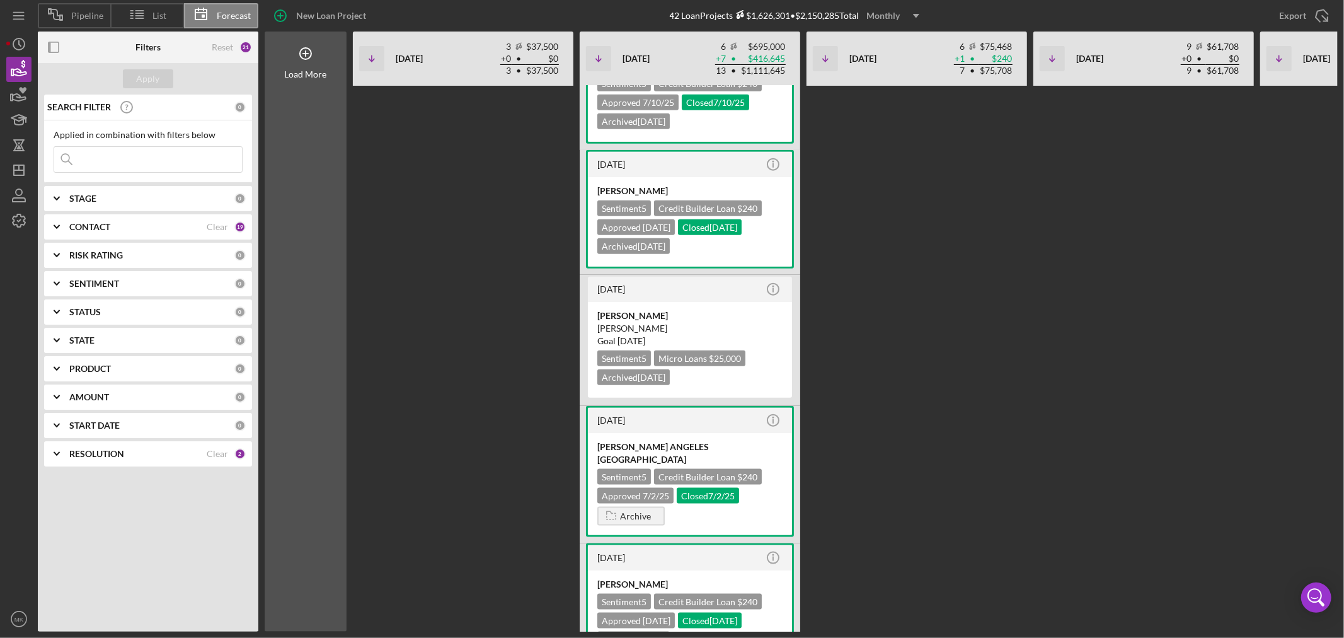
scroll to position [1180, 0]
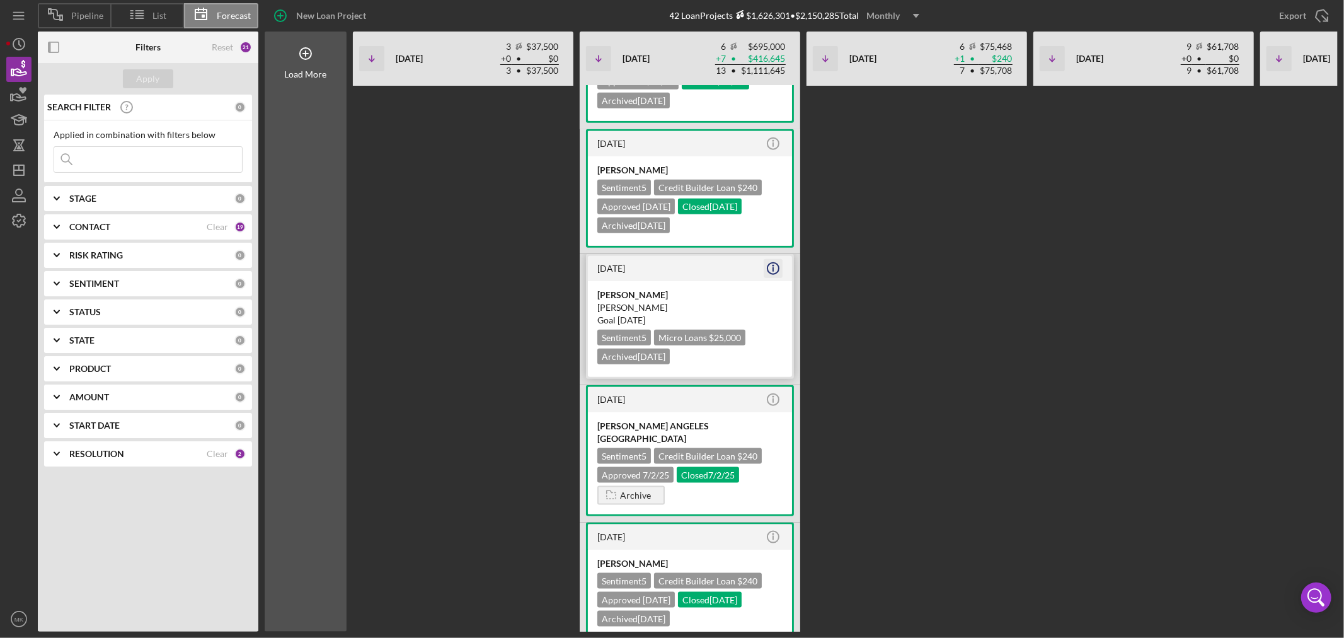
click at [774, 255] on icon "Icon/Info" at bounding box center [772, 268] width 31 height 31
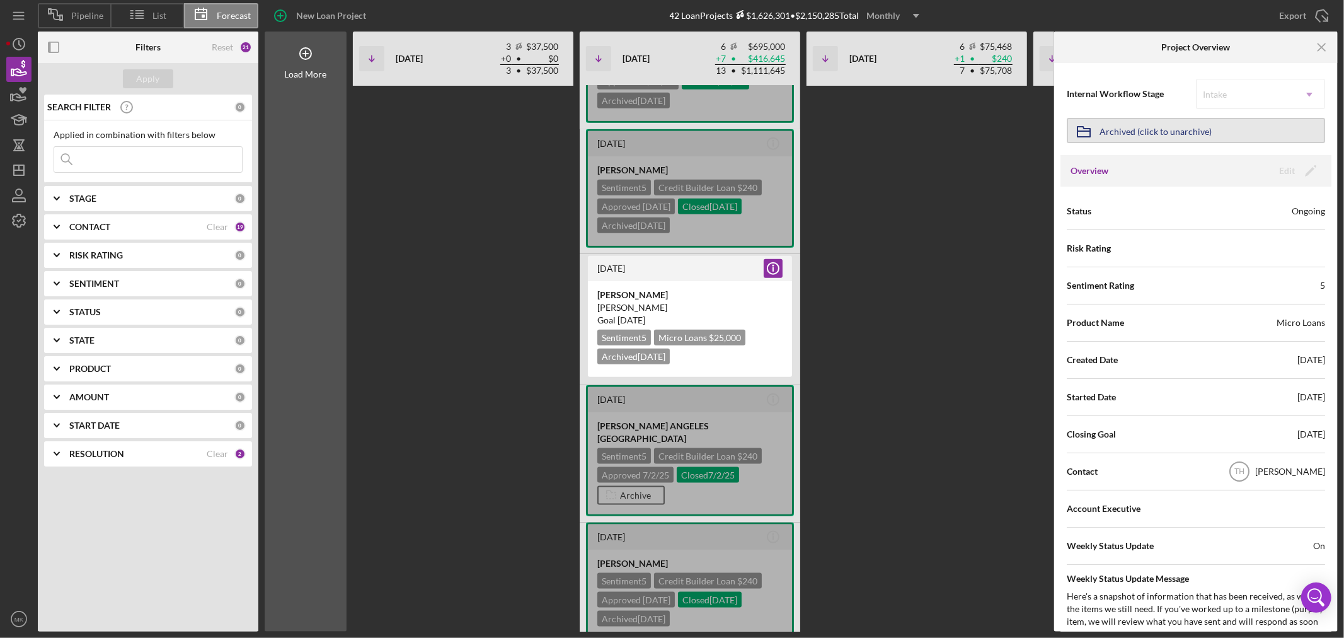
click at [1175, 128] on div "Archived (click to unarchive)" at bounding box center [1155, 130] width 112 height 23
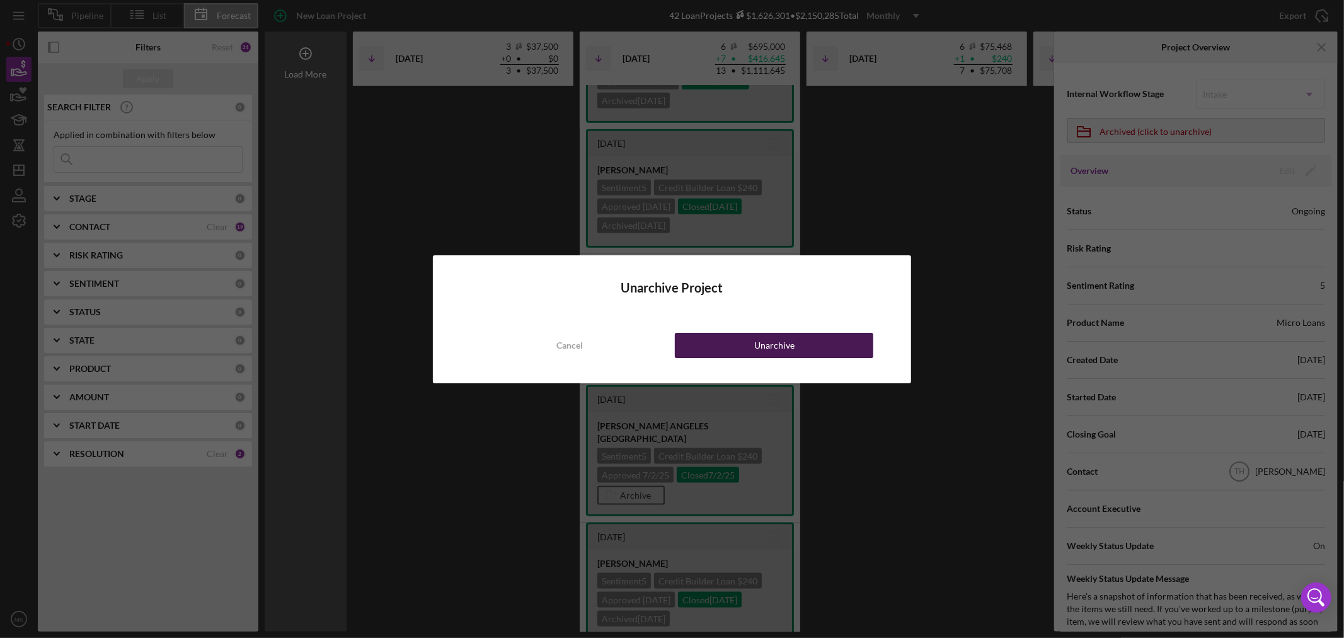
click at [804, 345] on button "Unarchive" at bounding box center [774, 345] width 198 height 25
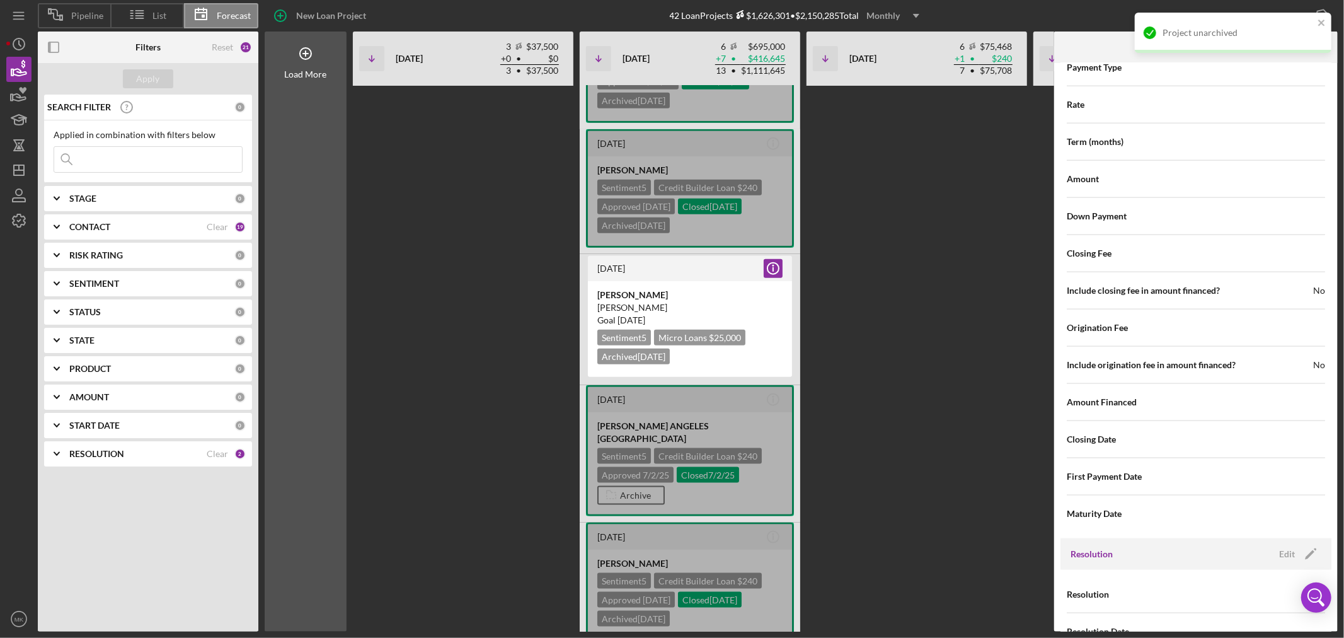
scroll to position [1343, 0]
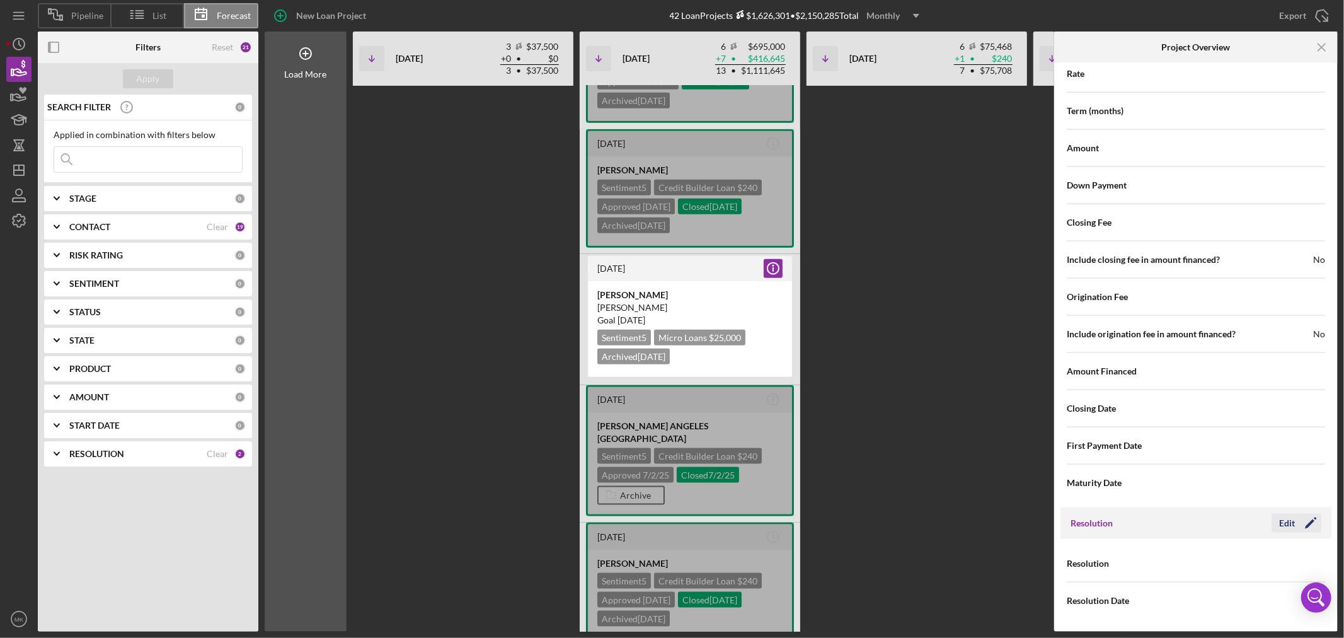
click at [1299, 518] on icon "Icon/Edit" at bounding box center [1310, 522] width 31 height 31
click at [1307, 561] on icon "Icon/Dropdown Arrow" at bounding box center [1309, 564] width 30 height 30
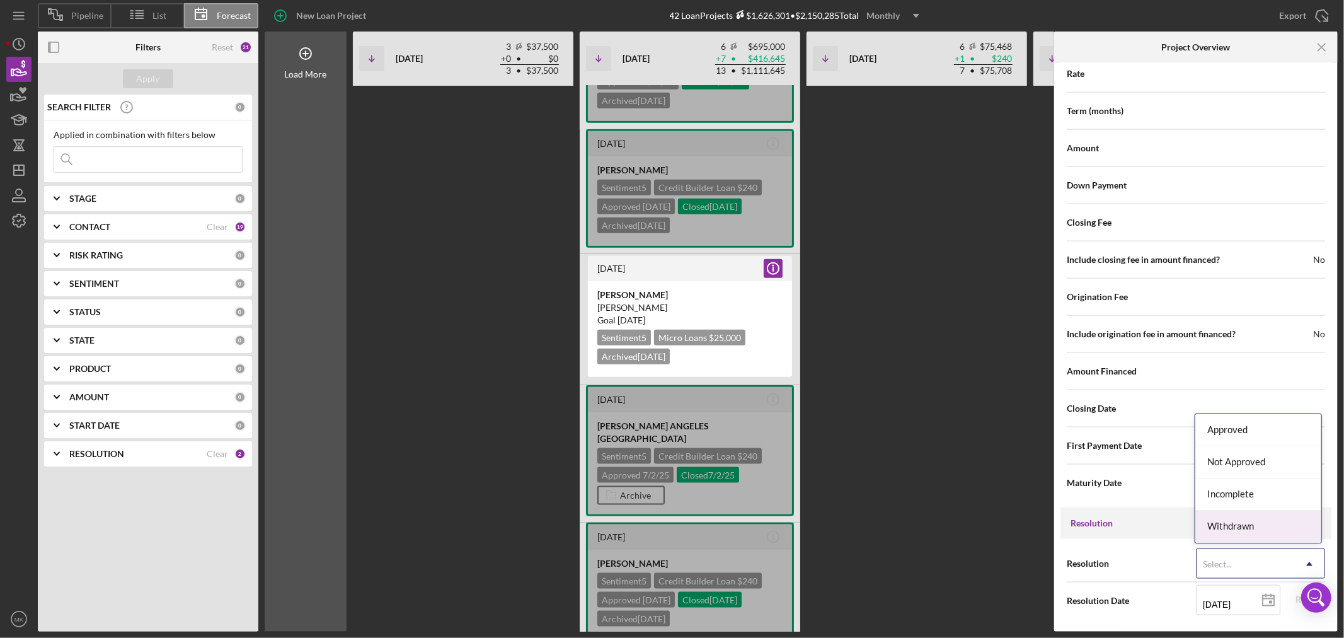
click at [1258, 522] on div "Withdrawn" at bounding box center [1258, 526] width 126 height 32
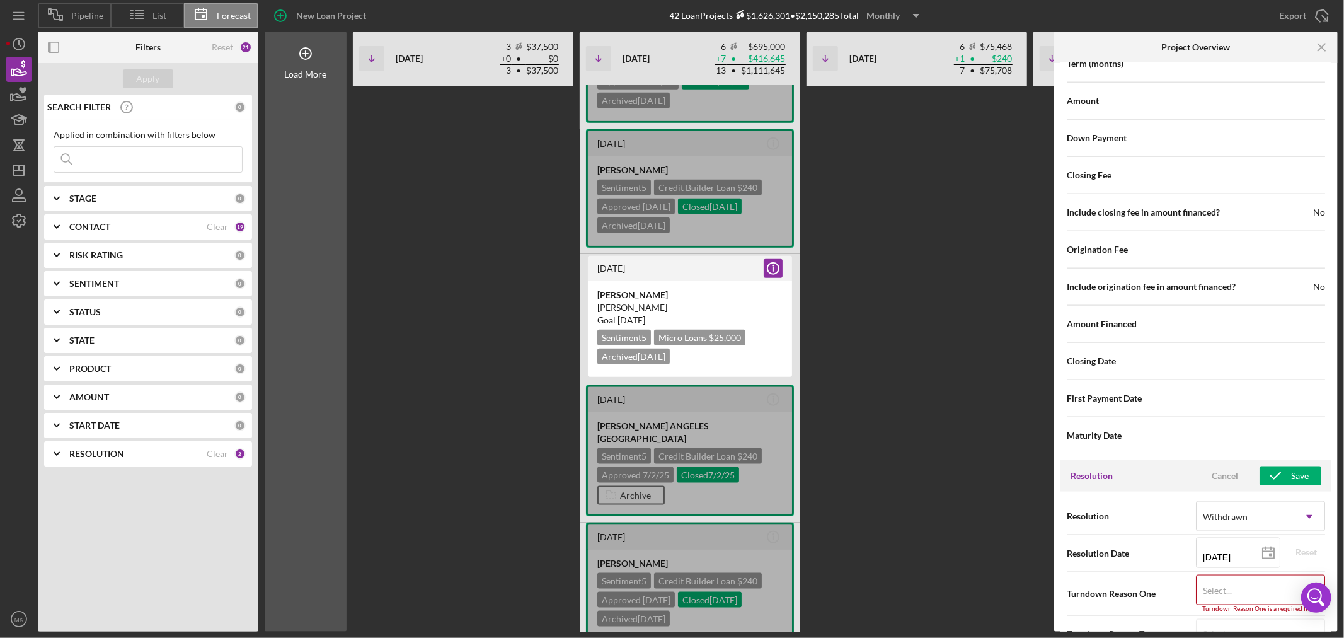
scroll to position [1424, 0]
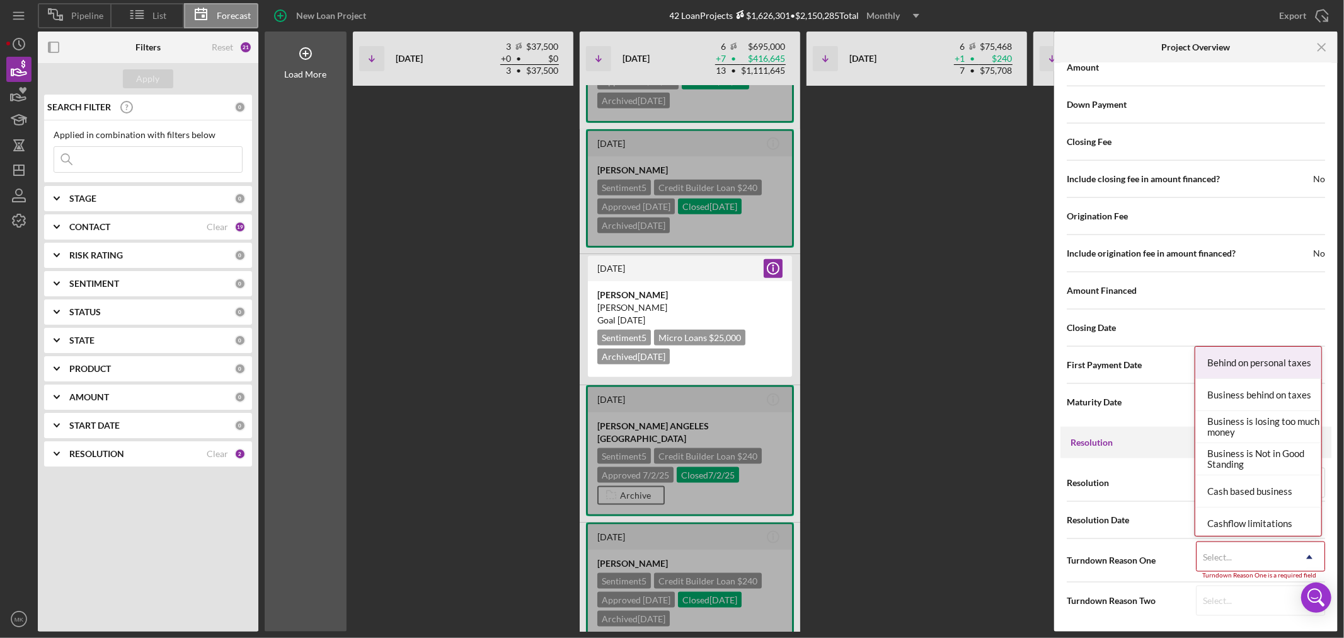
click at [1307, 552] on icon "Icon/Dropdown Arrow" at bounding box center [1309, 557] width 30 height 30
click at [1239, 384] on div "Test Client" at bounding box center [1258, 388] width 126 height 32
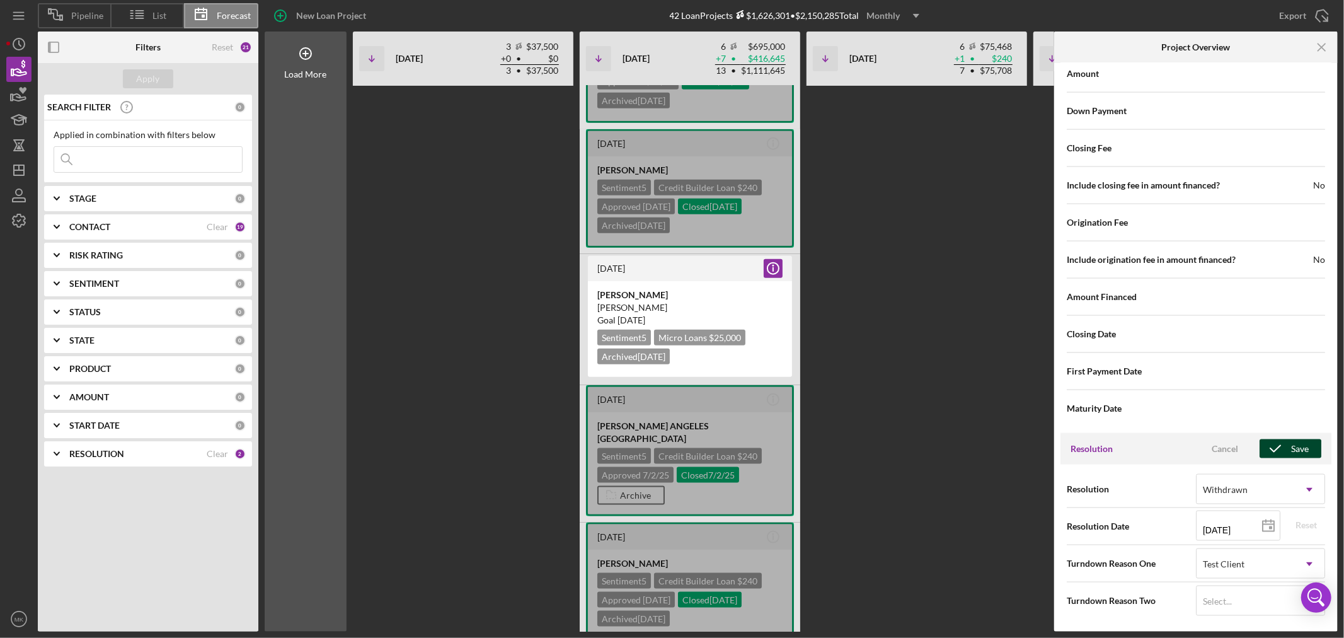
click at [1298, 442] on div "Save" at bounding box center [1300, 448] width 18 height 19
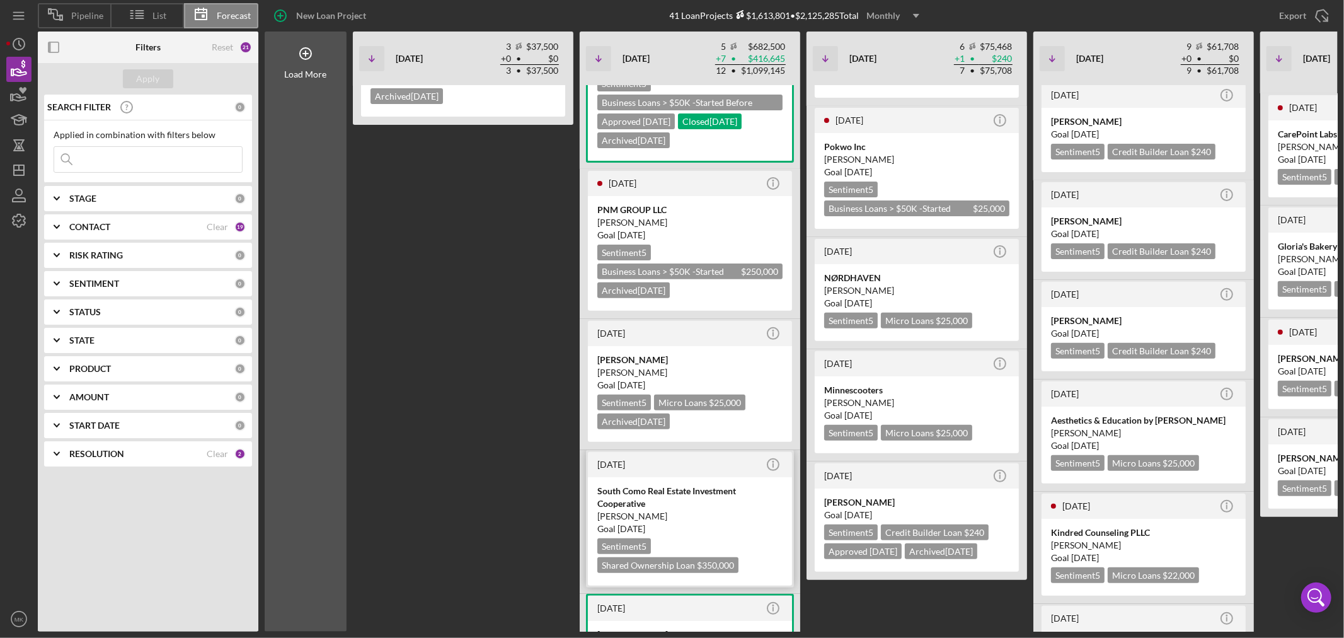
scroll to position [280, 0]
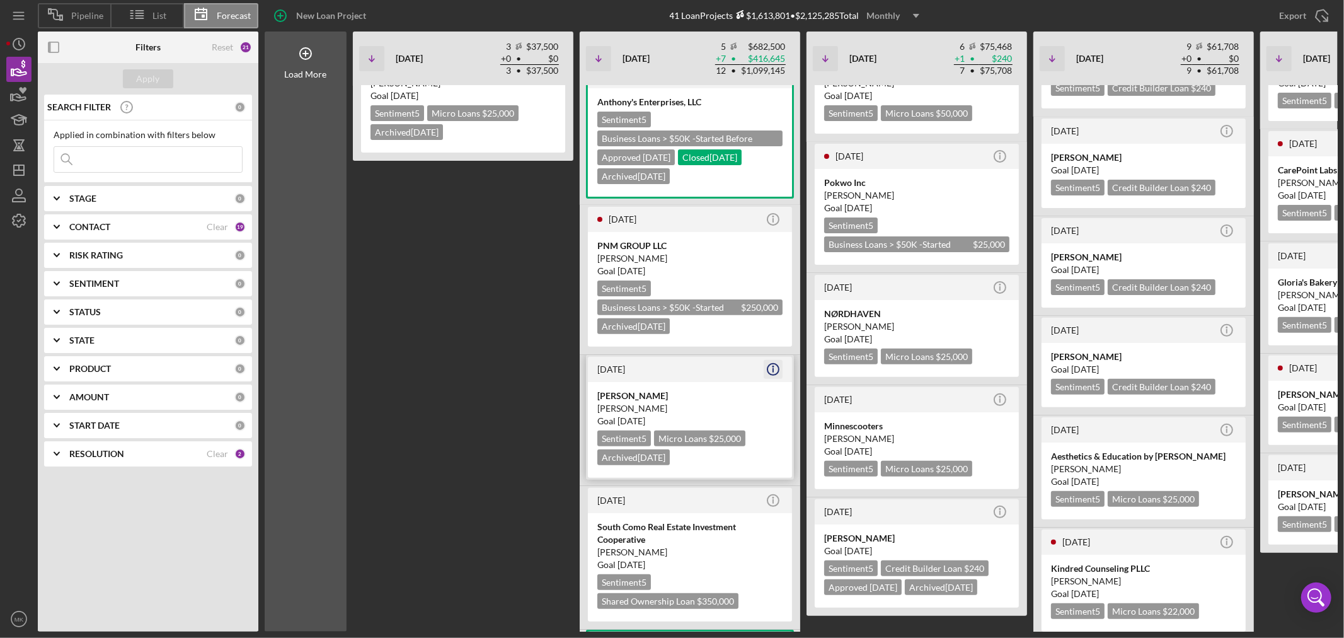
click at [772, 361] on icon "Icon/Info" at bounding box center [772, 368] width 31 height 31
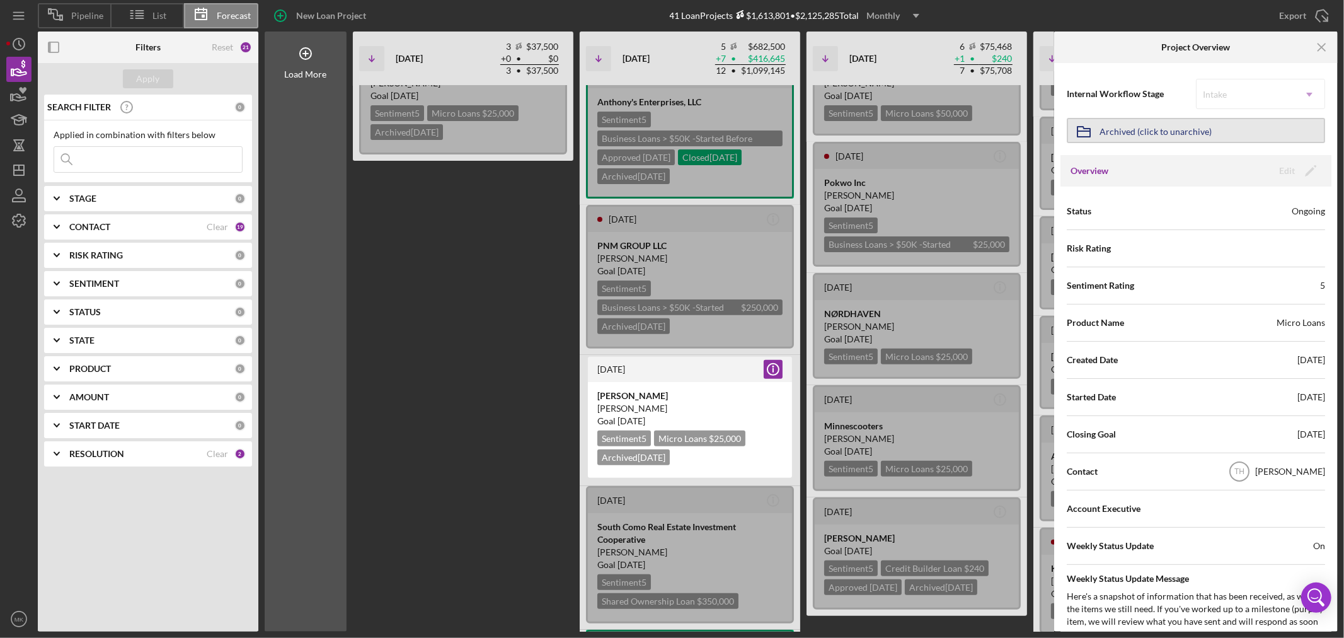
click at [1174, 124] on div "Archived (click to unarchive)" at bounding box center [1155, 130] width 112 height 23
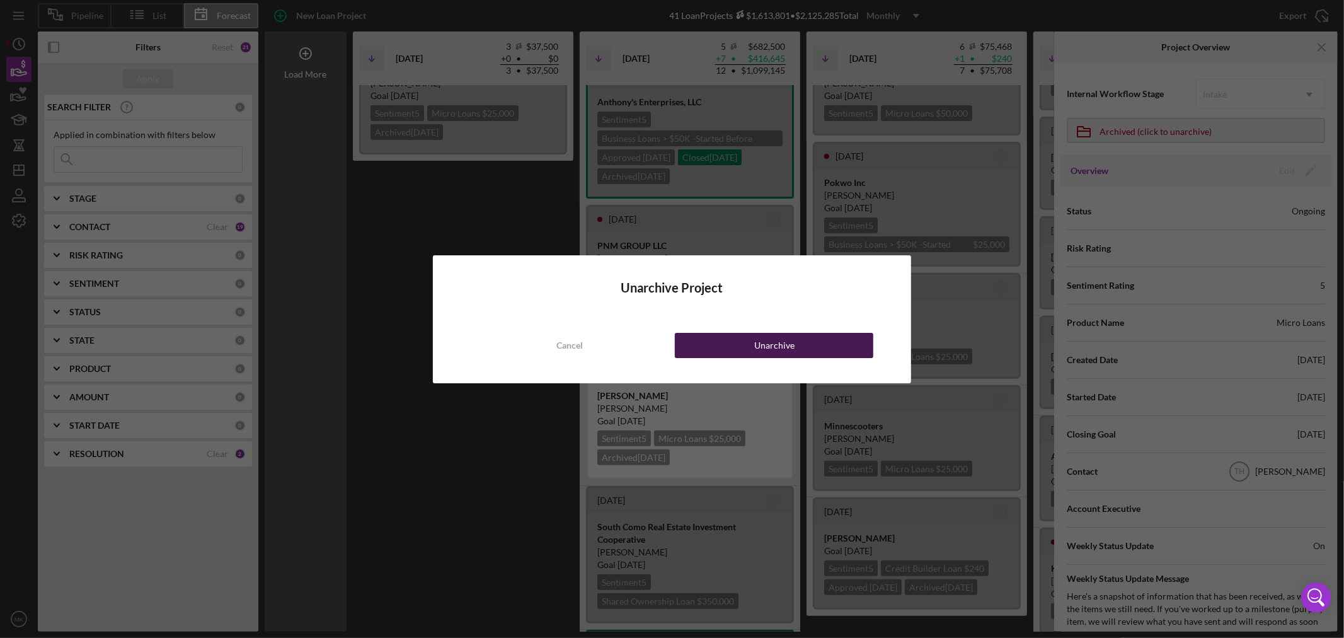
click at [791, 341] on div "Unarchive" at bounding box center [774, 345] width 40 height 25
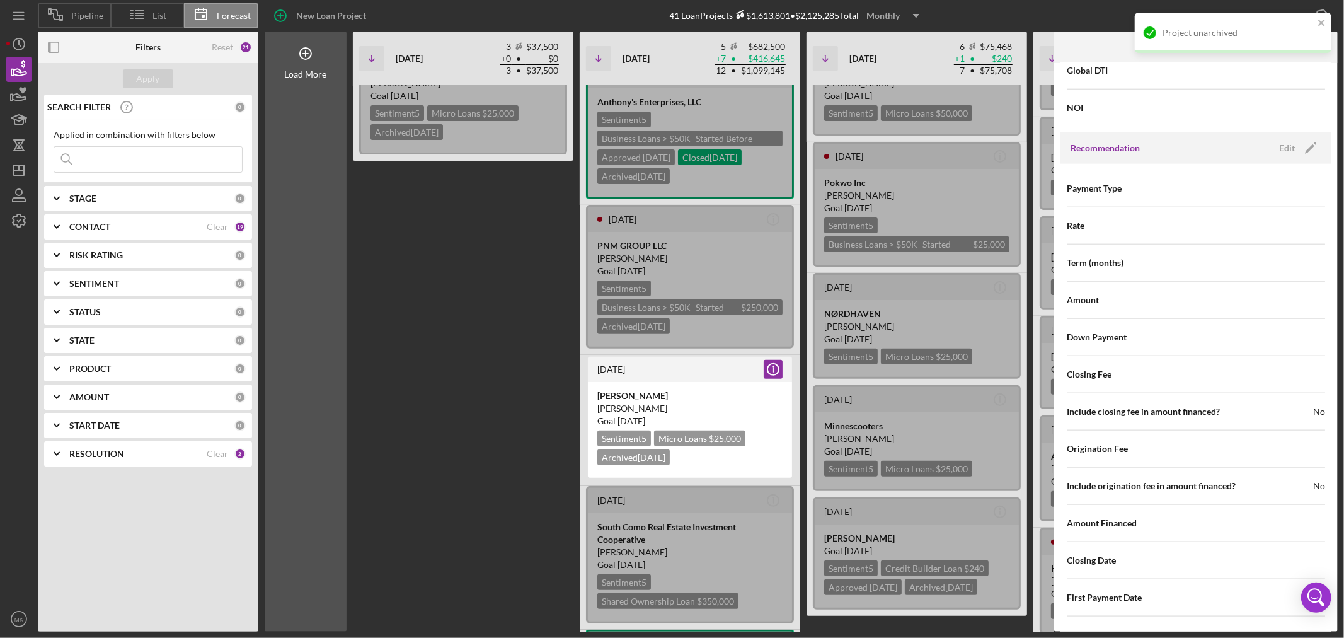
scroll to position [1343, 0]
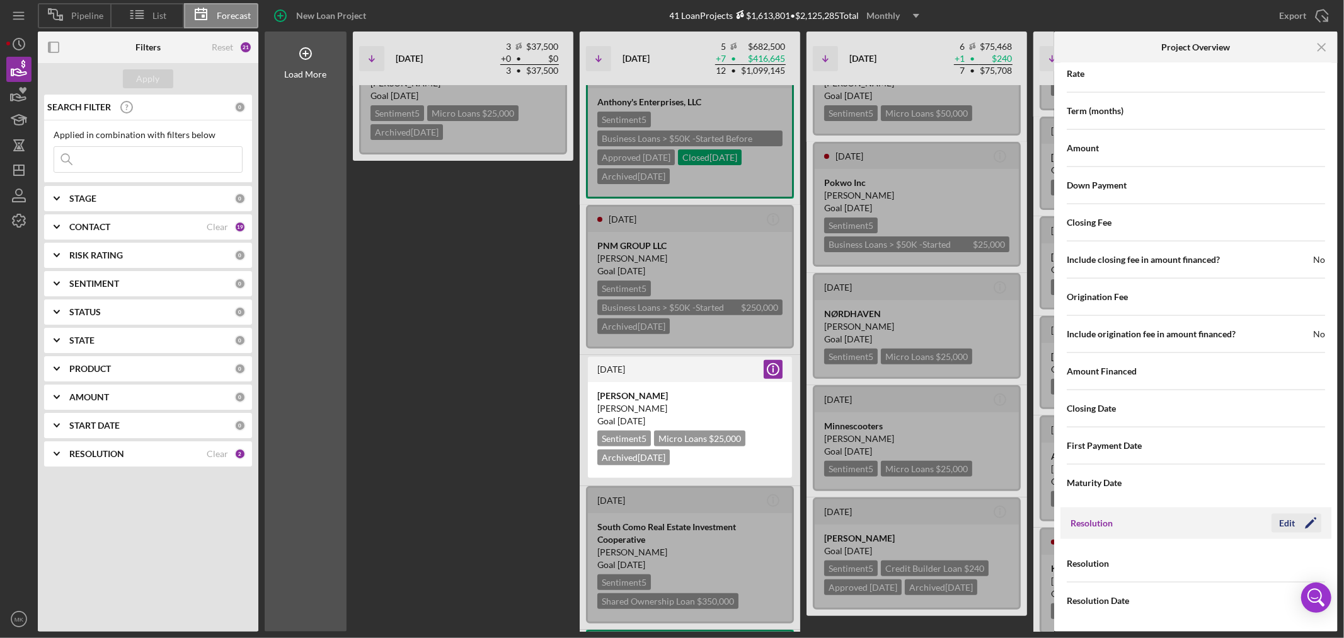
click at [1286, 524] on div "Edit" at bounding box center [1287, 522] width 16 height 19
click at [1306, 563] on use at bounding box center [1309, 564] width 6 height 4
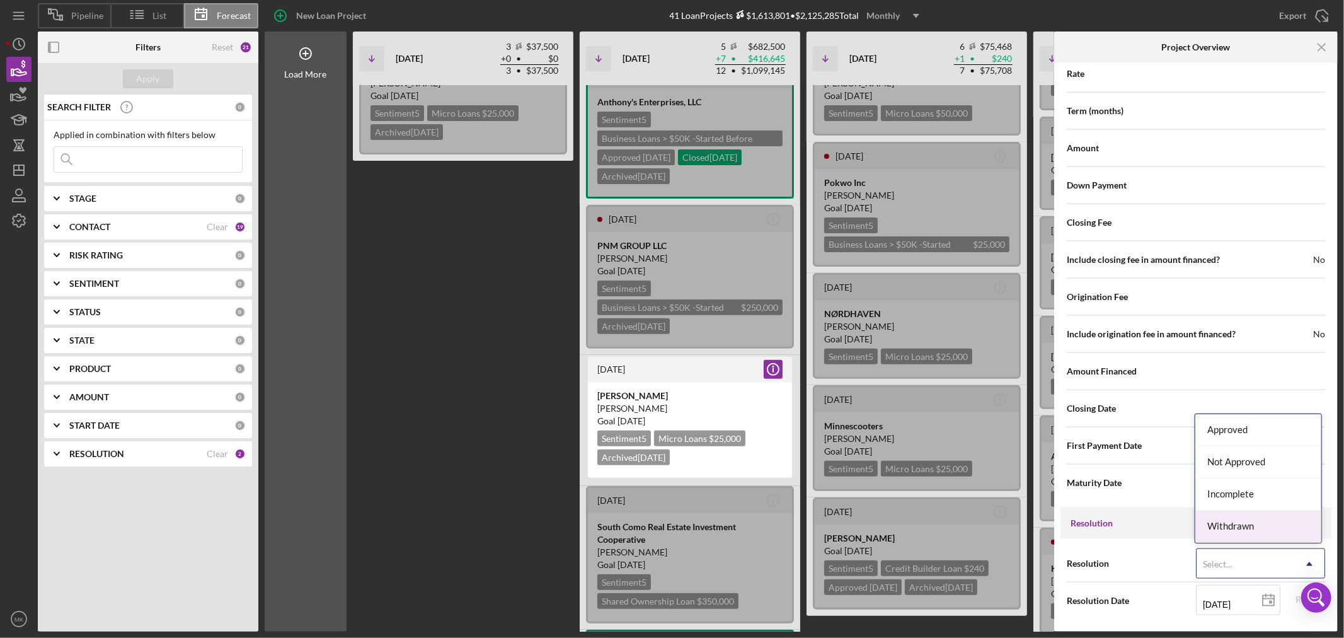
click at [1242, 524] on div "Withdrawn" at bounding box center [1258, 526] width 126 height 32
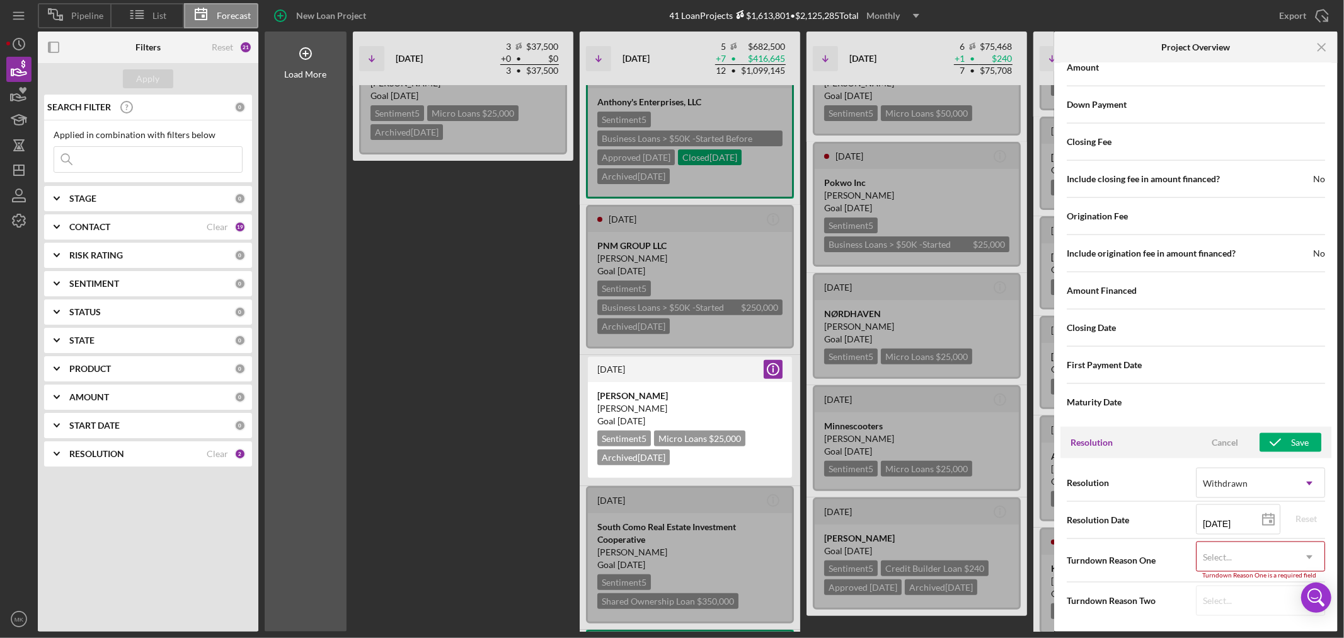
scroll to position [1424, 0]
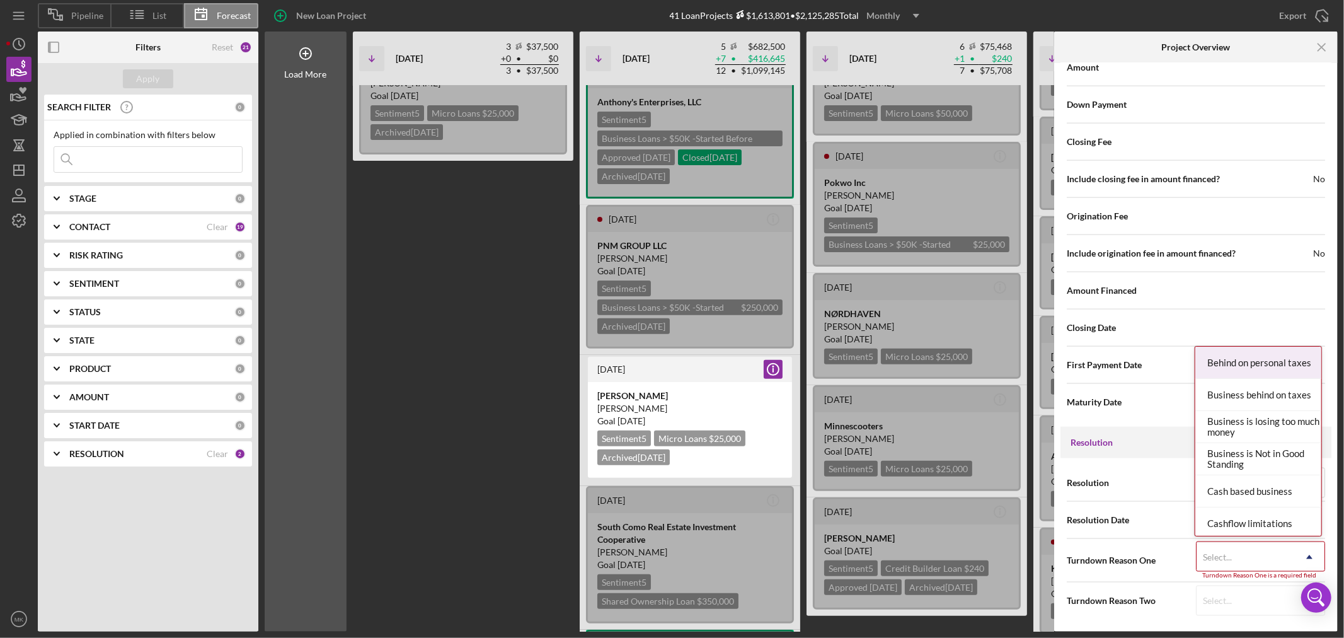
click at [1307, 554] on icon "Icon/Dropdown Arrow" at bounding box center [1309, 557] width 30 height 30
click at [1214, 454] on div "Test Client" at bounding box center [1258, 458] width 126 height 32
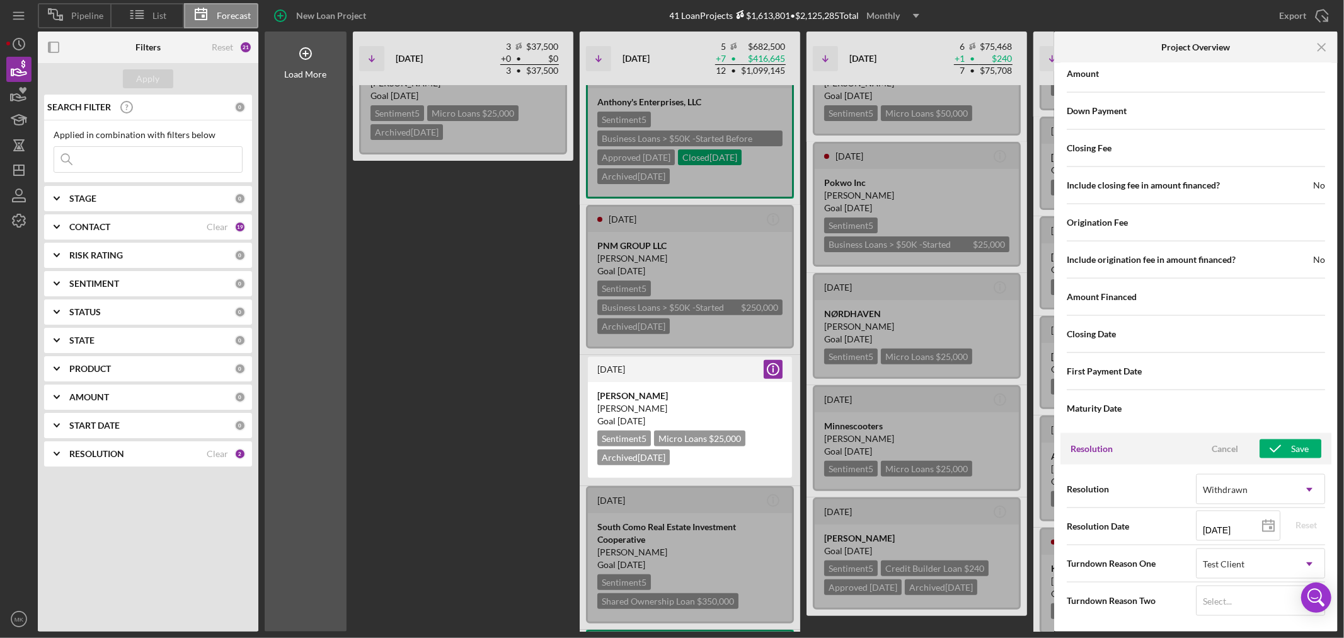
scroll to position [1417, 0]
click at [1293, 446] on div "Save" at bounding box center [1300, 448] width 18 height 19
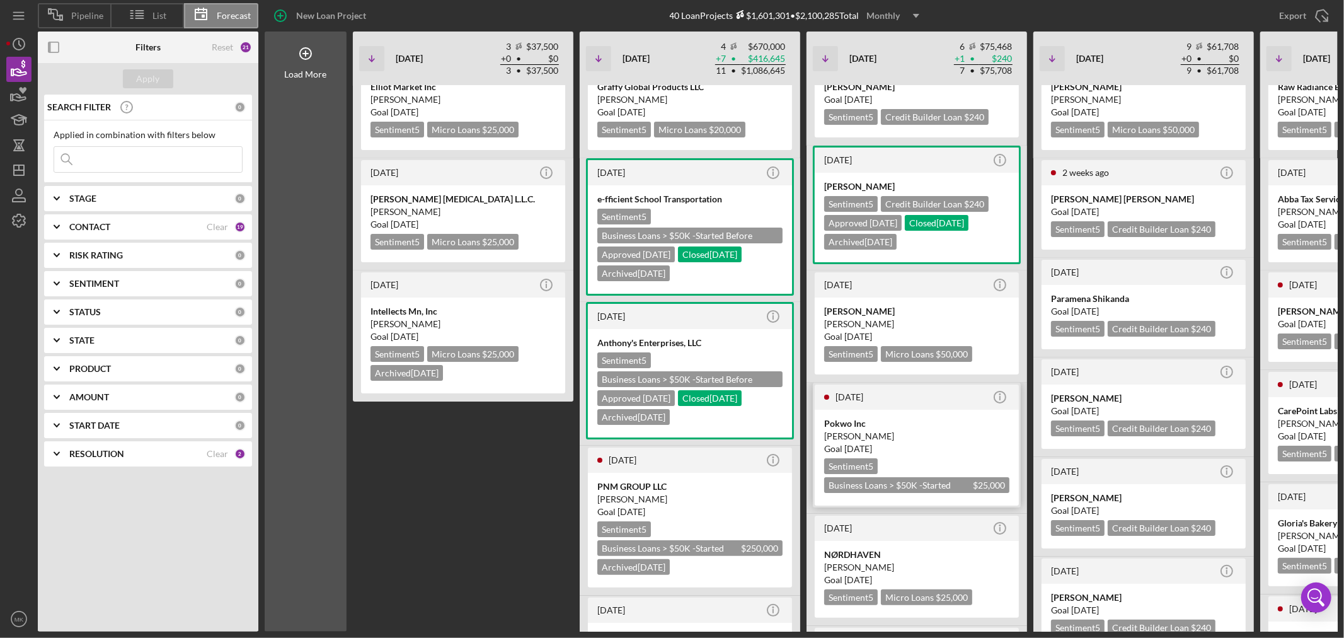
scroll to position [0, 0]
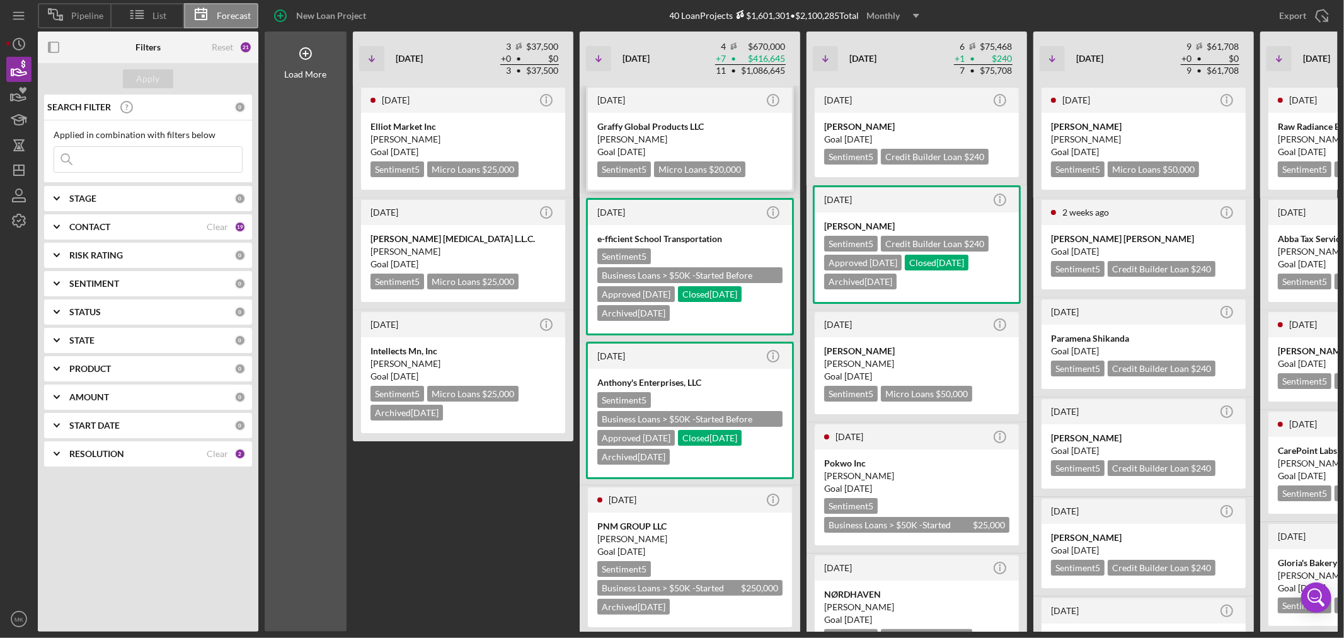
click at [665, 123] on div "Graffy Global Products LLC" at bounding box center [689, 126] width 185 height 13
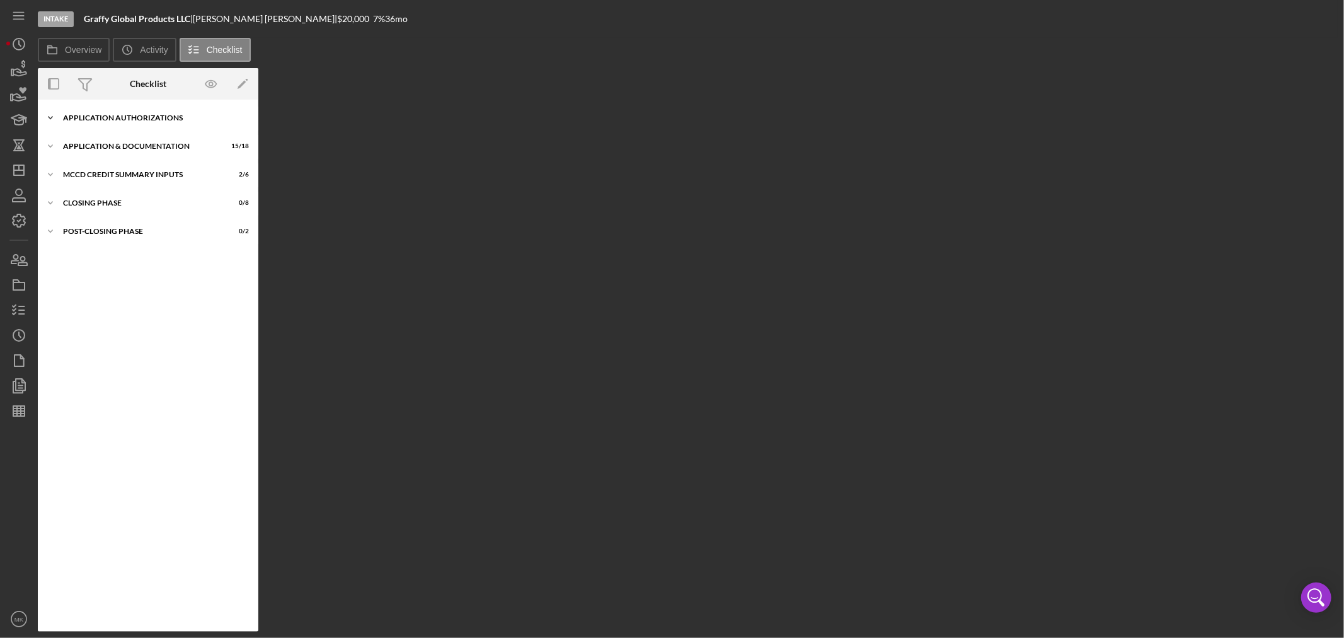
click at [49, 112] on icon "Icon/Expander" at bounding box center [50, 117] width 25 height 25
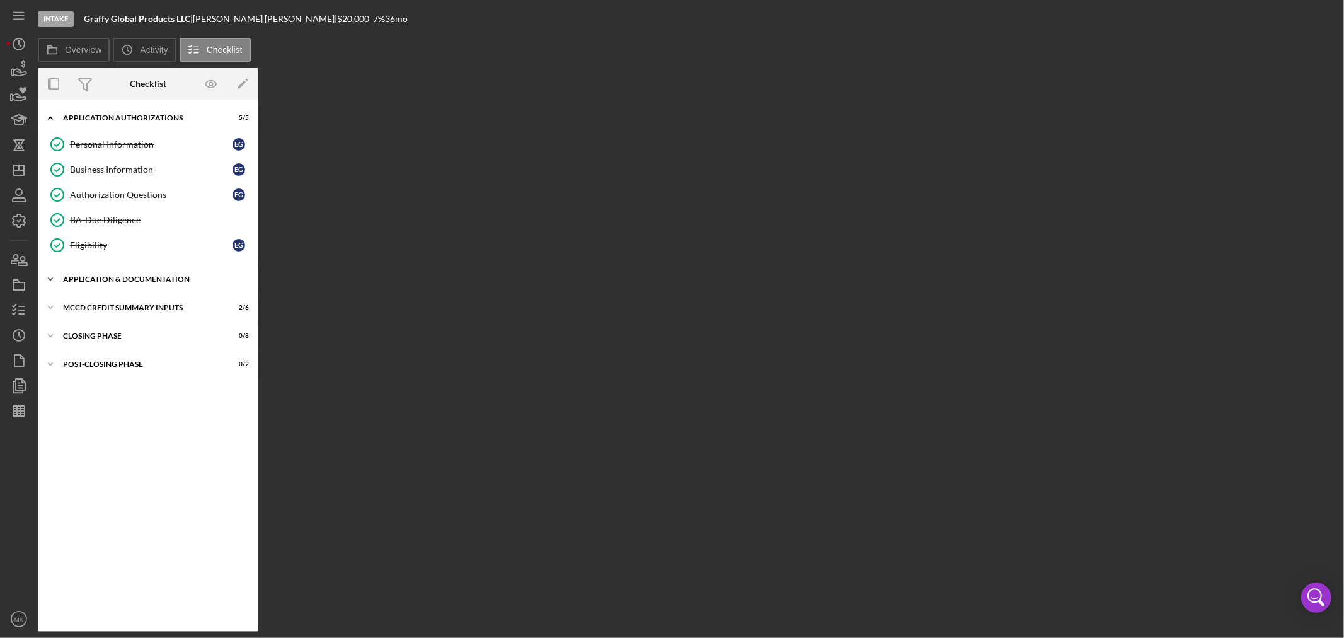
click at [52, 279] on polyline at bounding box center [51, 279] width 4 height 3
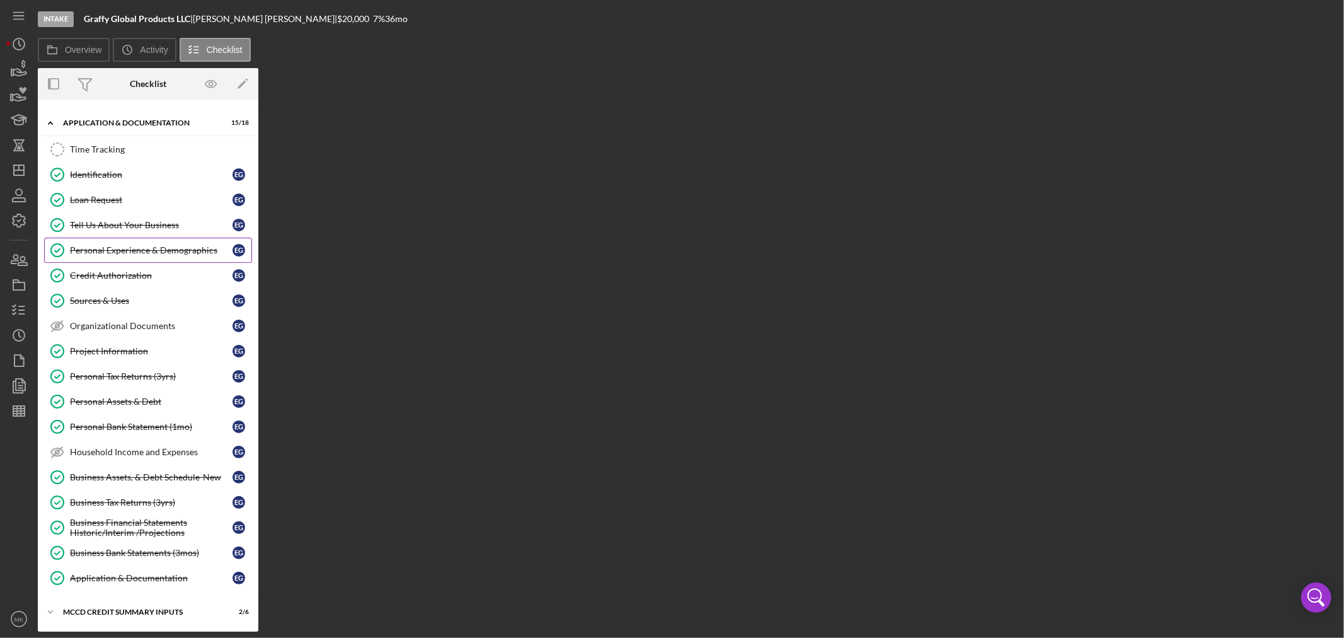
scroll to position [215, 0]
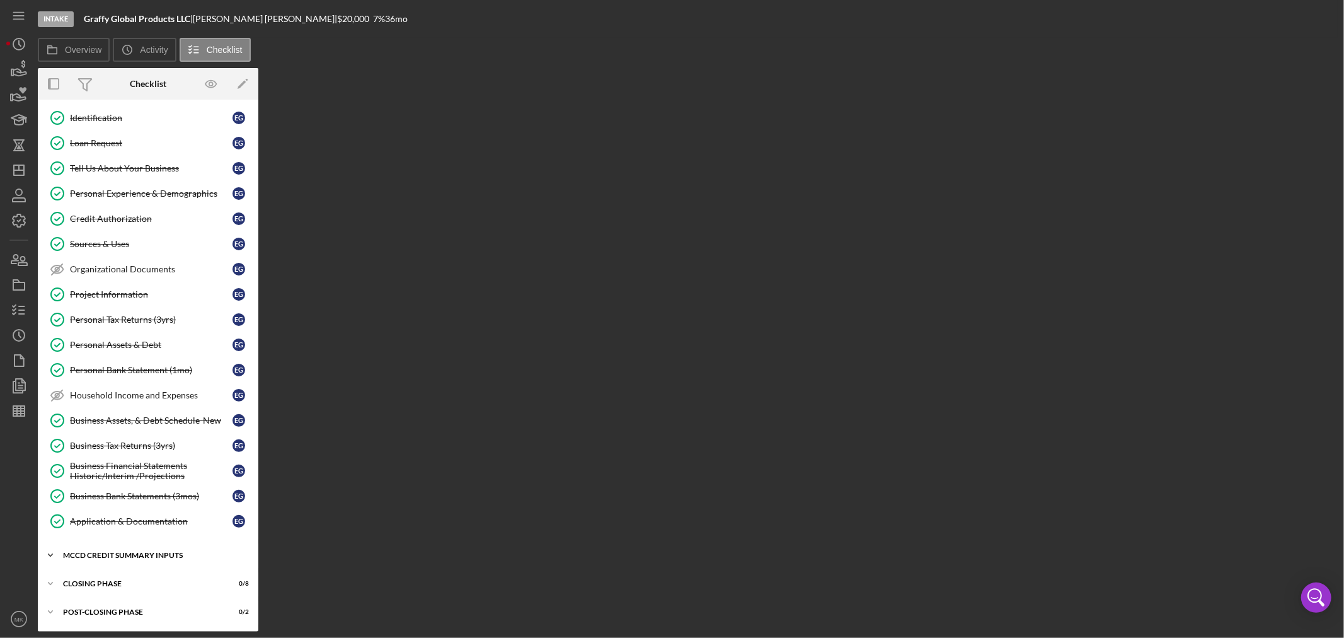
click at [55, 558] on icon "Icon/Expander" at bounding box center [50, 554] width 25 height 25
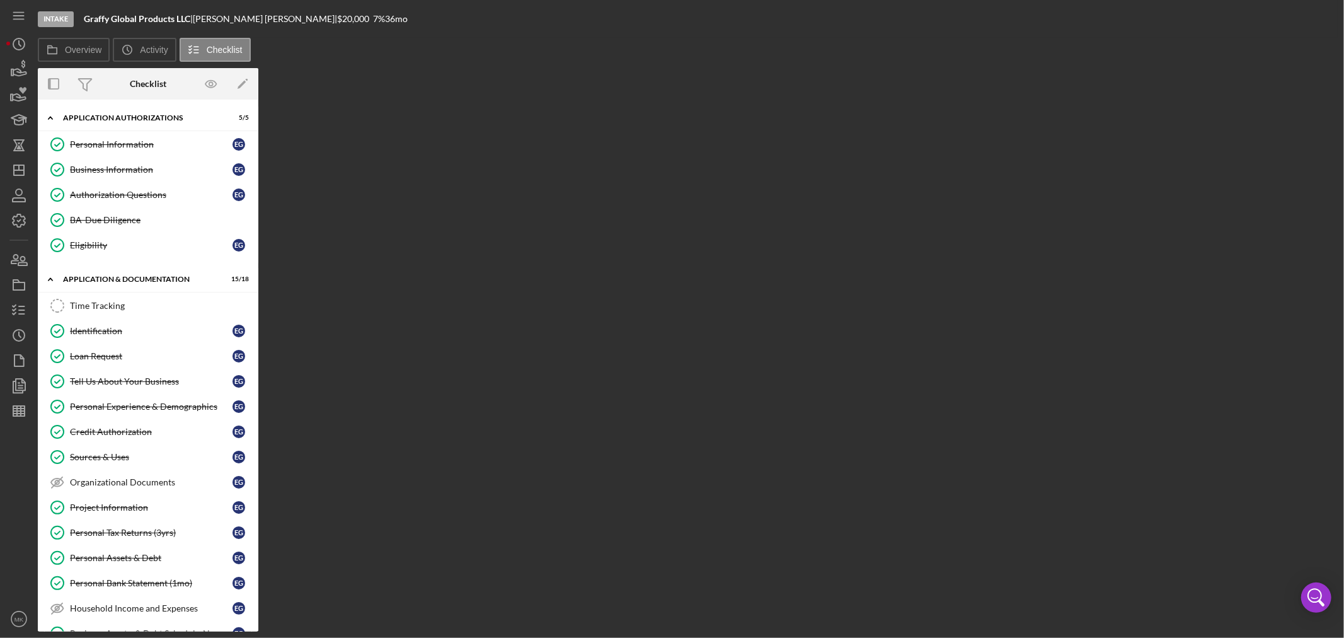
scroll to position [374, 0]
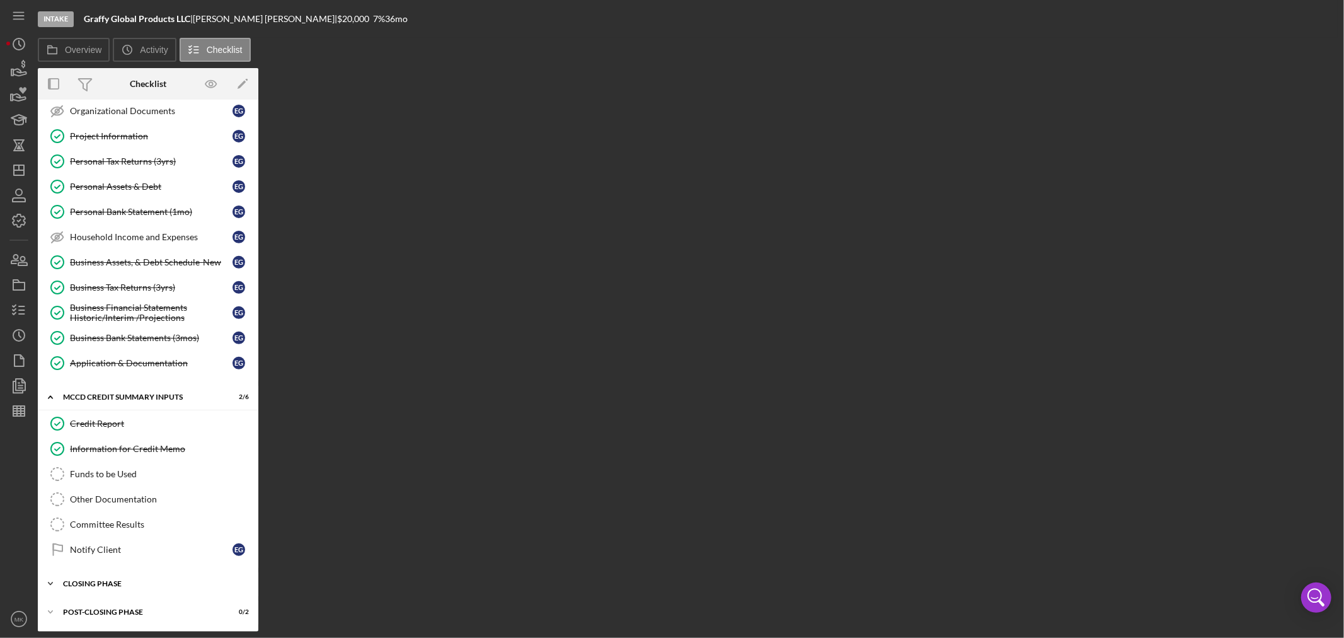
click at [98, 581] on div "Closing Phase" at bounding box center [153, 584] width 180 height 8
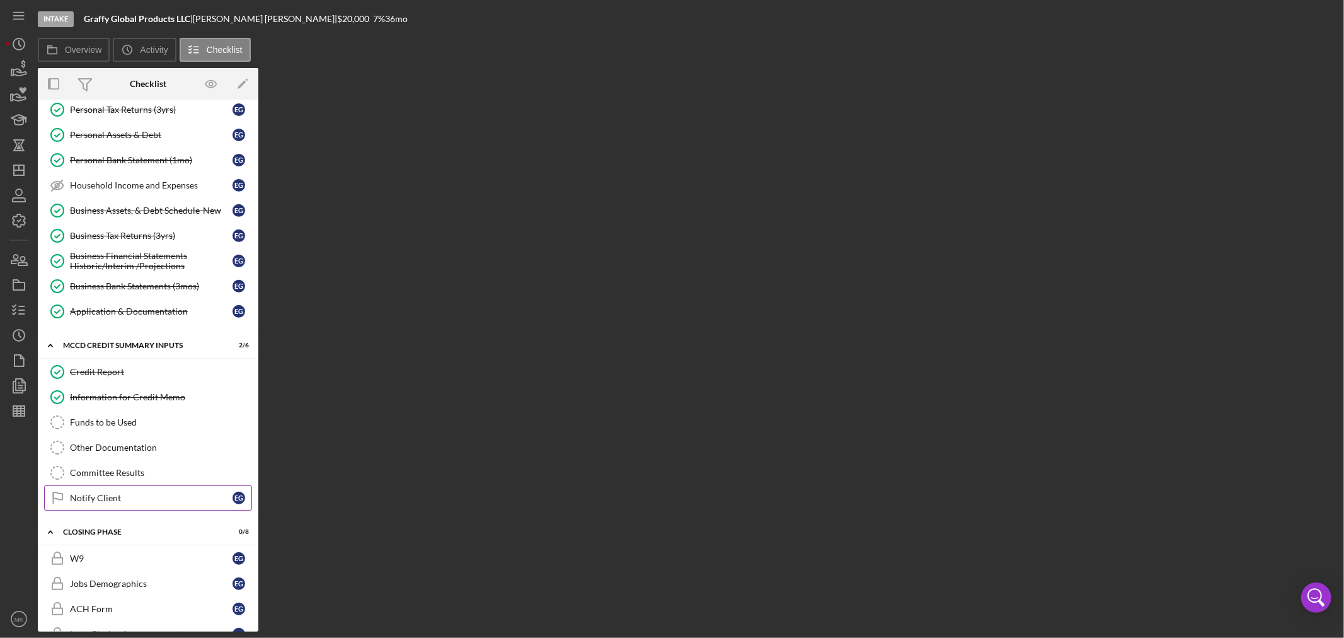
scroll to position [584, 0]
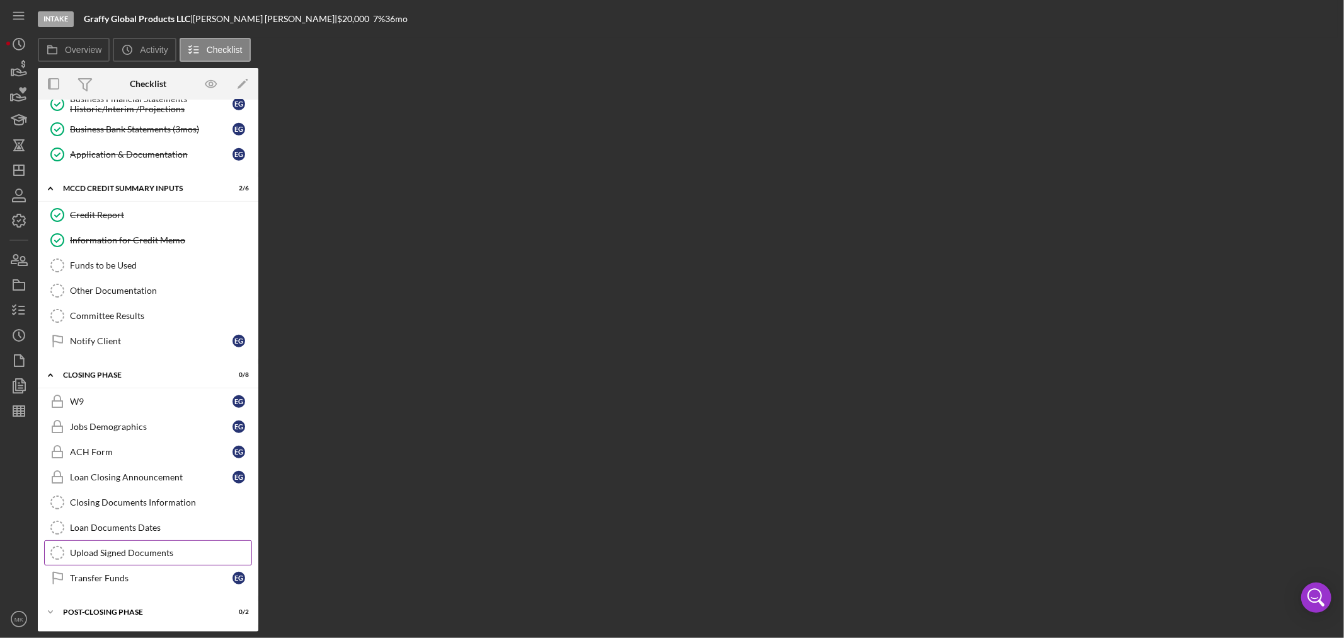
click at [173, 552] on div "Upload Signed Documents" at bounding box center [160, 552] width 181 height 10
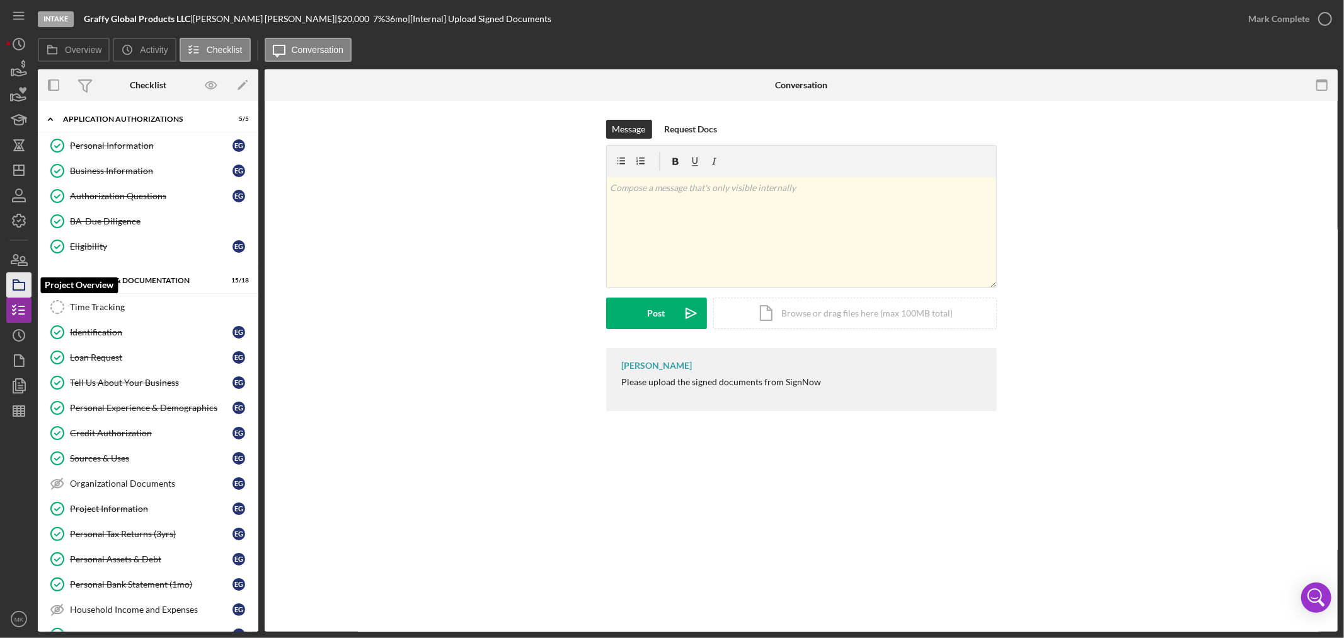
click at [21, 285] on icon "button" at bounding box center [18, 284] width 31 height 31
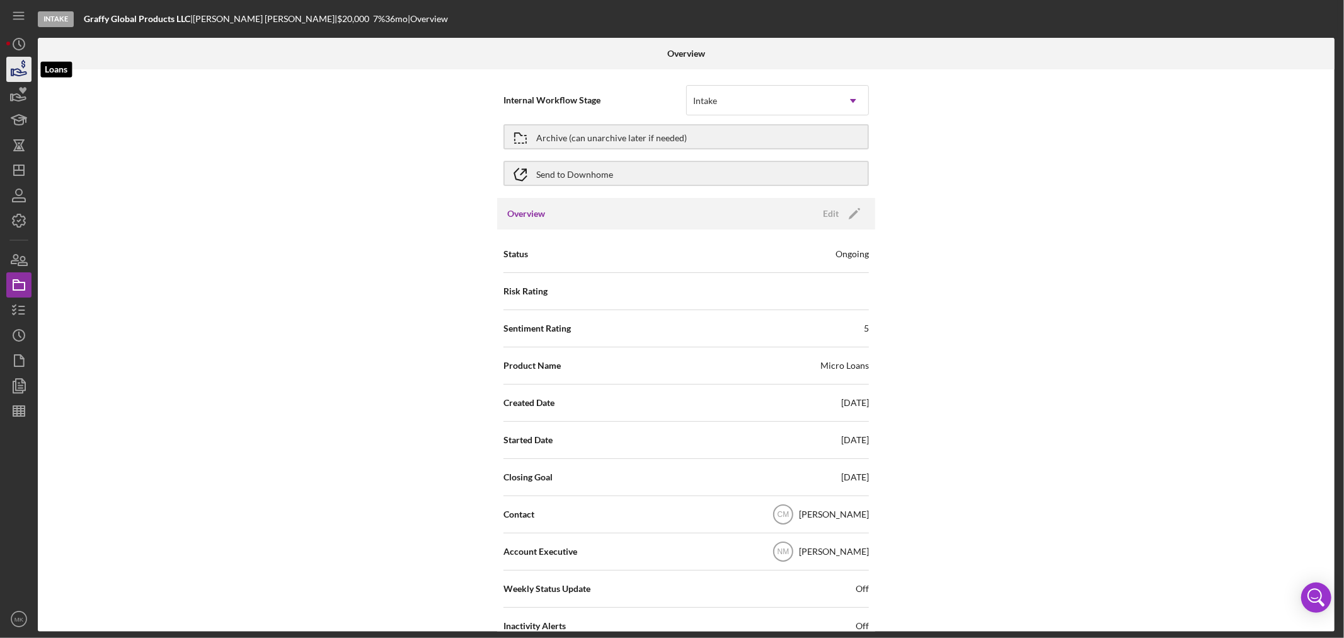
click at [21, 70] on icon "button" at bounding box center [18, 69] width 31 height 31
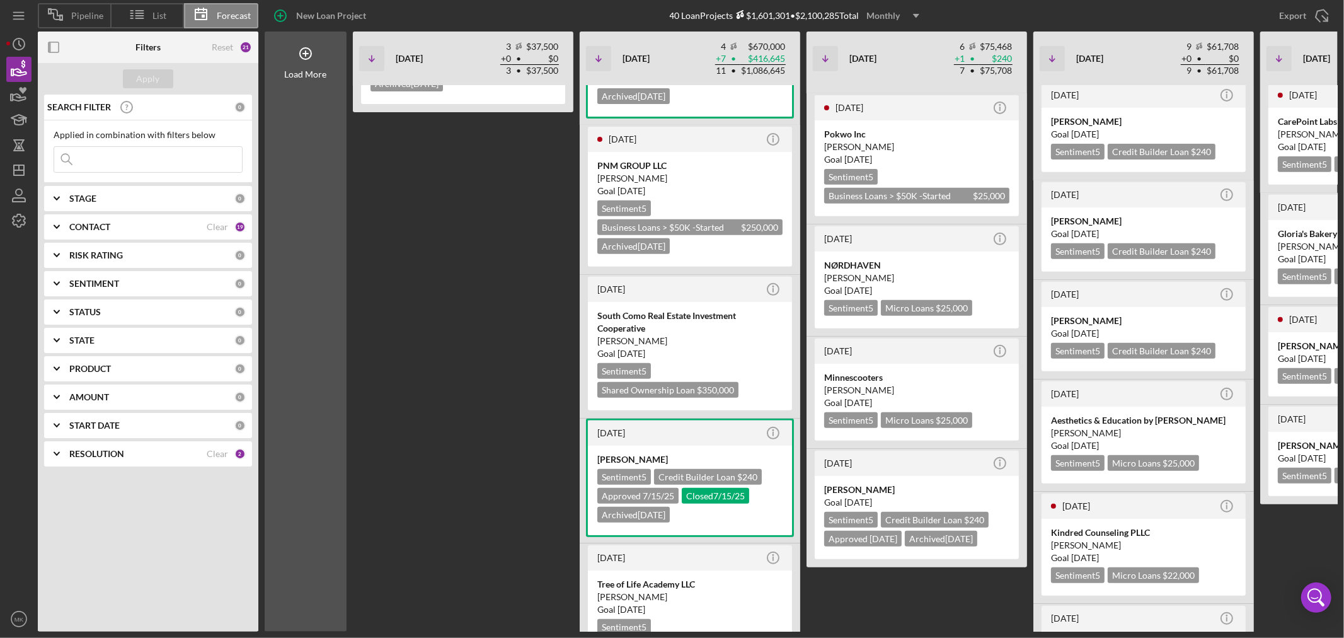
scroll to position [489, 0]
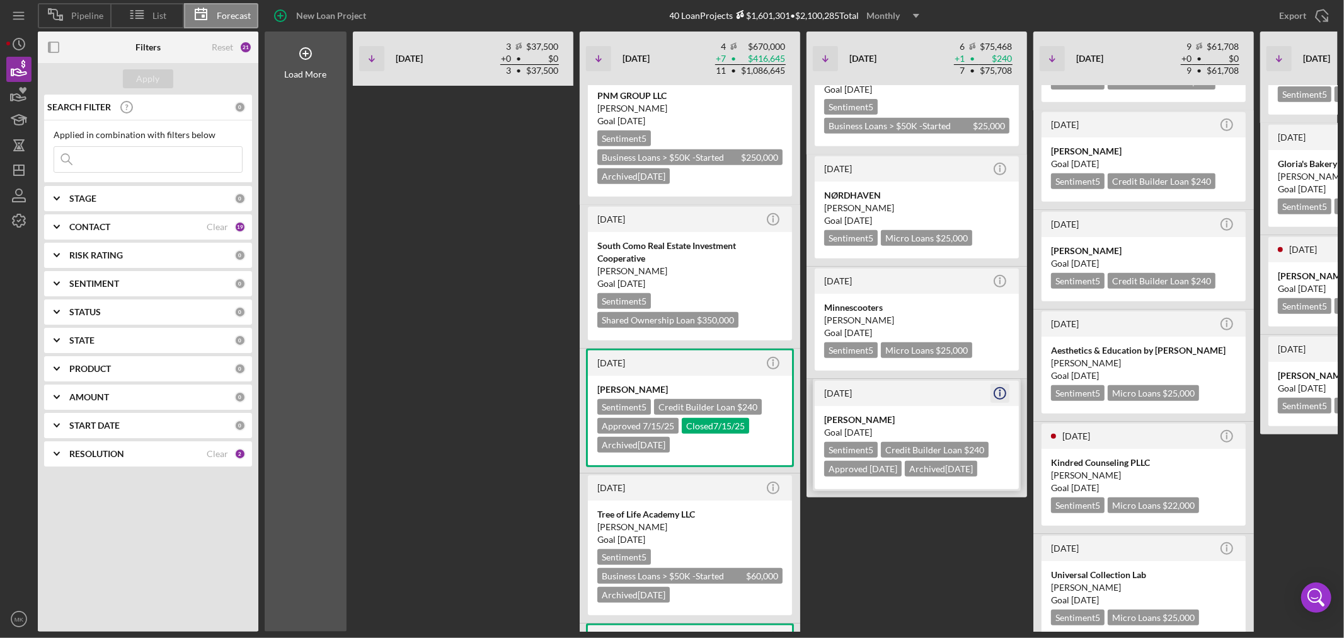
click at [1002, 377] on icon "Icon/Info" at bounding box center [999, 392] width 31 height 31
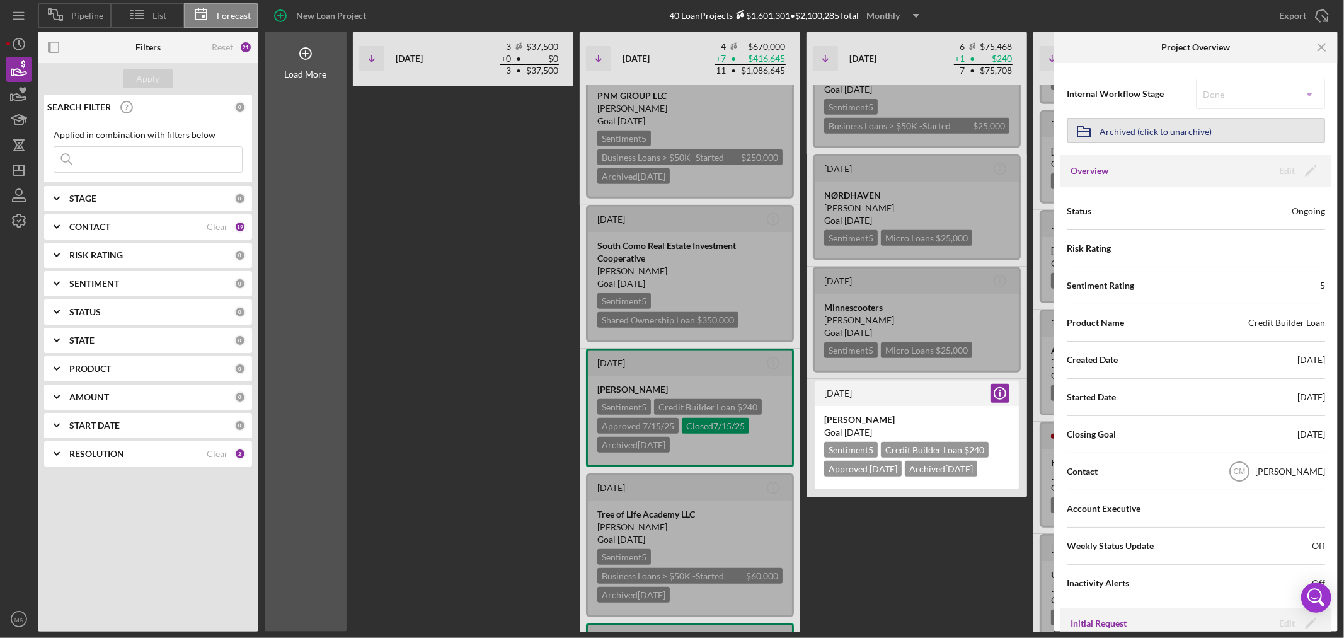
click at [1186, 127] on div "Archived (click to unarchive)" at bounding box center [1155, 130] width 112 height 23
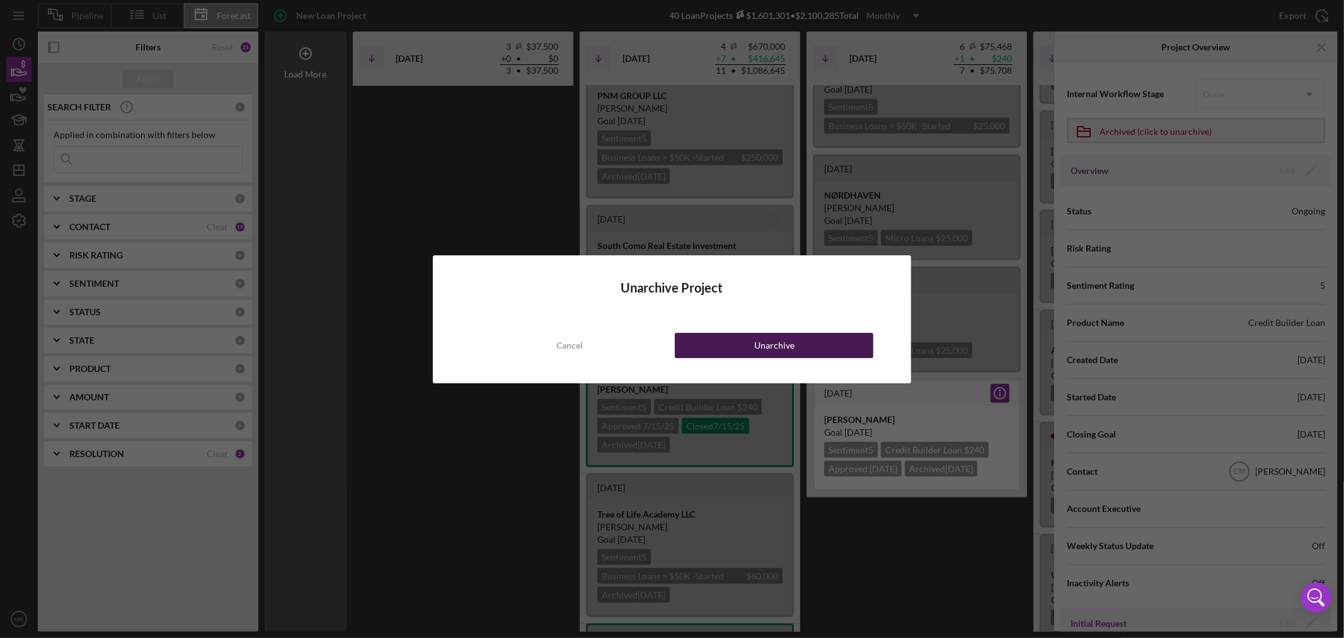
click at [783, 346] on div "Unarchive" at bounding box center [774, 345] width 40 height 25
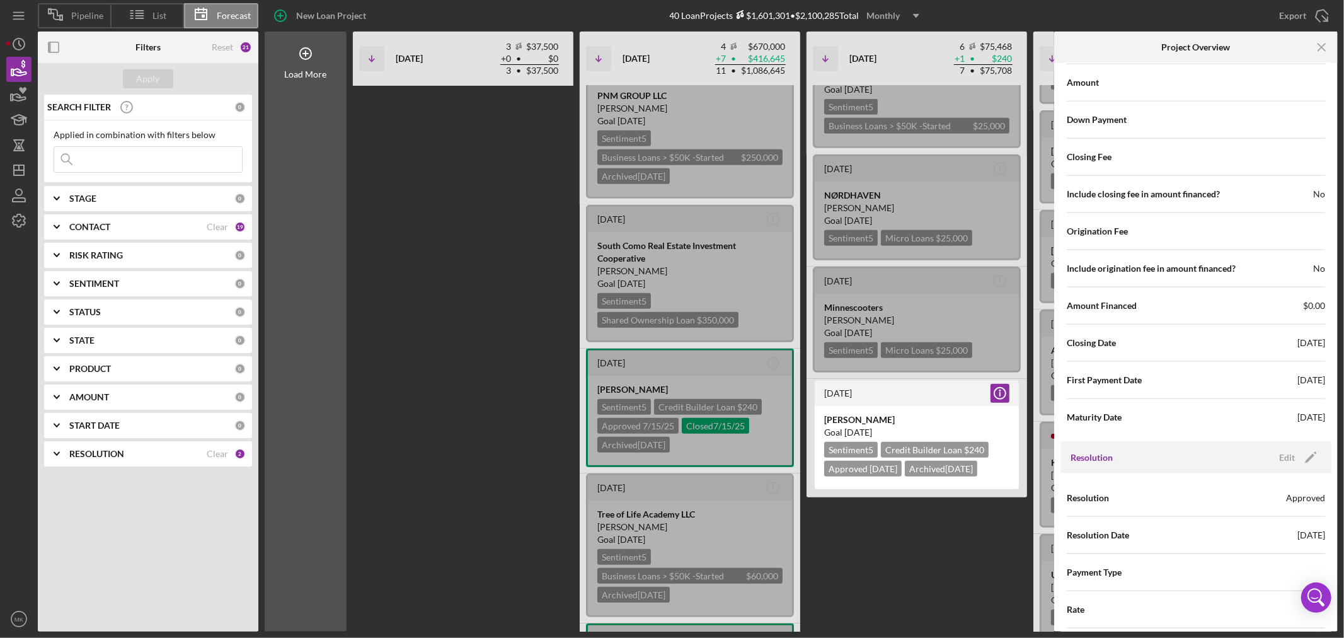
scroll to position [1295, 0]
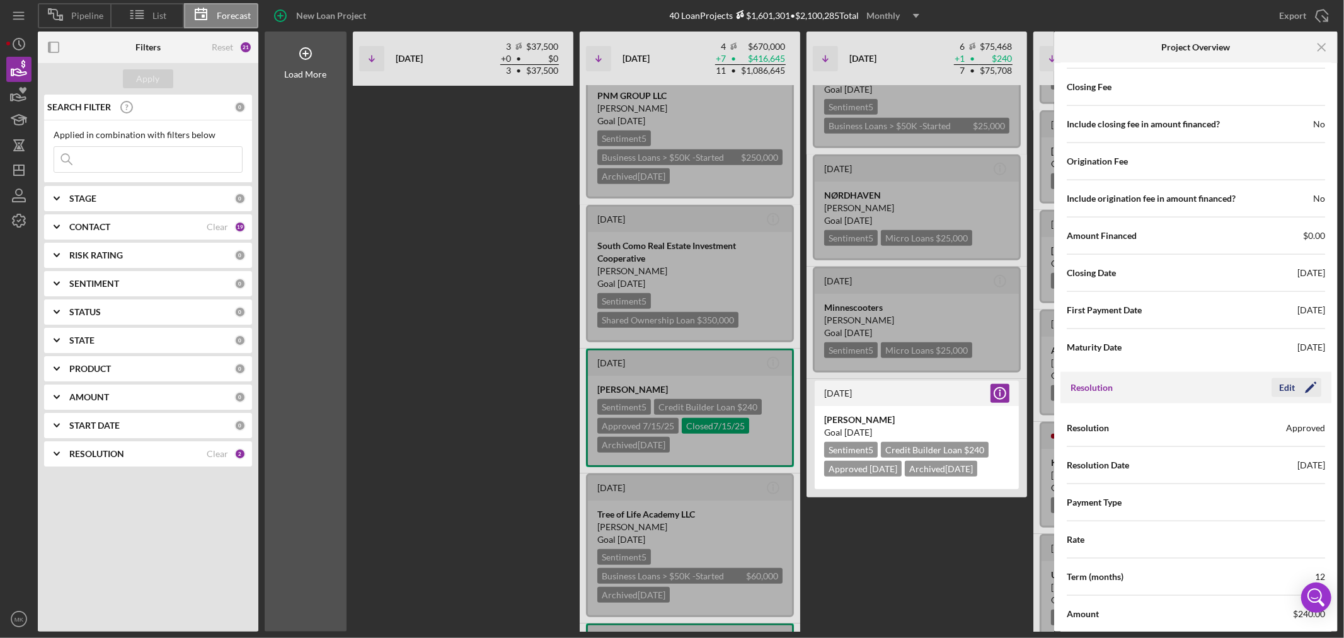
click at [1302, 388] on icon "Icon/Edit" at bounding box center [1310, 387] width 31 height 31
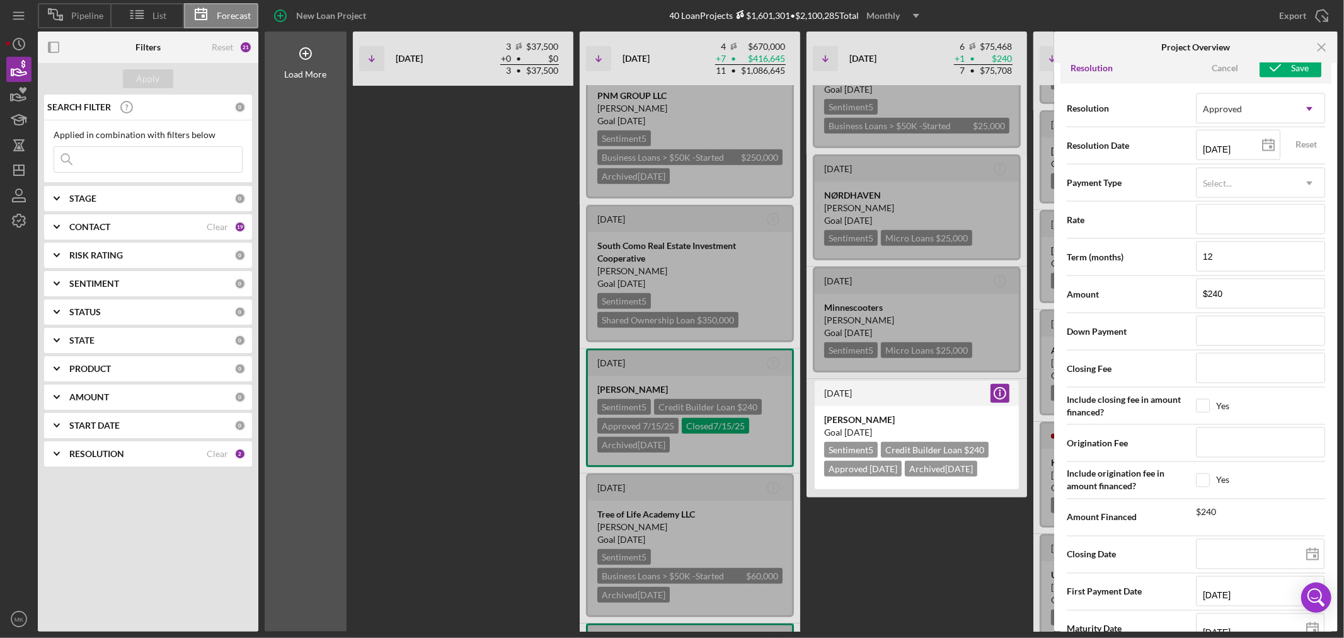
scroll to position [1645, 0]
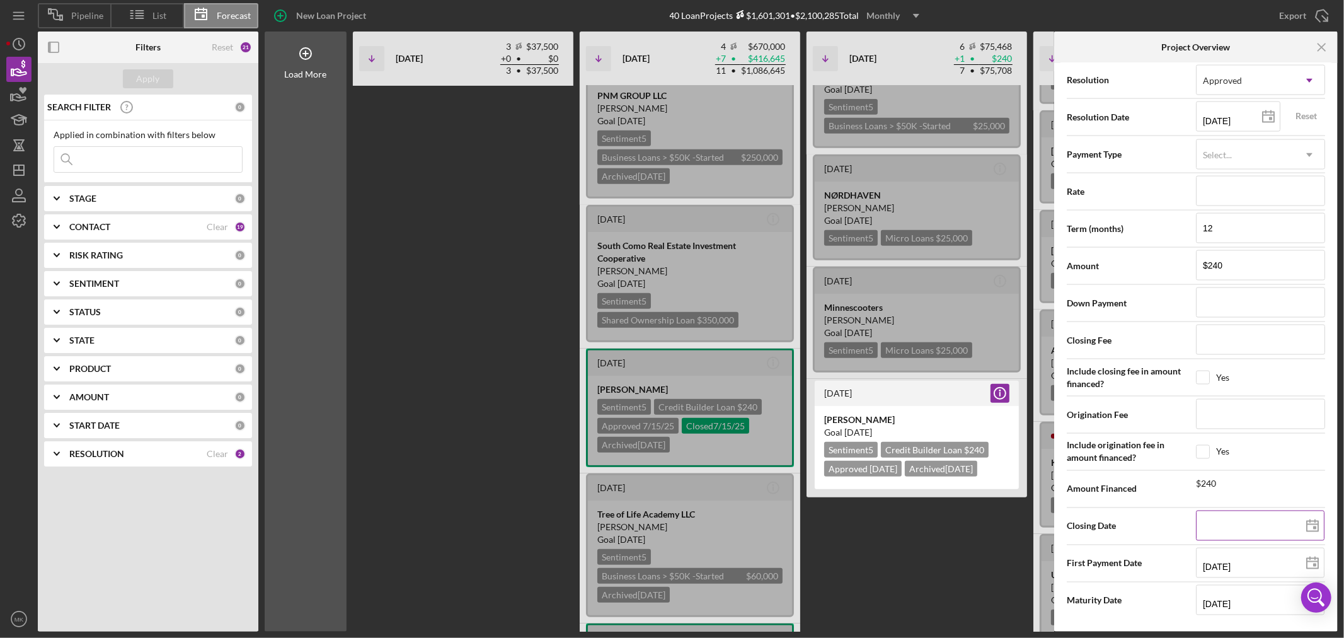
click at [1307, 527] on icon at bounding box center [1311, 525] width 31 height 31
type input "[DATE]"
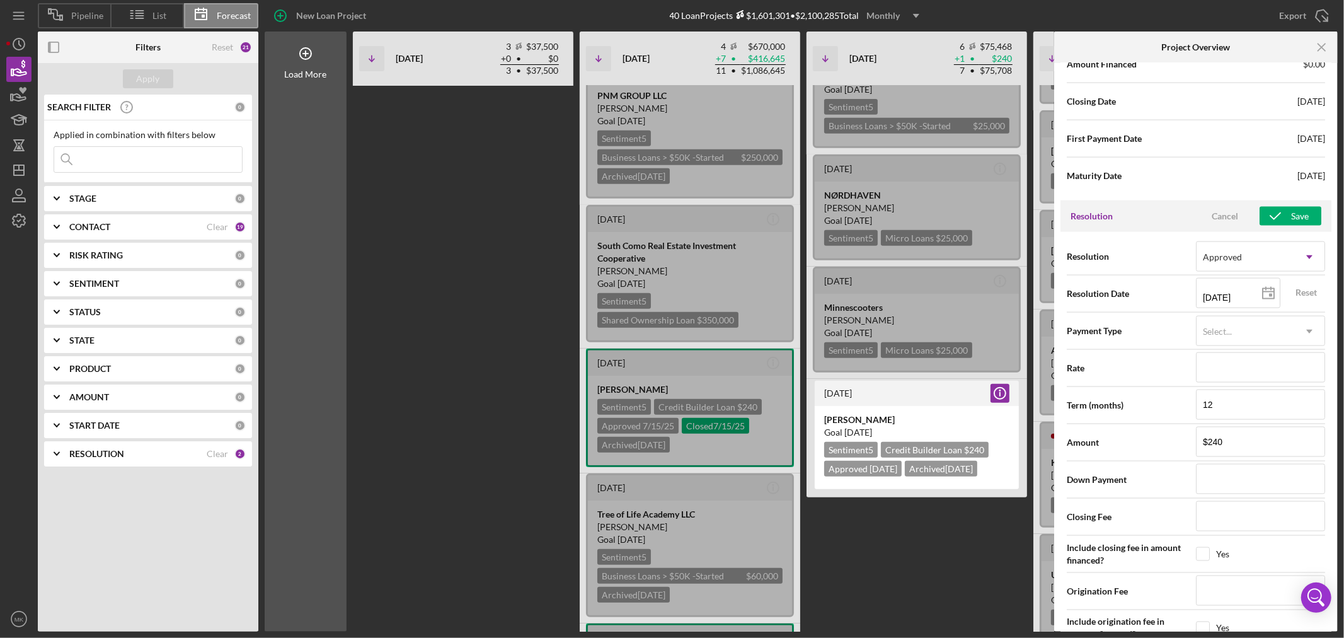
scroll to position [1434, 0]
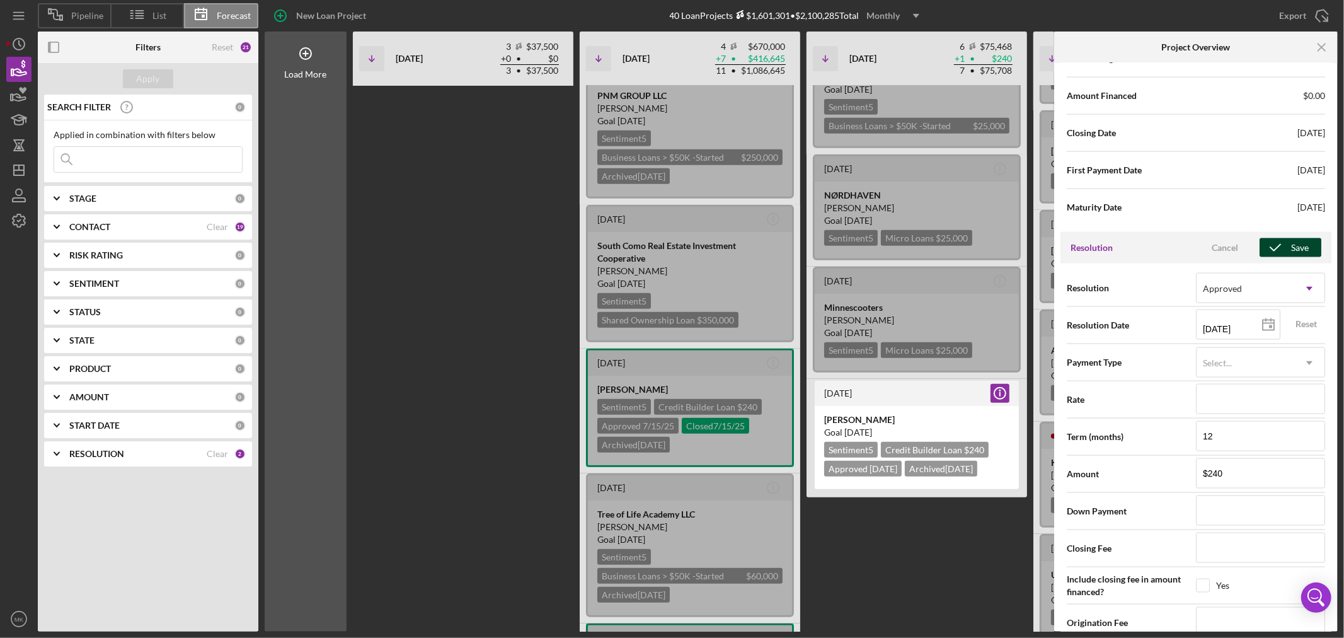
click at [1293, 248] on div "Save" at bounding box center [1300, 247] width 18 height 19
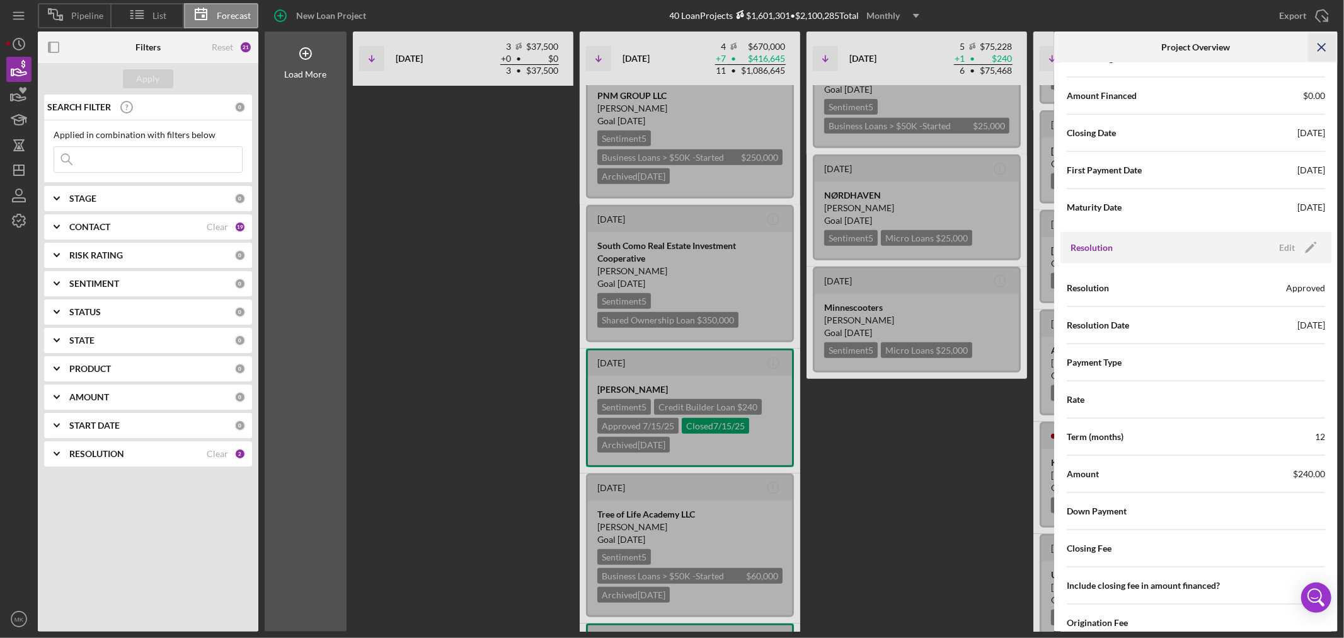
click at [1322, 47] on line "button" at bounding box center [1321, 46] width 7 height 7
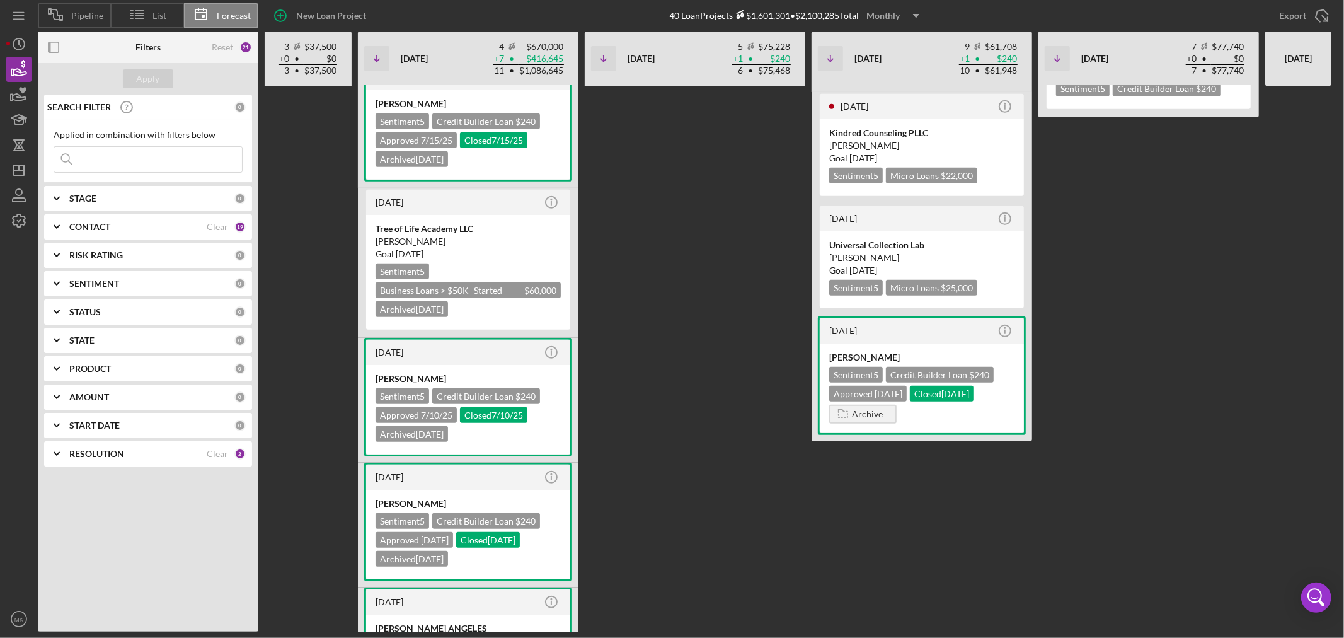
scroll to position [910, 0]
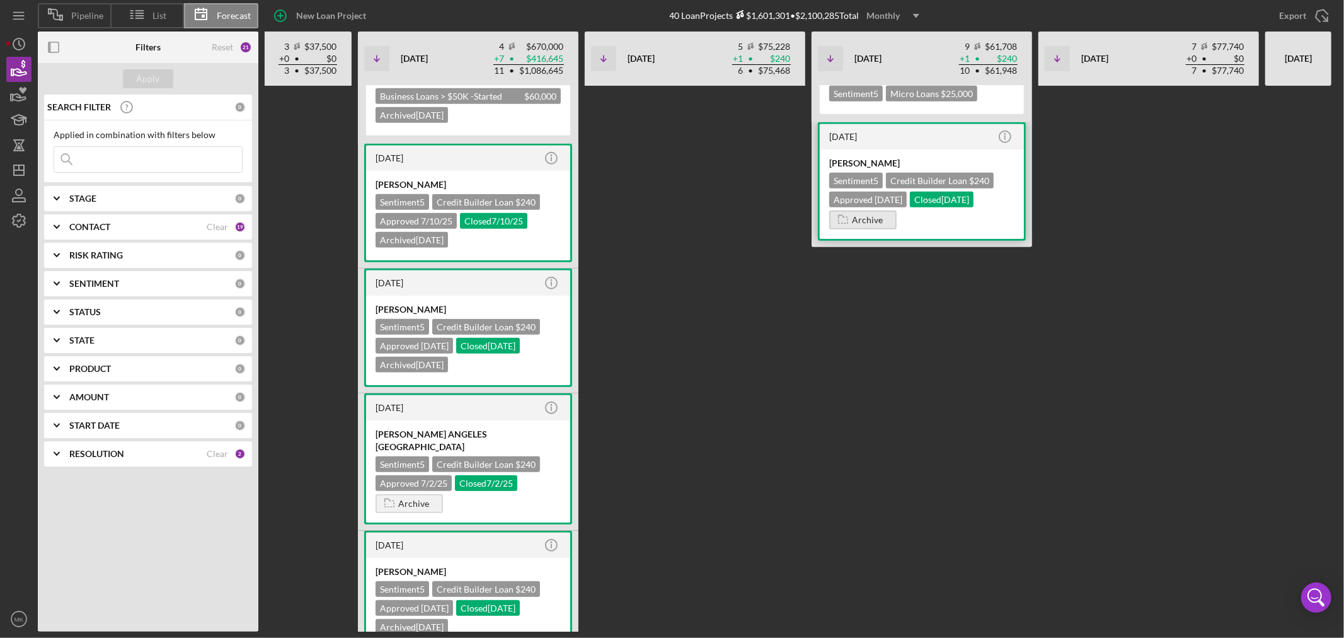
click at [844, 210] on icon "button" at bounding box center [842, 218] width 25 height 31
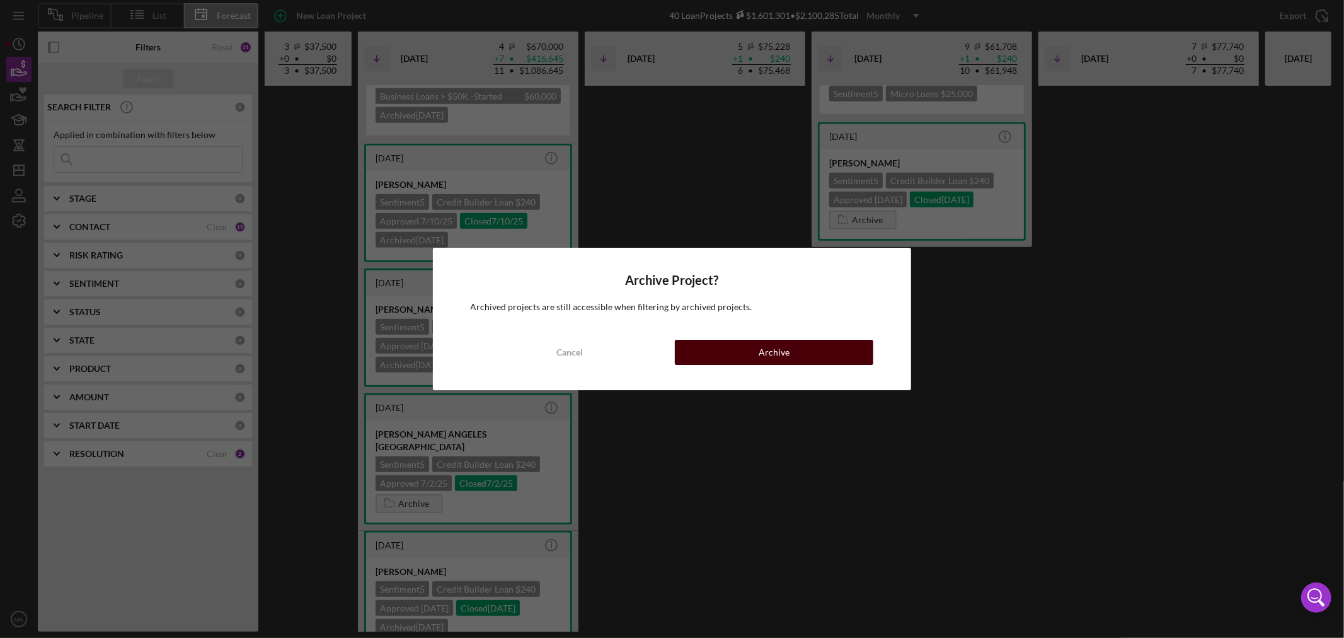
click at [811, 354] on button "Archive" at bounding box center [774, 352] width 198 height 25
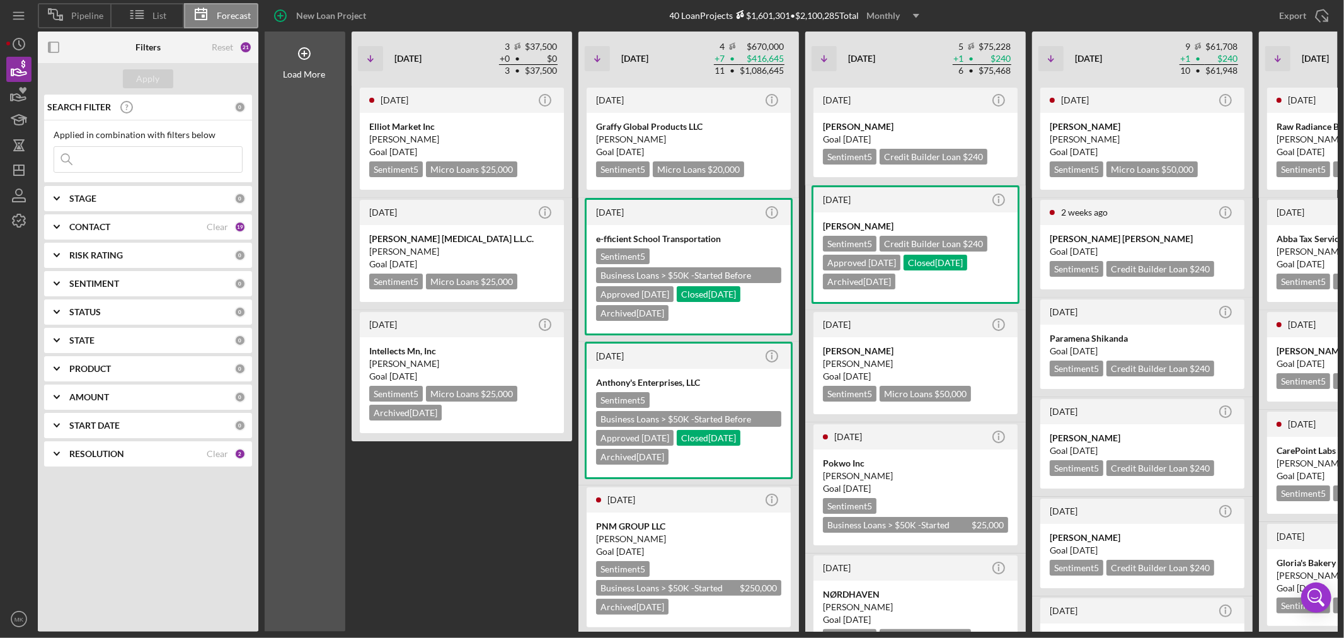
scroll to position [0, 0]
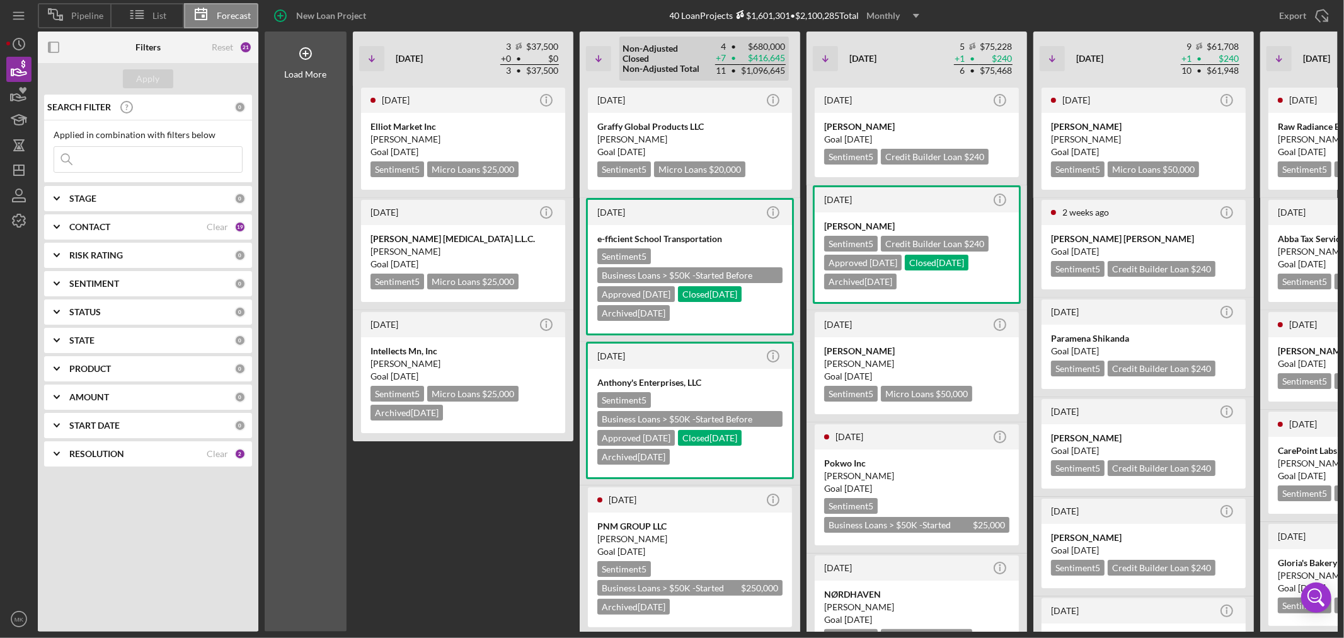
click at [756, 44] on td "$680,000" at bounding box center [762, 46] width 45 height 11
click at [305, 54] on icon at bounding box center [305, 53] width 6 height 6
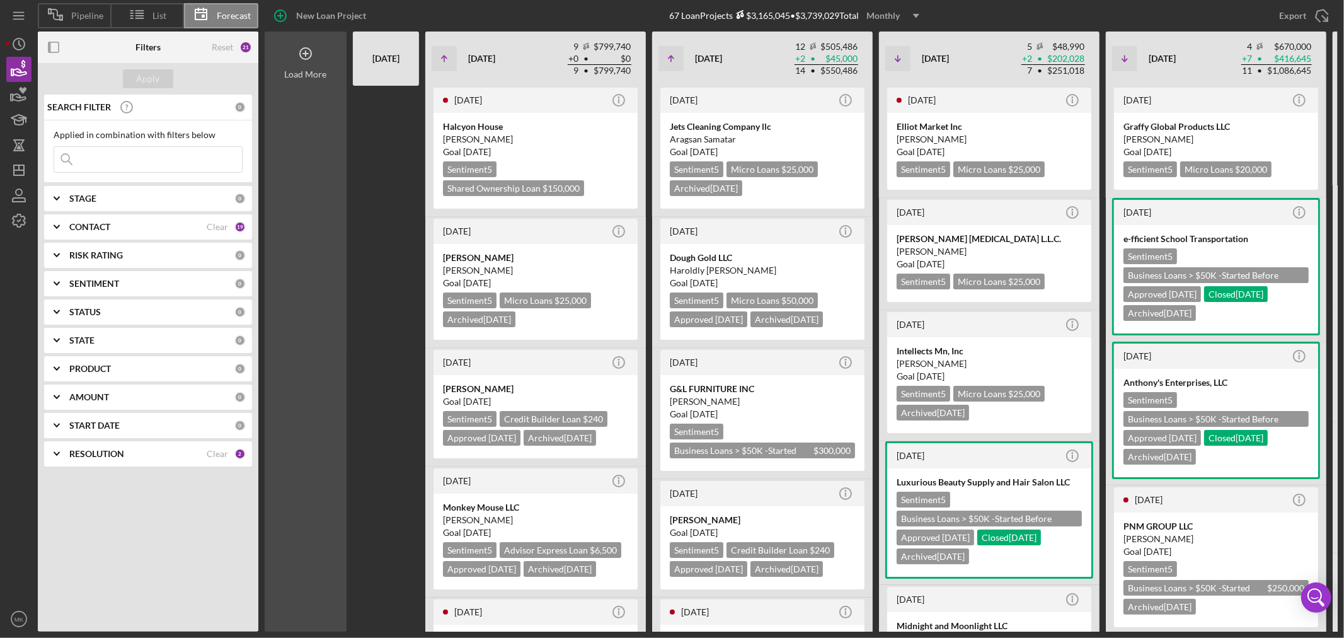
click at [305, 54] on icon at bounding box center [305, 53] width 6 height 6
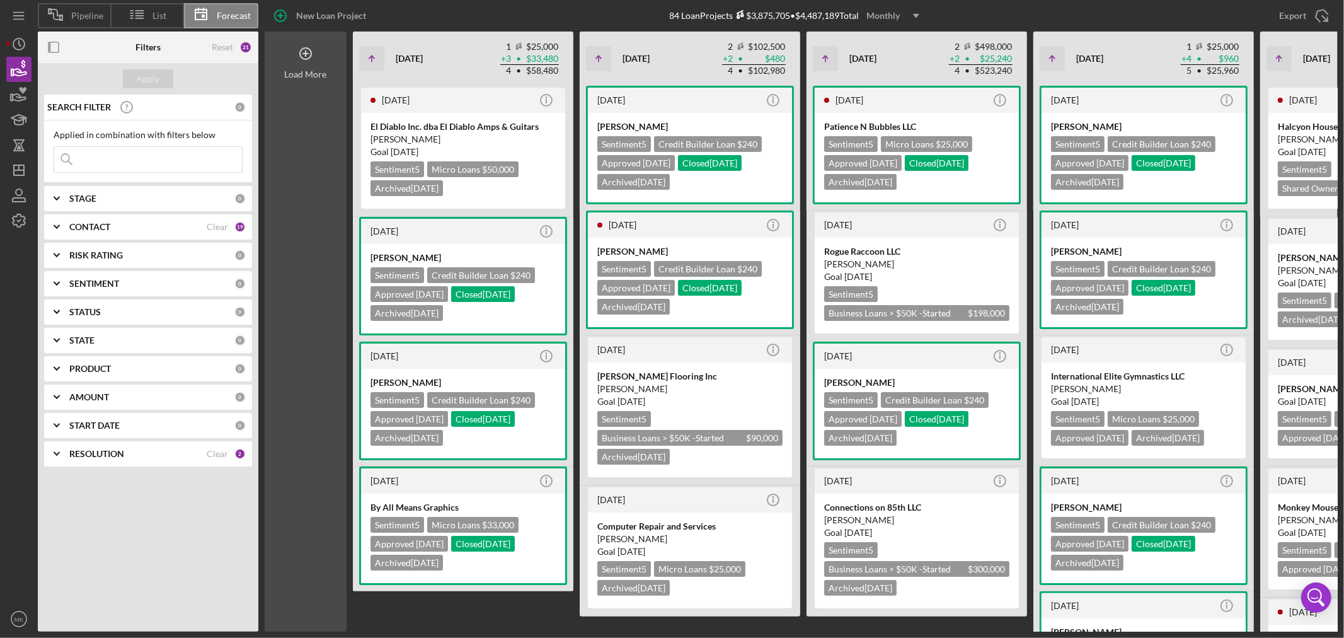
click at [304, 53] on icon at bounding box center [305, 53] width 6 height 6
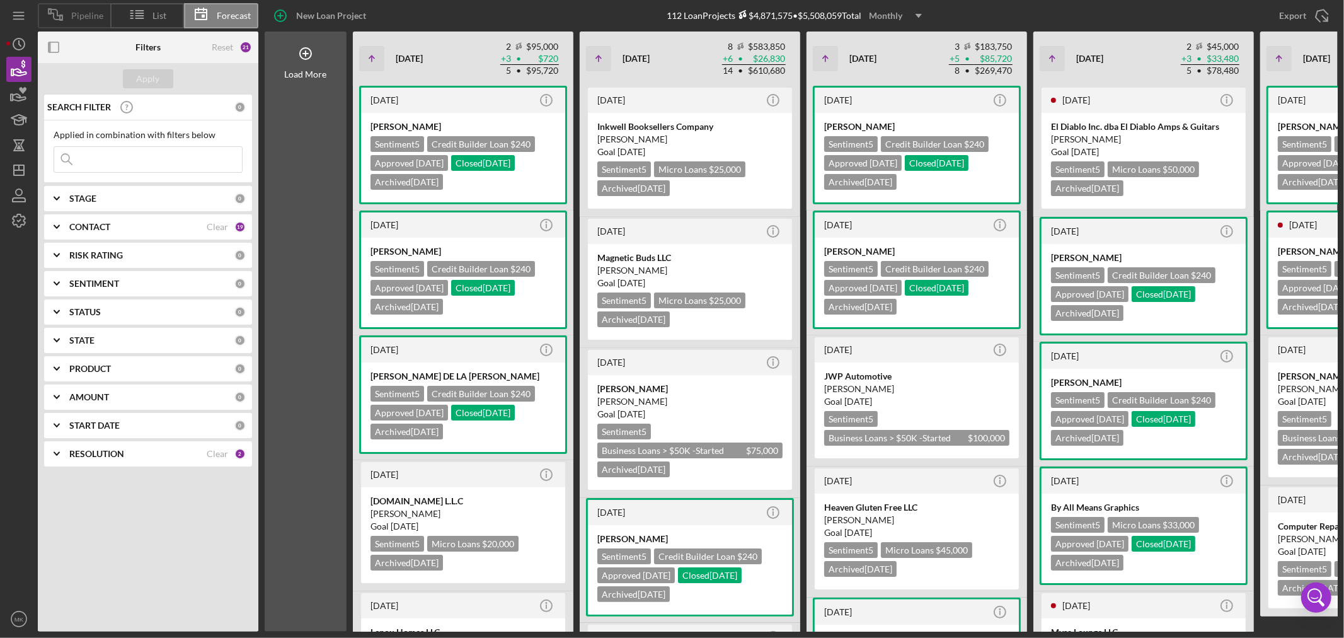
click at [80, 15] on span "Pipeline" at bounding box center [87, 16] width 32 height 10
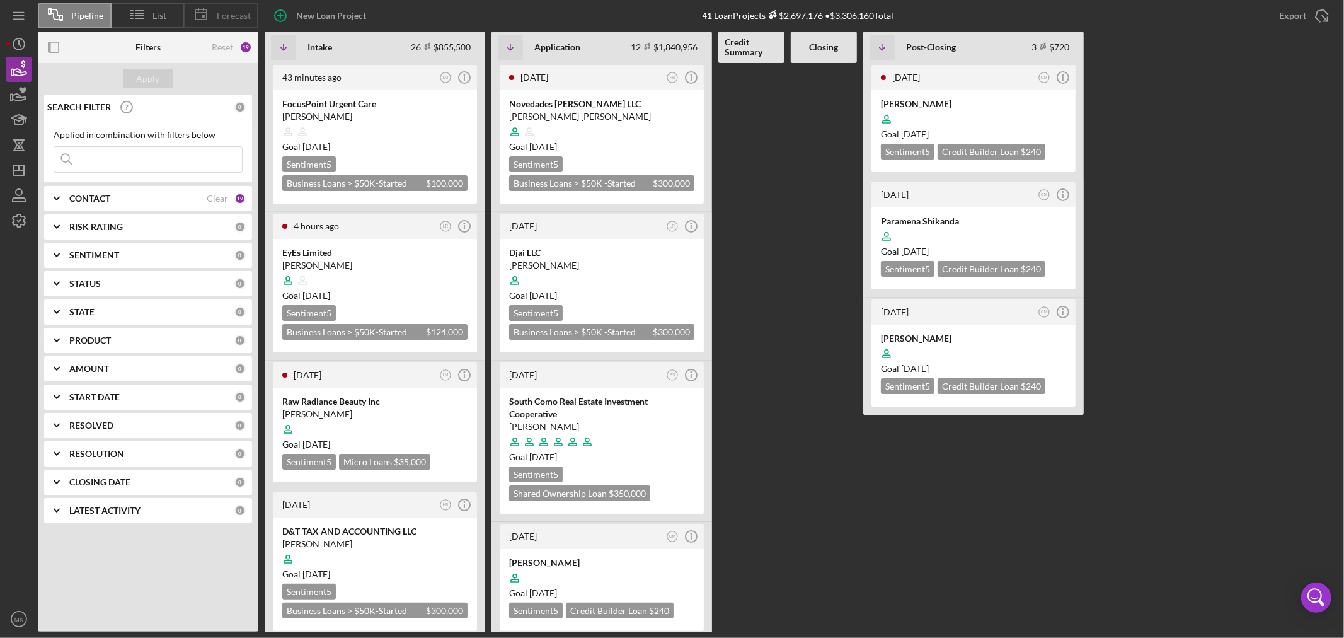
click at [233, 13] on span "Forecast" at bounding box center [234, 16] width 34 height 10
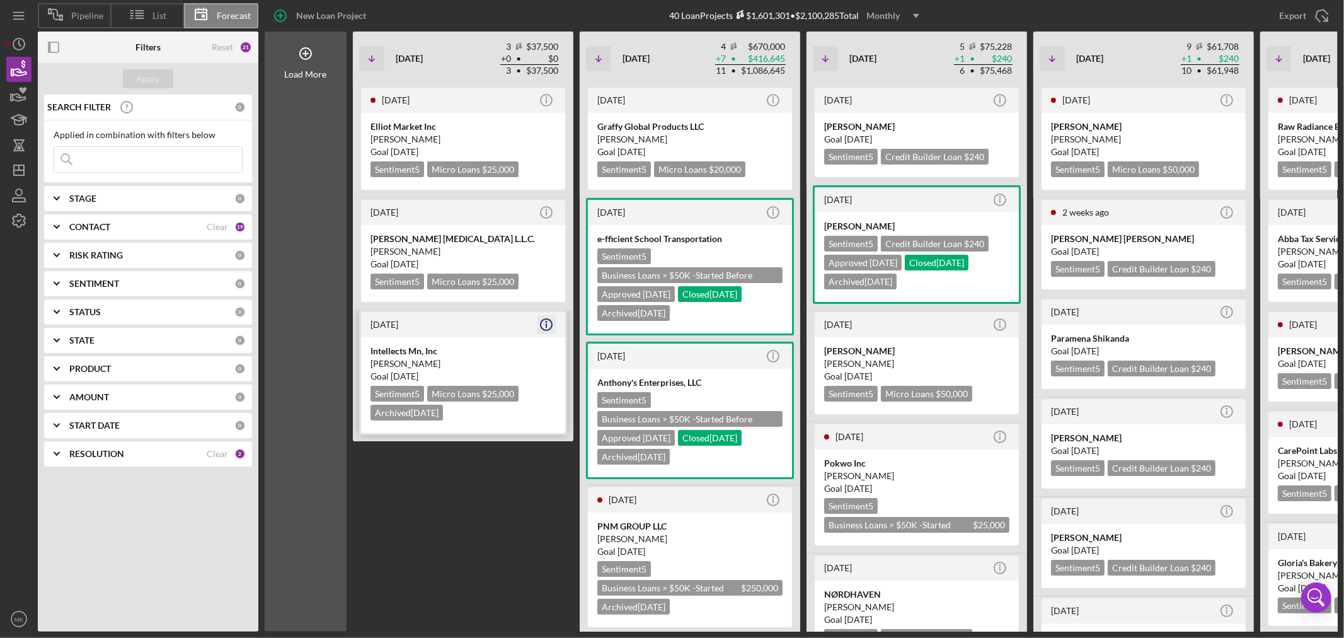
click at [546, 317] on icon "Icon/Info" at bounding box center [545, 324] width 31 height 31
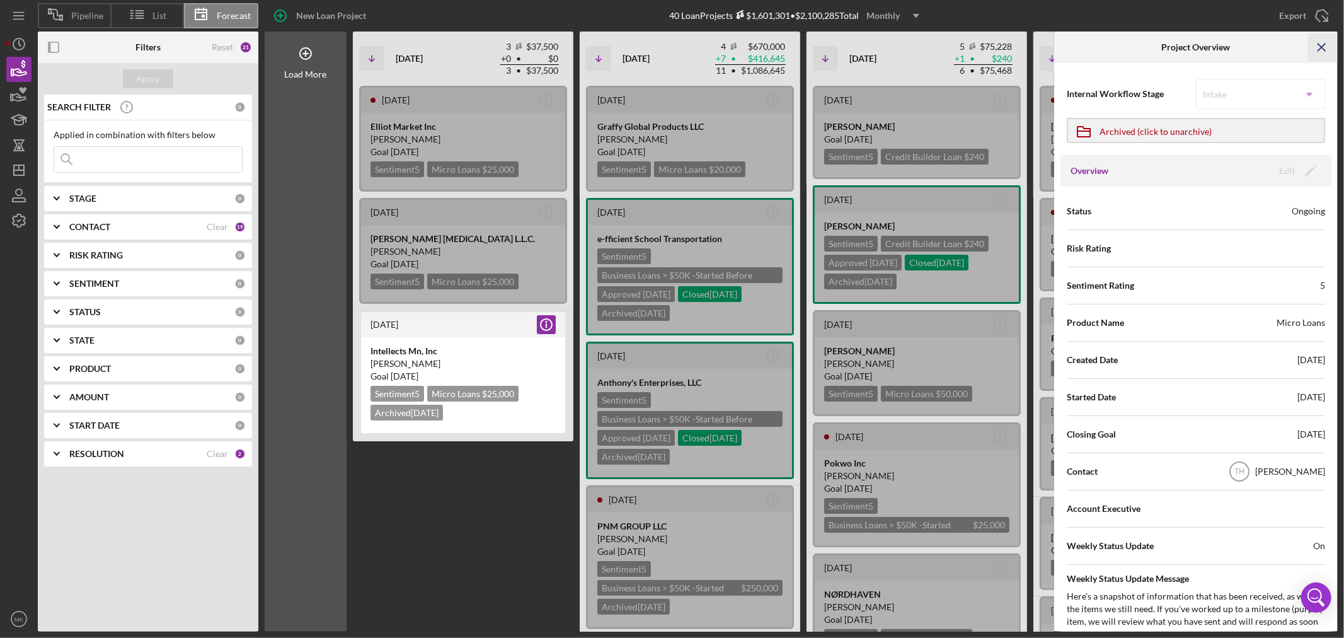
click at [1319, 45] on line "button" at bounding box center [1321, 46] width 7 height 7
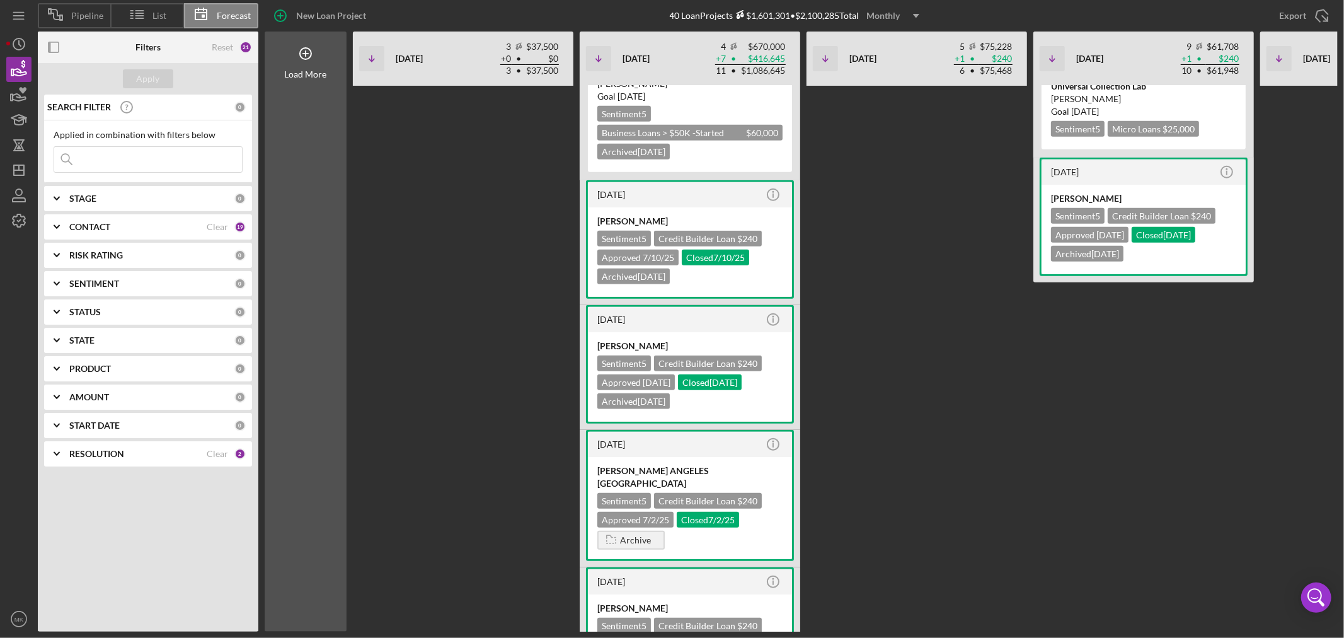
scroll to position [920, 0]
click at [609, 523] on icon "button" at bounding box center [610, 538] width 25 height 31
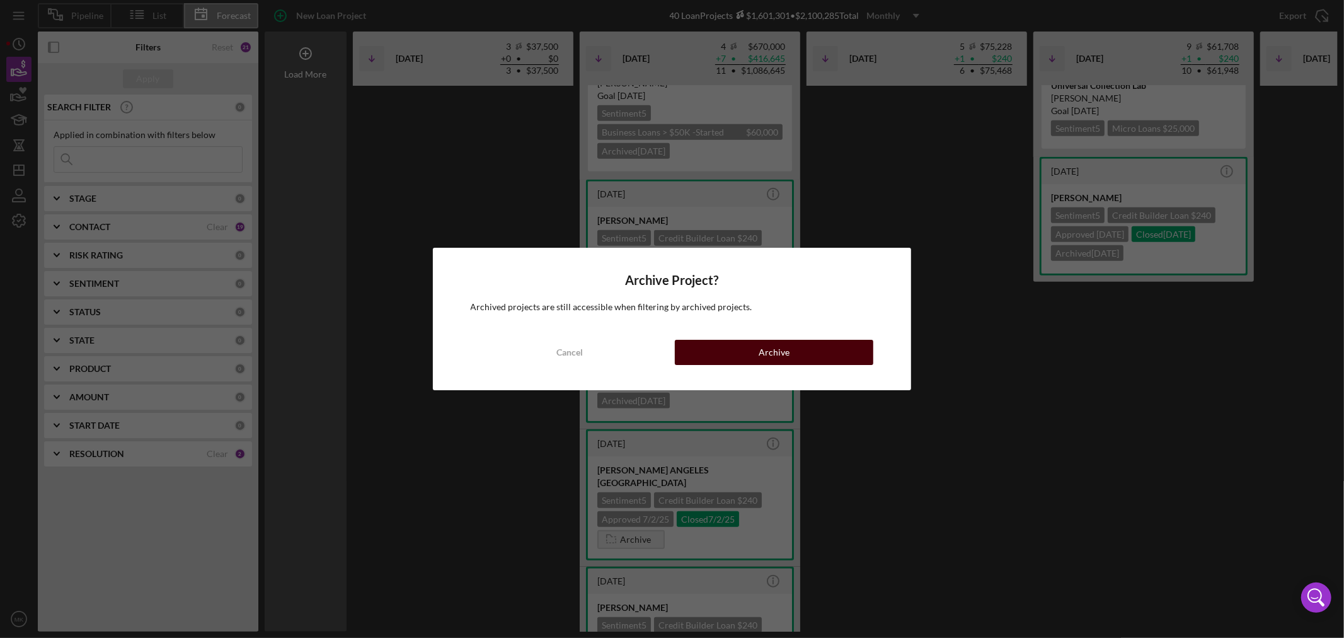
click at [789, 352] on button "Archive" at bounding box center [774, 352] width 198 height 25
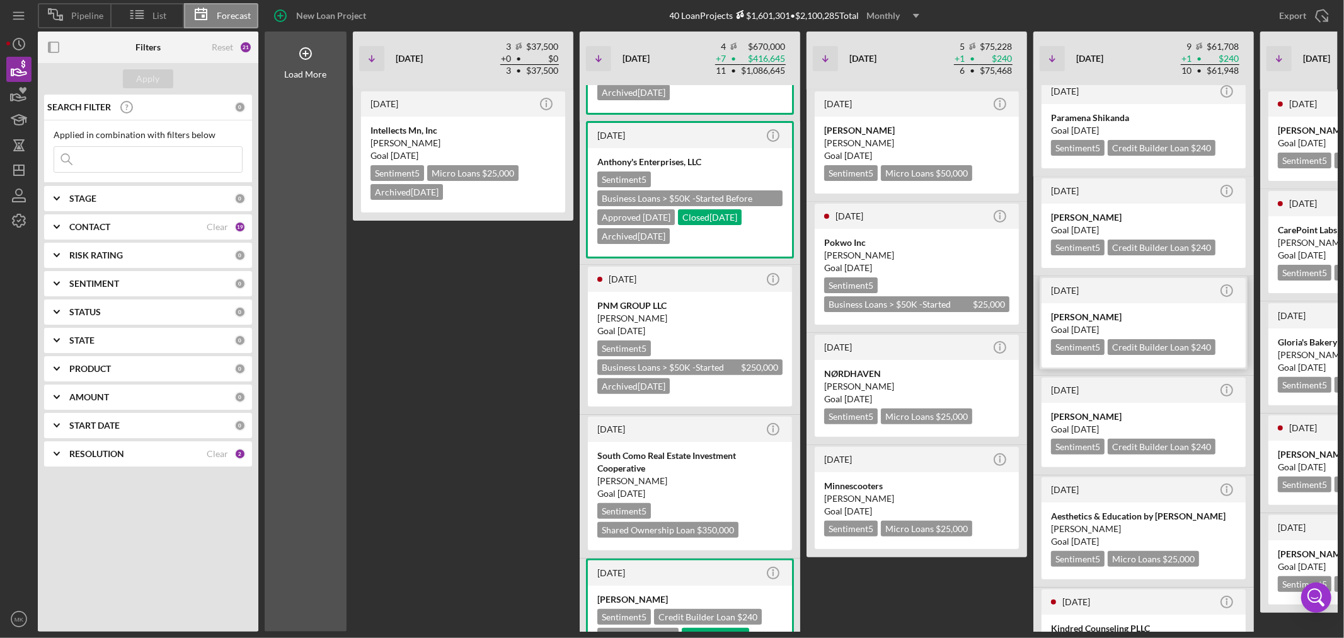
scroll to position [0, 0]
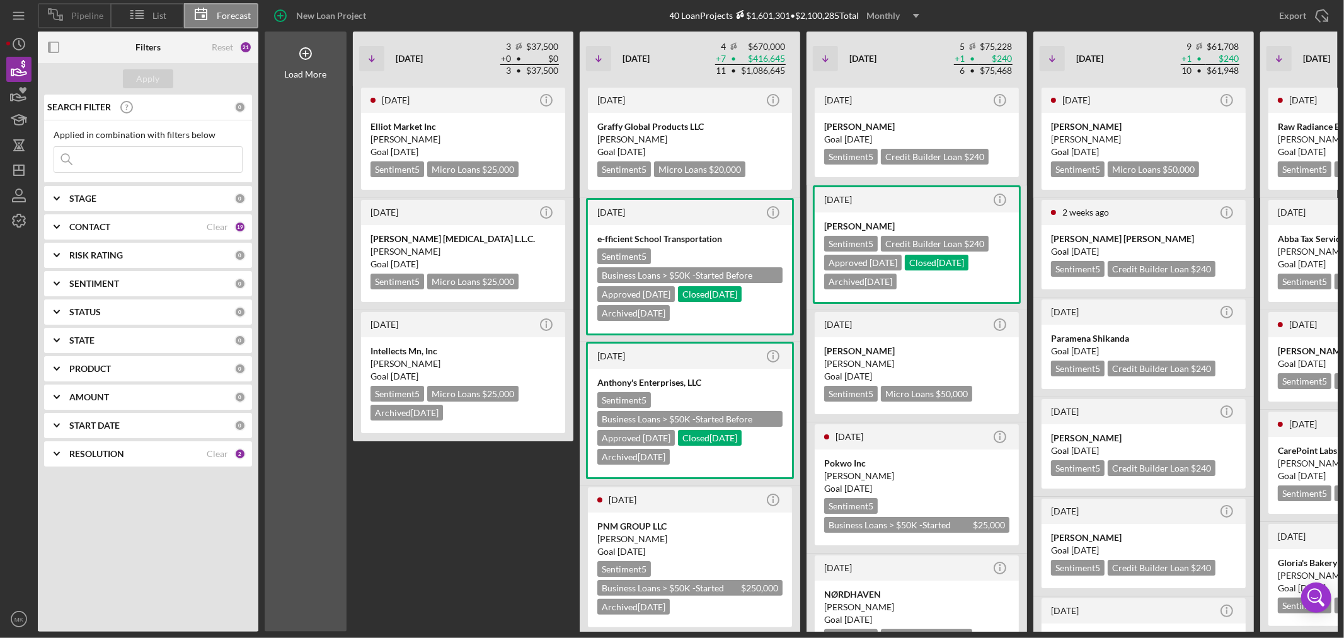
click at [82, 16] on span "Pipeline" at bounding box center [87, 16] width 32 height 10
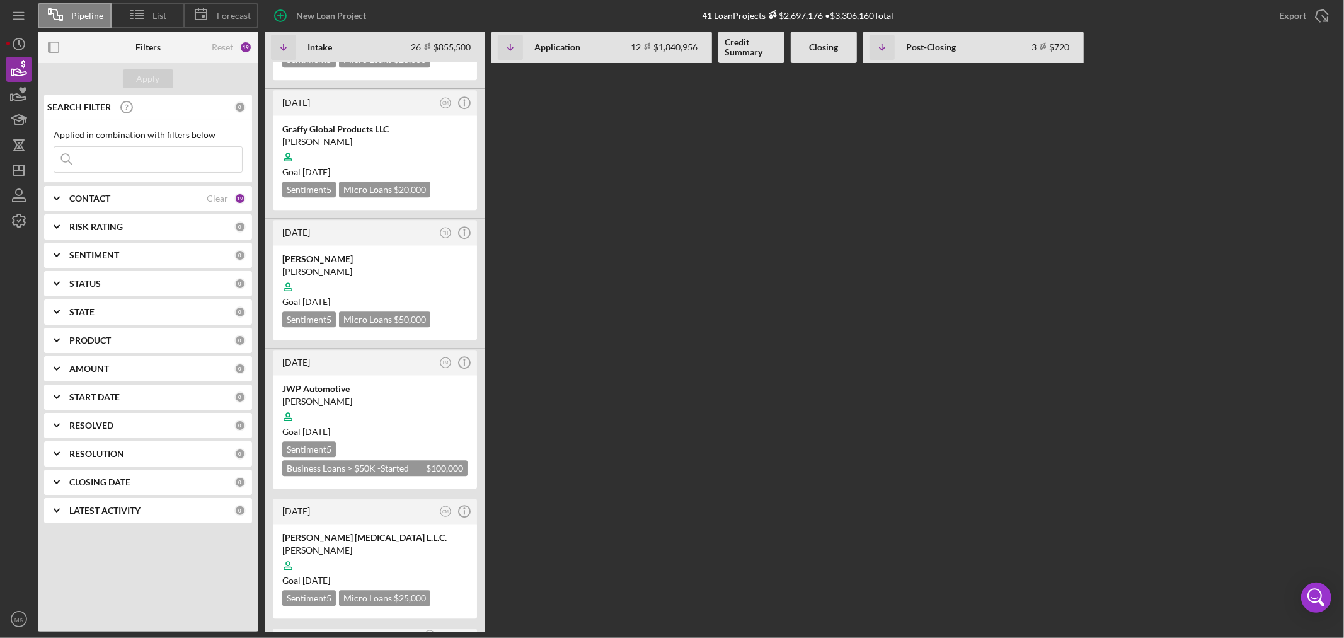
scroll to position [3009, 0]
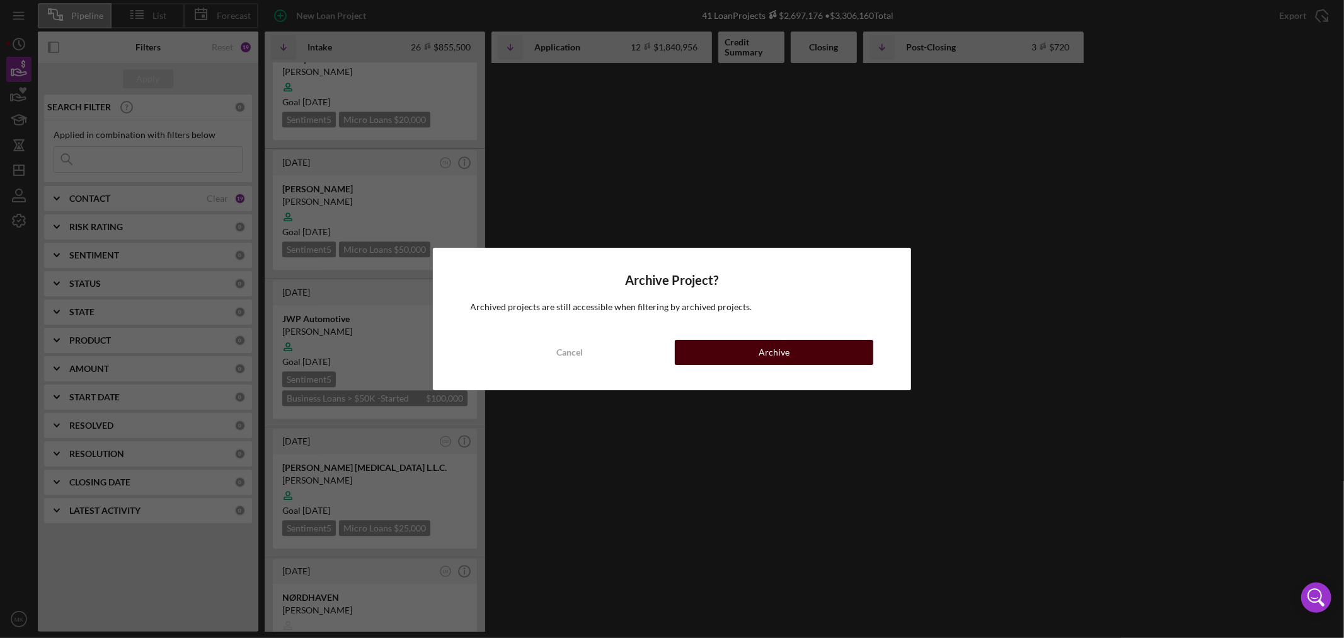
click at [792, 348] on button "Archive" at bounding box center [774, 352] width 198 height 25
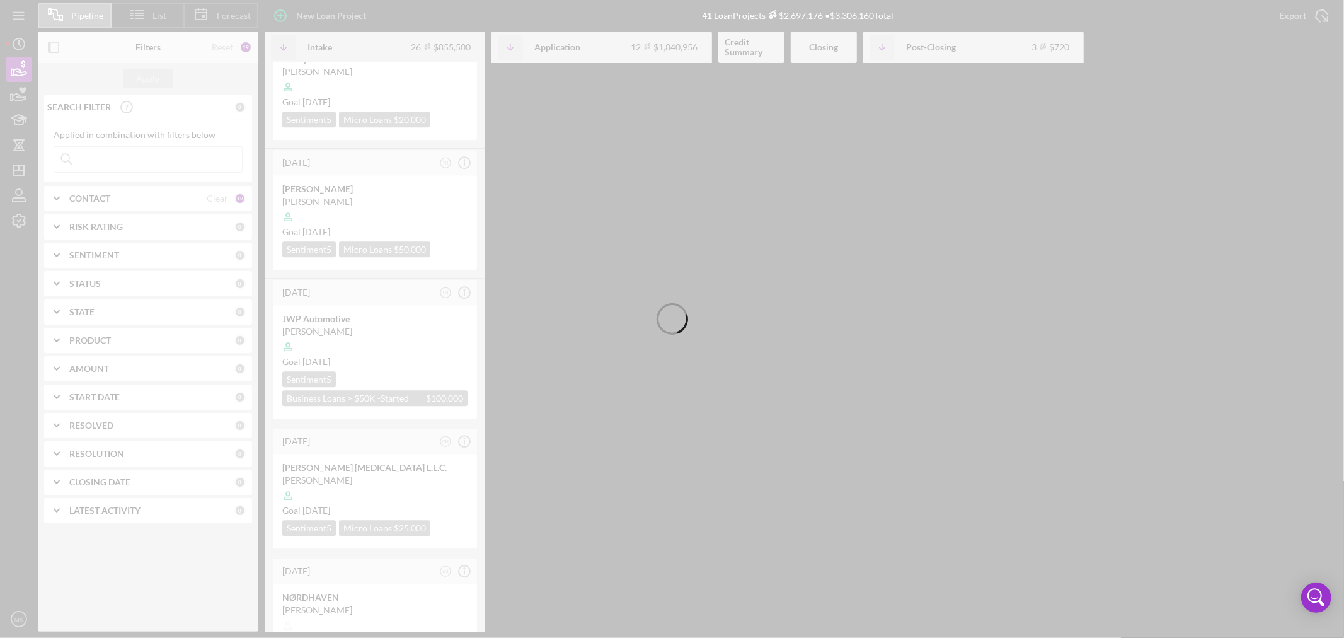
scroll to position [2972, 0]
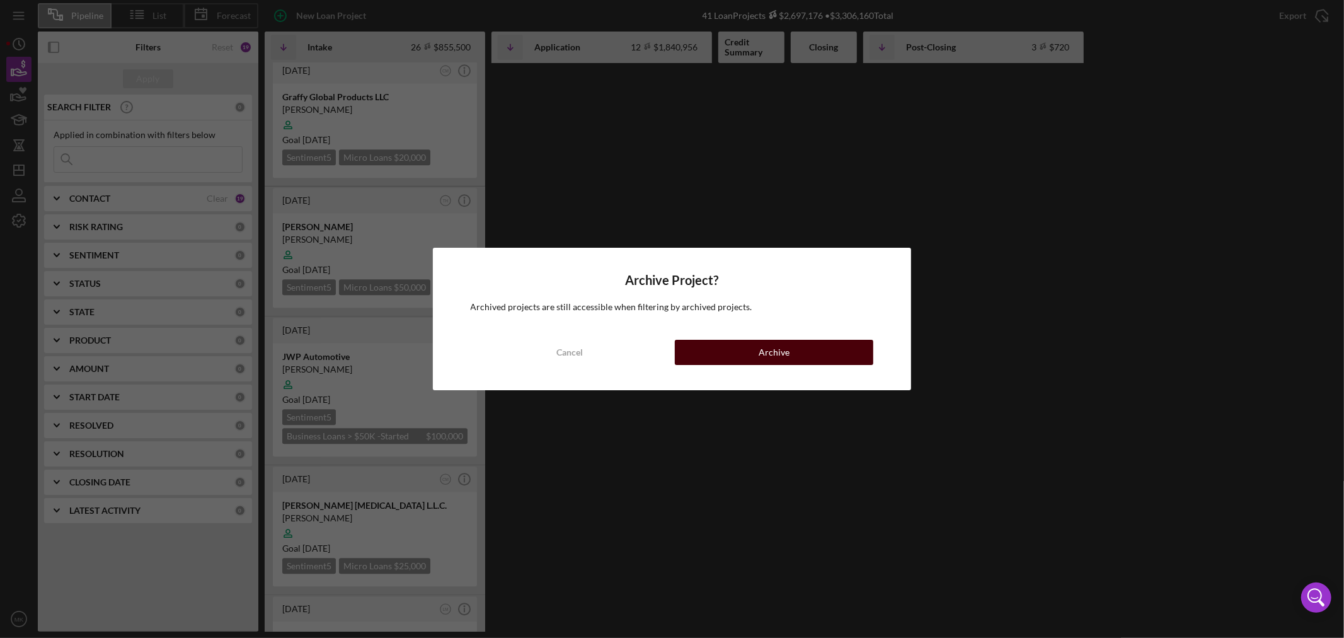
click at [776, 353] on div "Archive" at bounding box center [773, 352] width 31 height 25
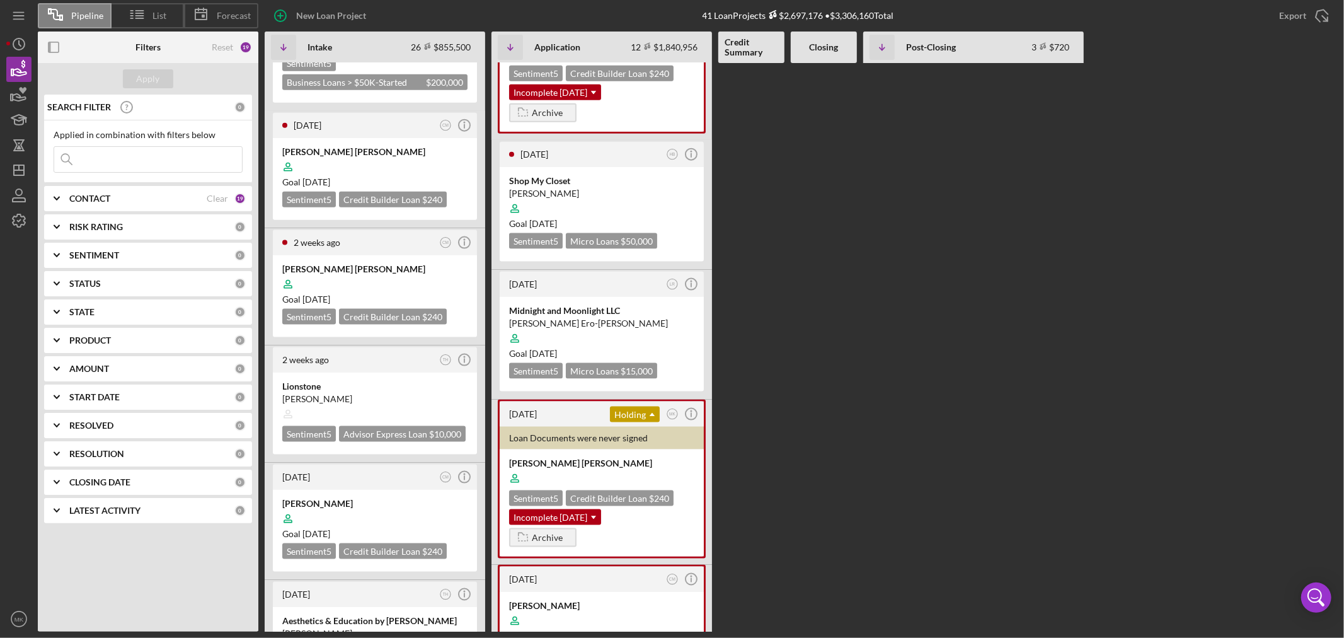
scroll to position [1418, 0]
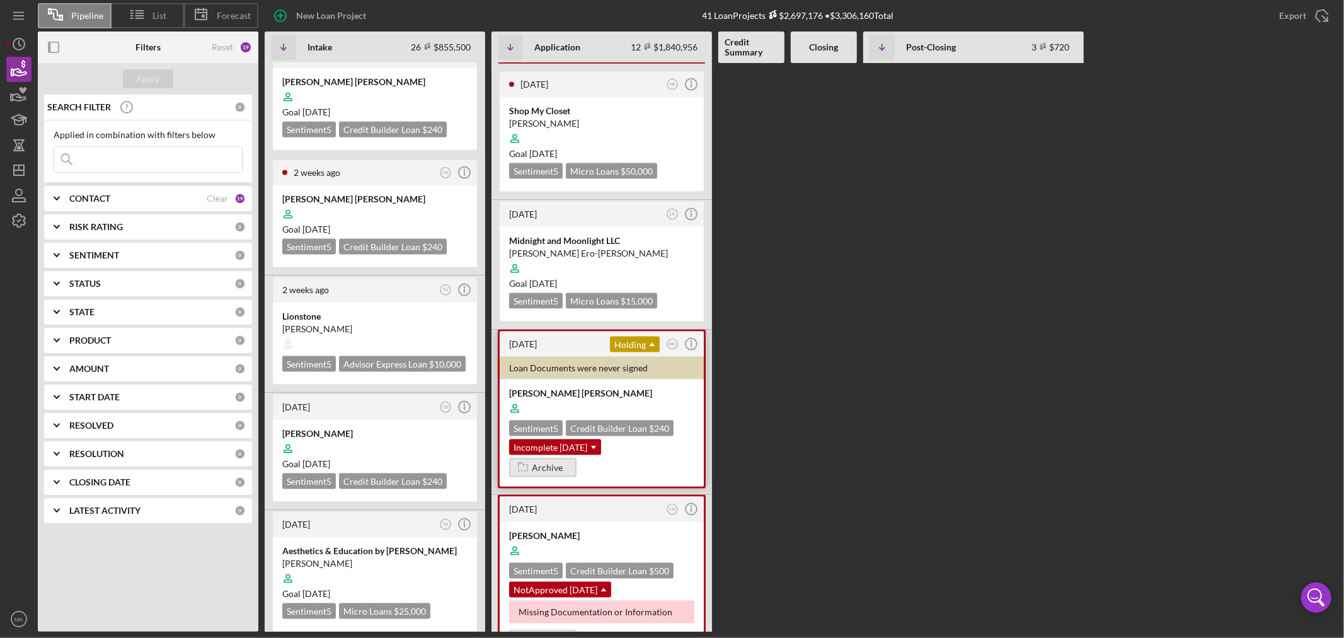
click at [534, 451] on icon "button" at bounding box center [522, 466] width 25 height 31
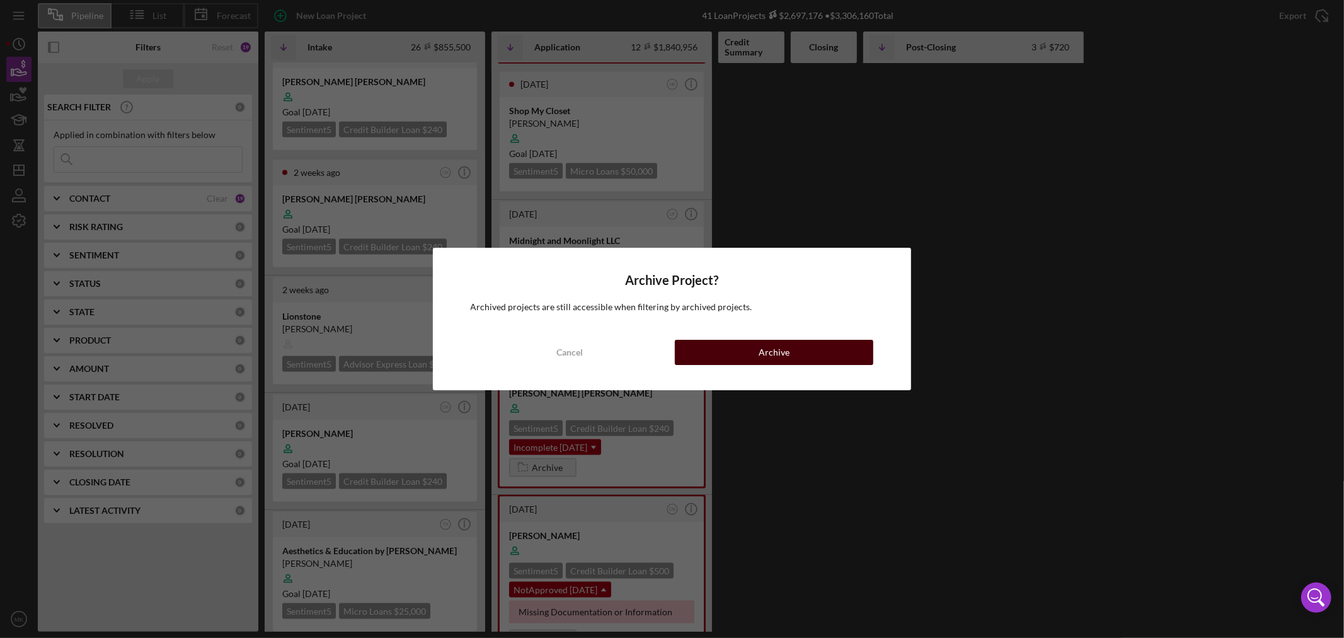
click at [802, 348] on button "Archive" at bounding box center [774, 352] width 198 height 25
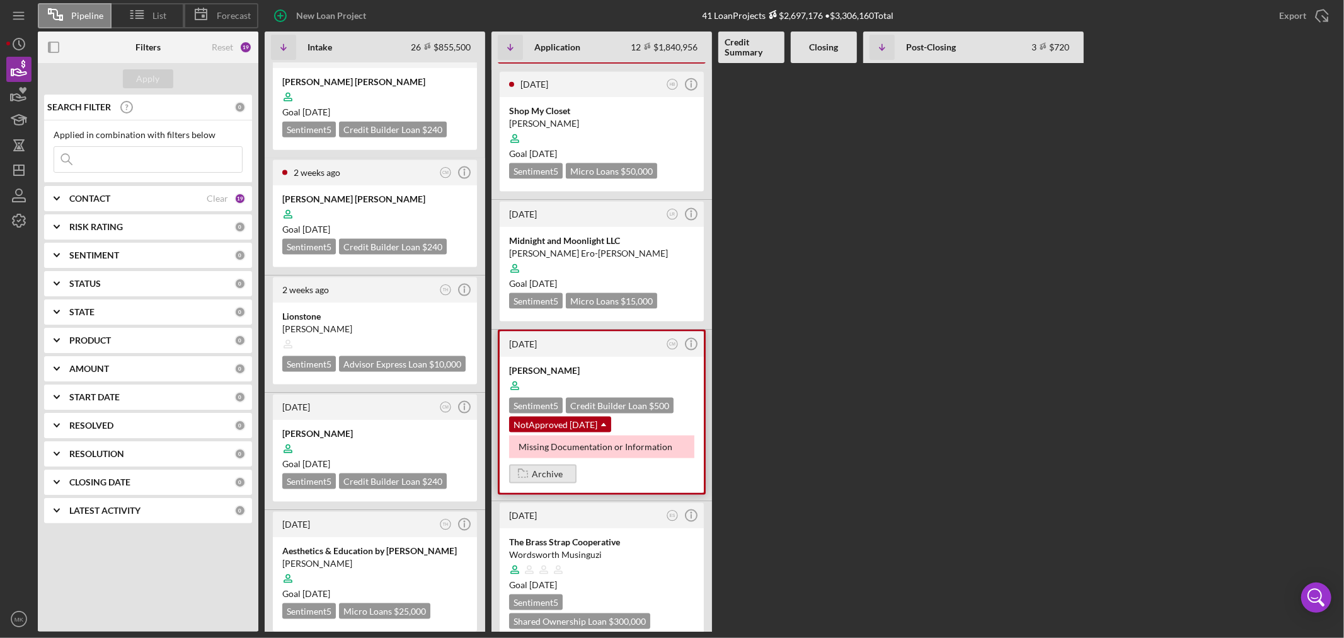
click at [536, 464] on div "Archive" at bounding box center [547, 473] width 31 height 19
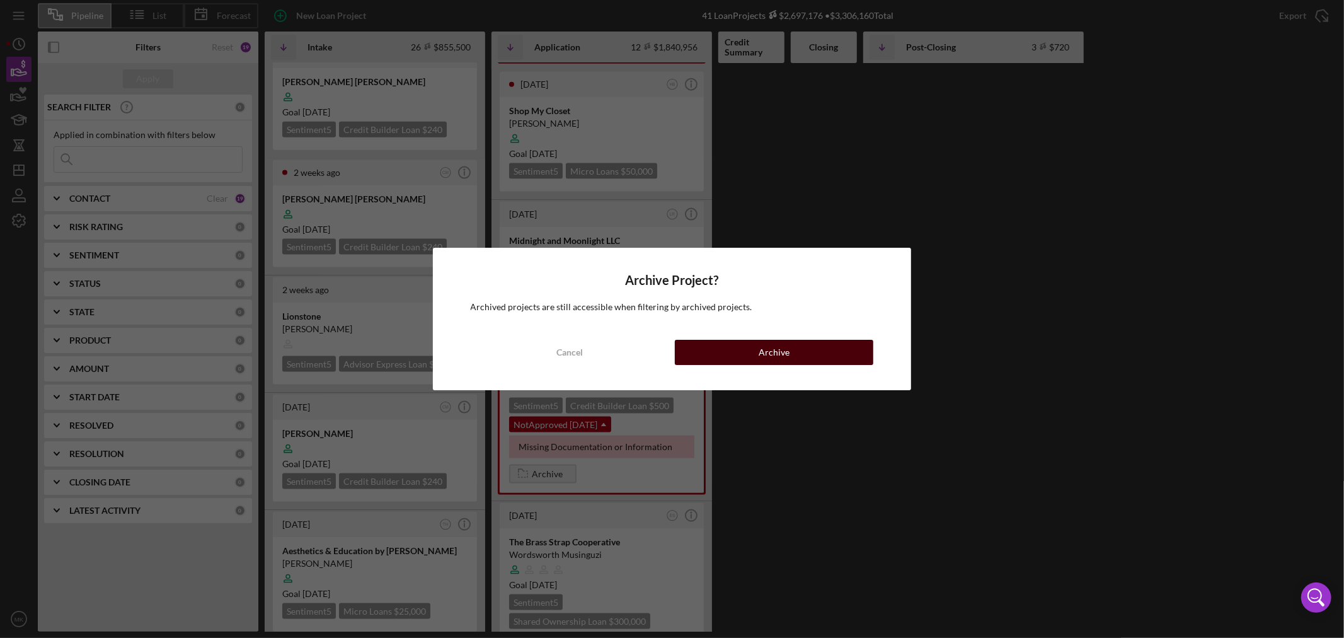
click at [792, 351] on button "Archive" at bounding box center [774, 352] width 198 height 25
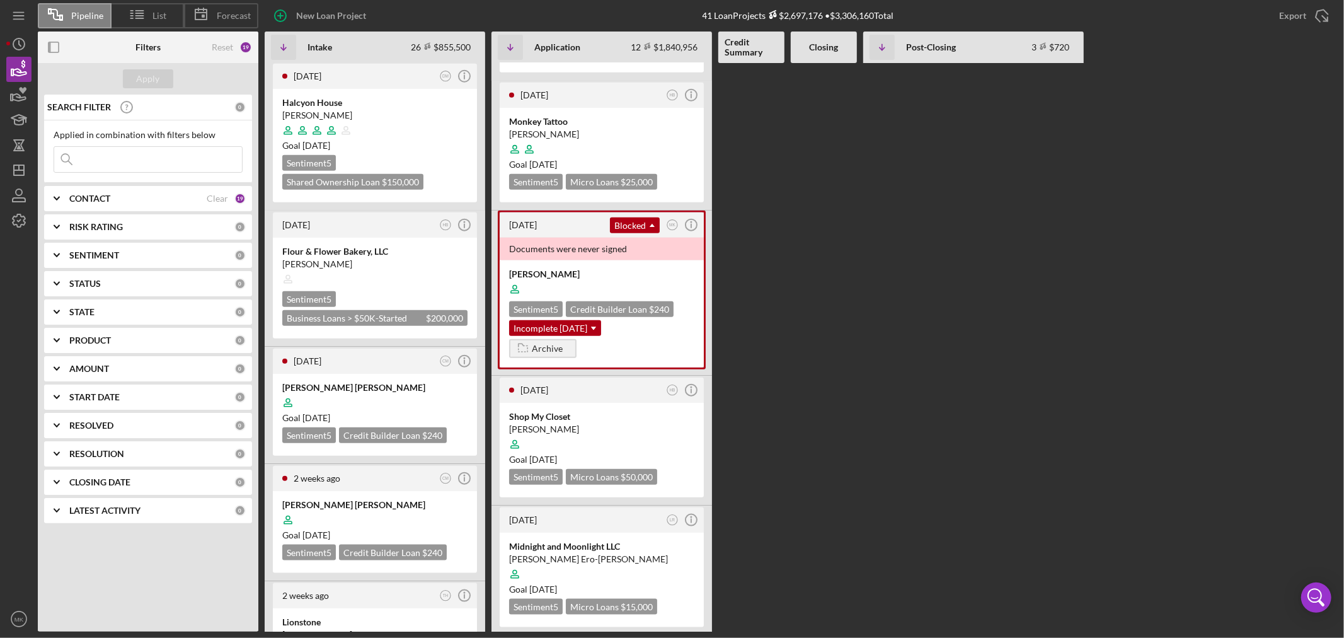
scroll to position [928, 0]
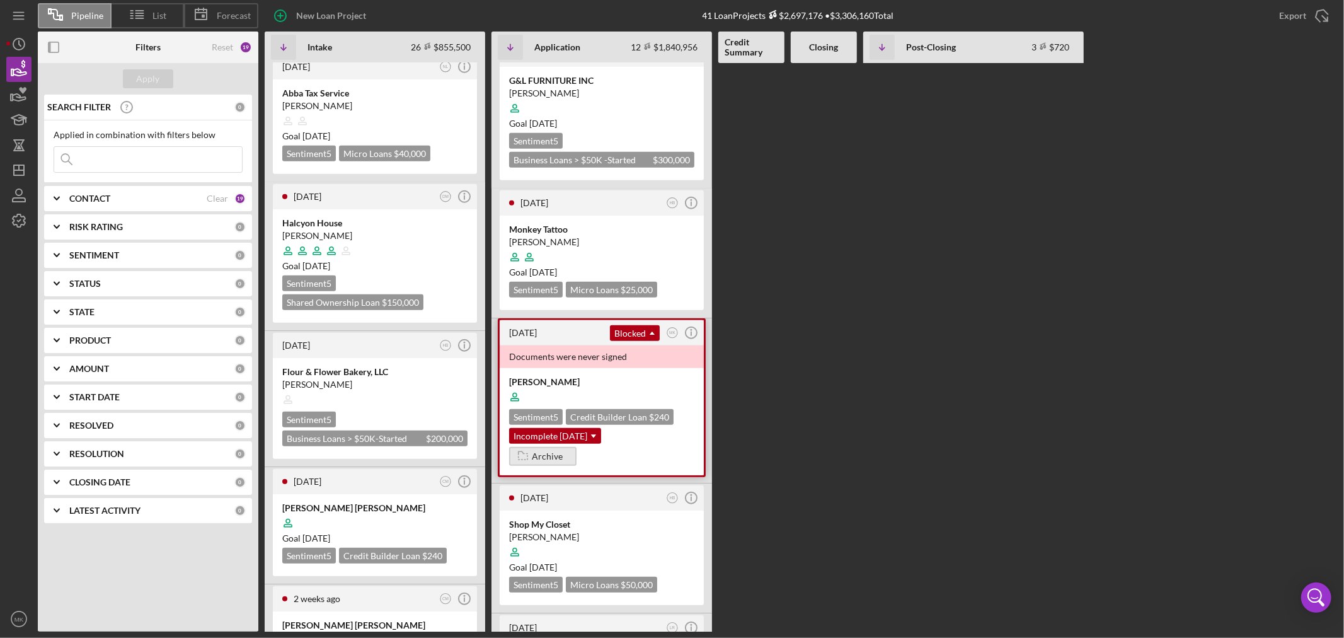
click at [539, 447] on div "Archive" at bounding box center [547, 456] width 31 height 19
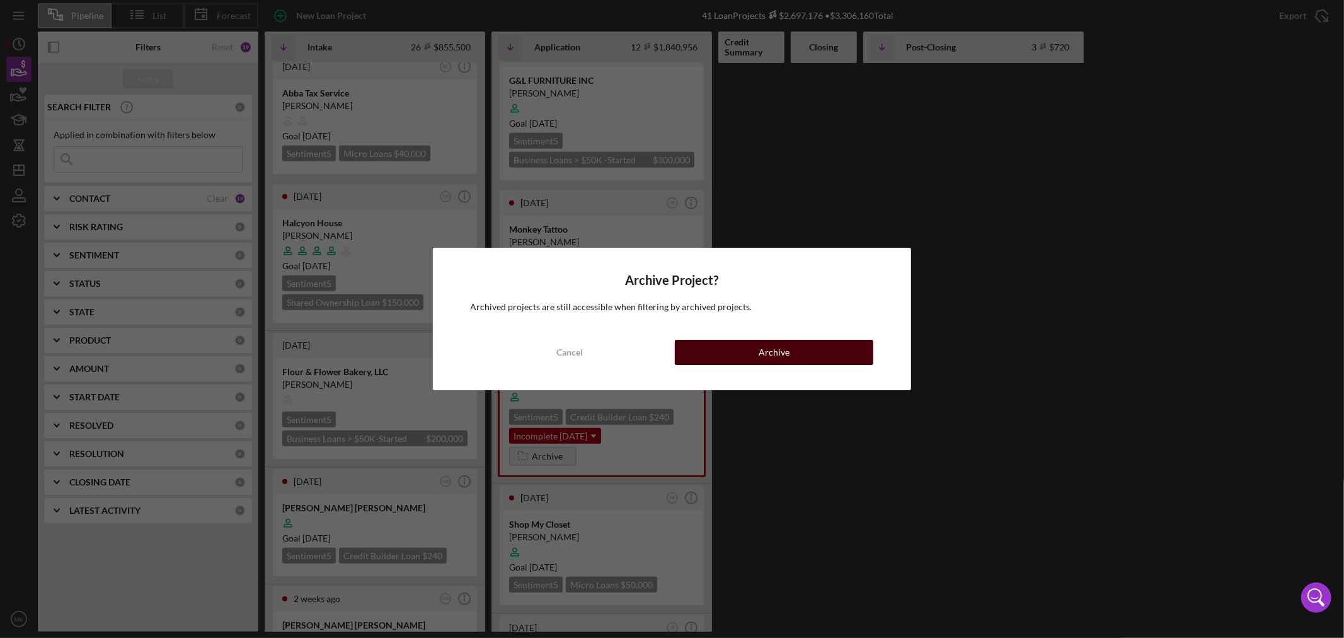
click at [765, 352] on div "Archive" at bounding box center [773, 352] width 31 height 25
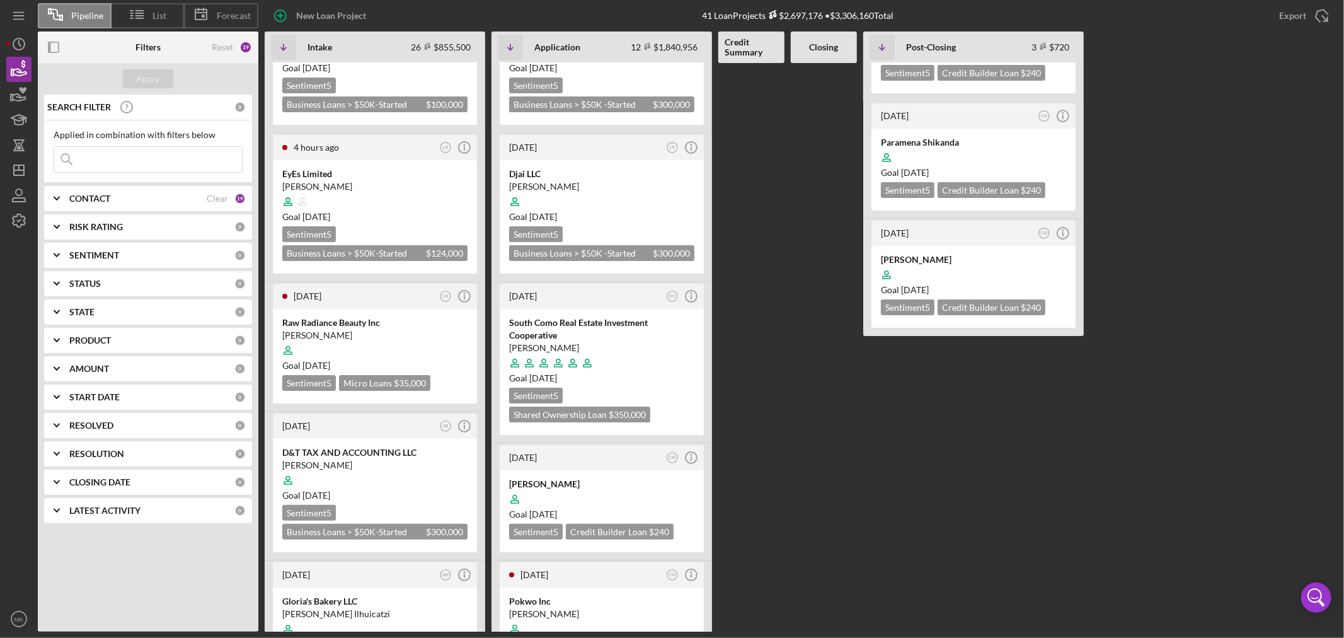
scroll to position [0, 0]
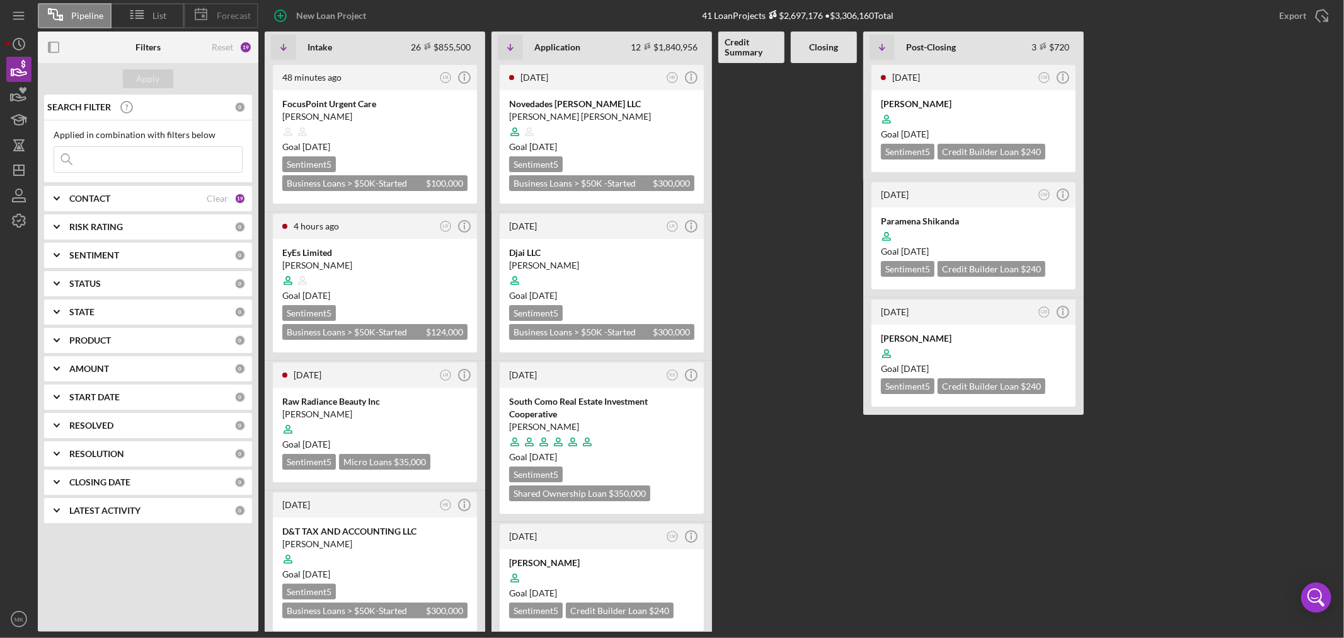
click at [222, 16] on span "Forecast" at bounding box center [234, 16] width 34 height 10
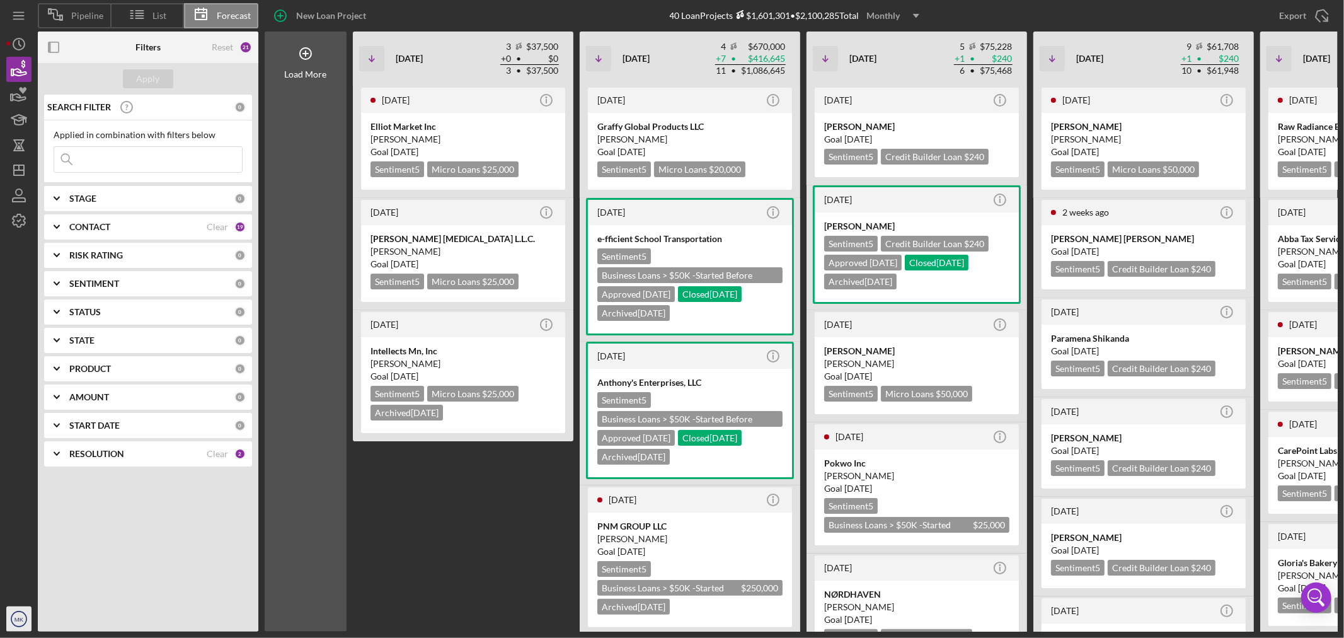
click at [20, 622] on icon "MK" at bounding box center [18, 618] width 25 height 31
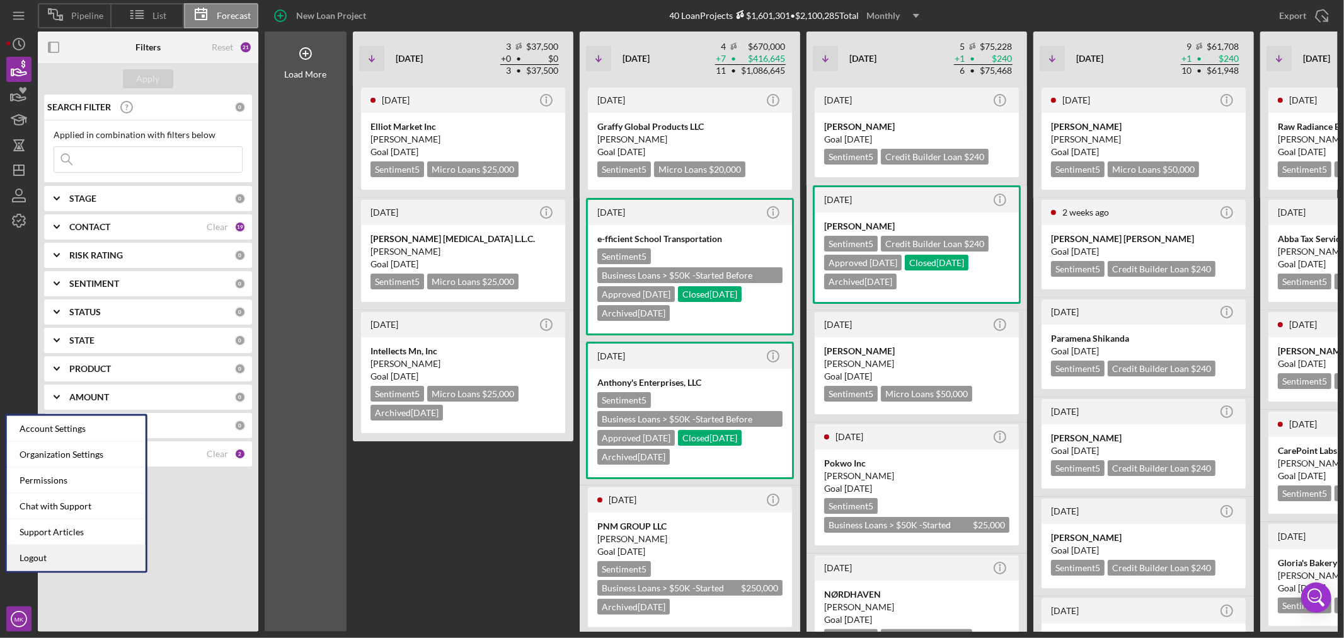
click at [54, 555] on link "Logout" at bounding box center [76, 558] width 139 height 26
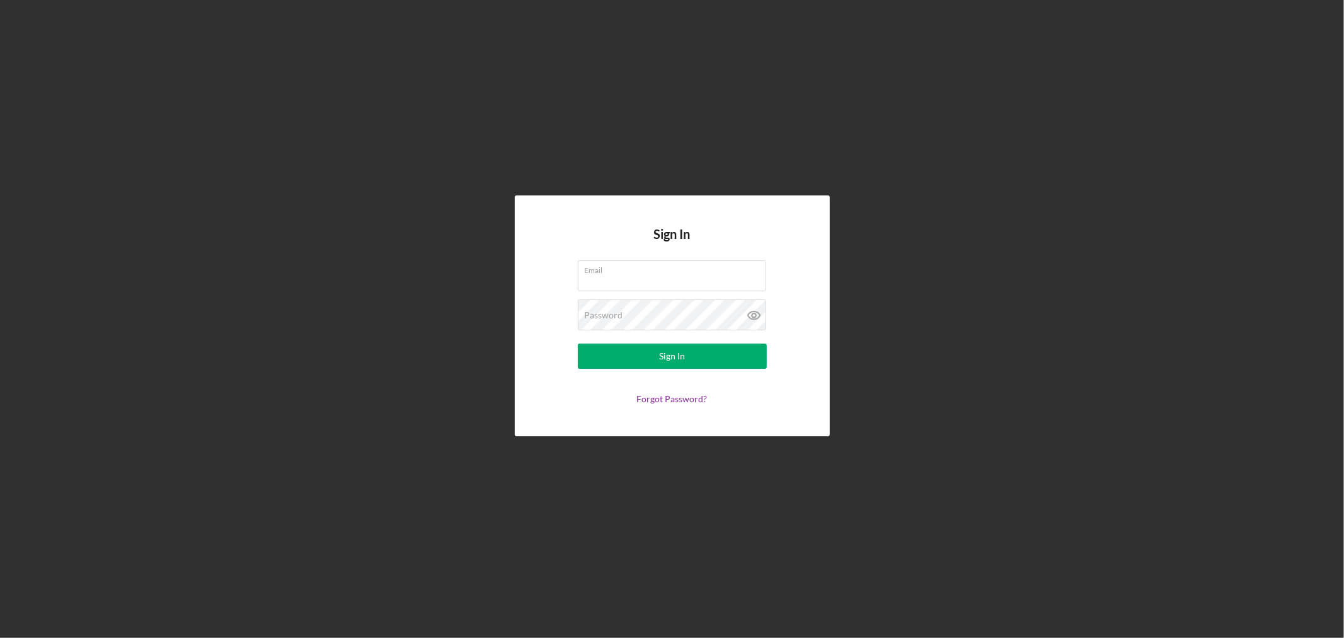
type input "[EMAIL_ADDRESS][DOMAIN_NAME]"
click at [633, 74] on div "Sign In Email [EMAIL_ADDRESS][DOMAIN_NAME] Password Sign In Forgot Password?" at bounding box center [671, 315] width 1331 height 631
